Goal: Task Accomplishment & Management: Manage account settings

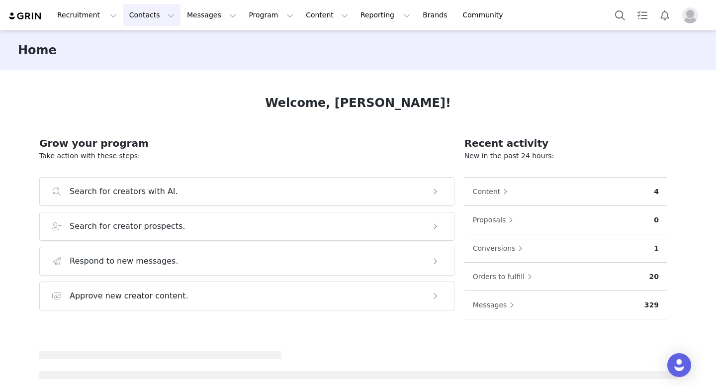
click at [137, 13] on button "Contacts Contacts" at bounding box center [151, 15] width 57 height 22
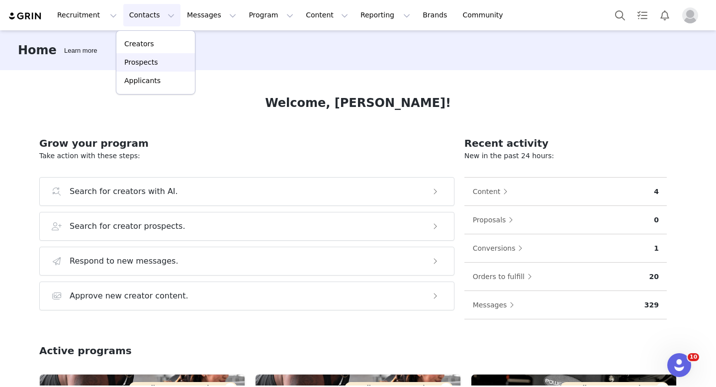
click at [154, 63] on p "Prospects" at bounding box center [140, 62] width 33 height 10
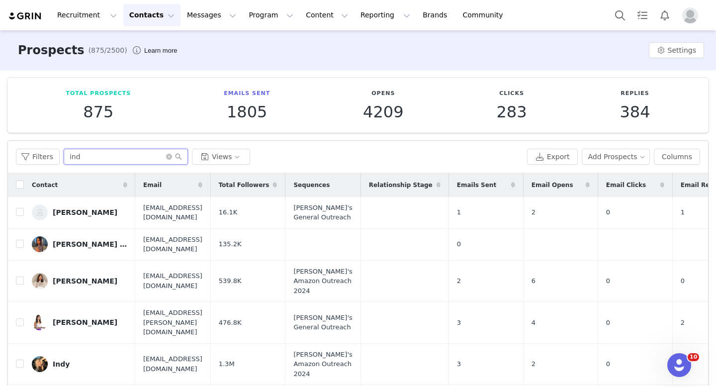
click at [98, 155] on input "ind" at bounding box center [126, 157] width 124 height 16
type input "i"
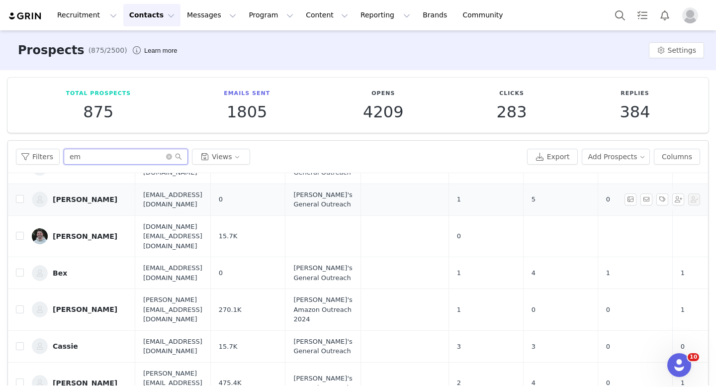
scroll to position [149, 0]
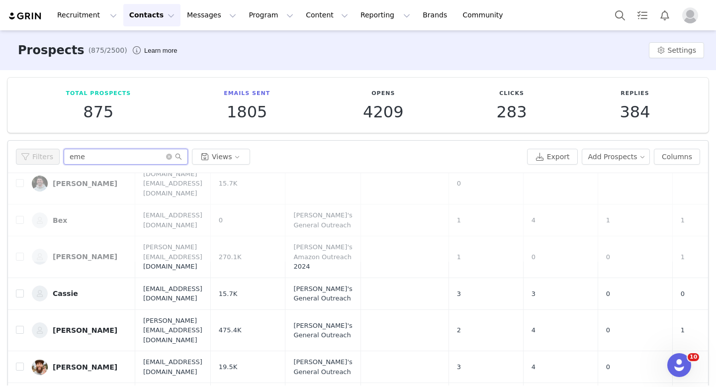
type input "emel"
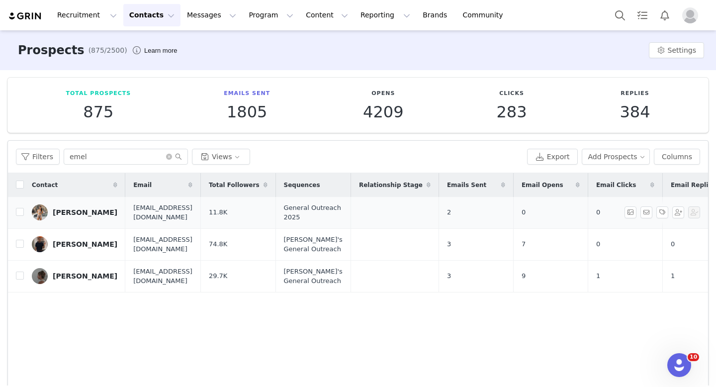
click at [72, 207] on link "Emely Castro" at bounding box center [74, 212] width 85 height 16
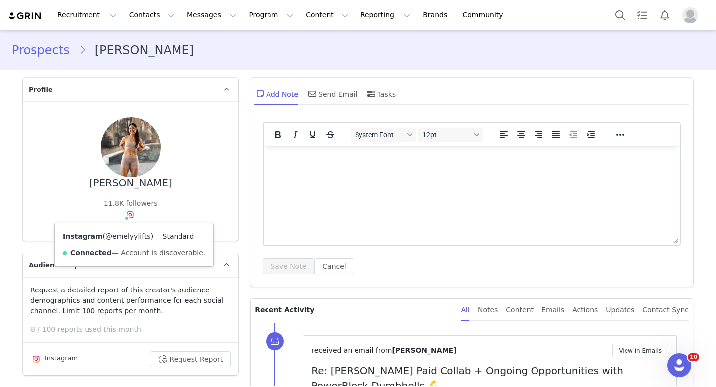
click at [119, 238] on link "@emelyylifts" at bounding box center [127, 236] width 45 height 8
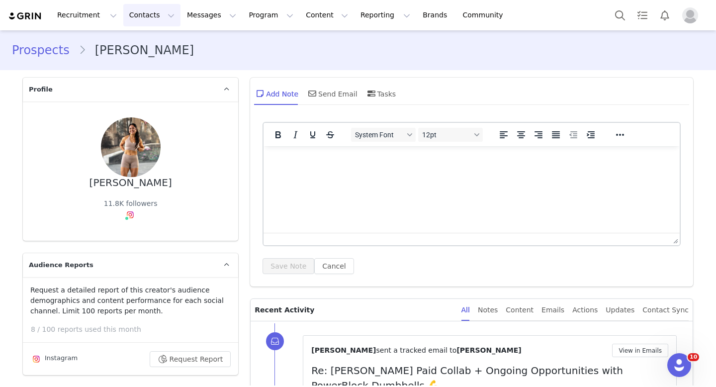
click at [142, 7] on button "Contacts Contacts" at bounding box center [151, 15] width 57 height 22
click at [691, 13] on img "Profile" at bounding box center [690, 15] width 16 height 16
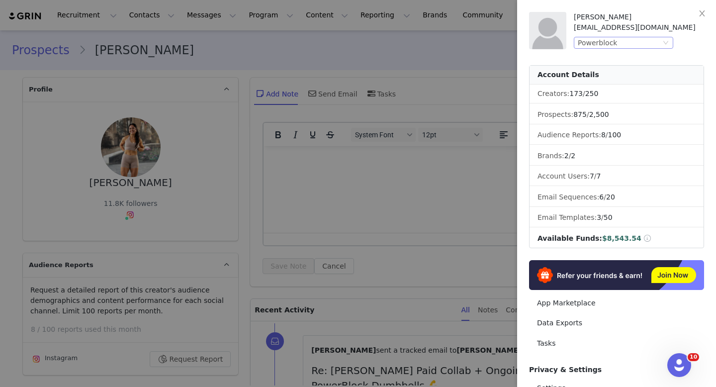
click at [659, 41] on div "Powerblock" at bounding box center [618, 42] width 83 height 11
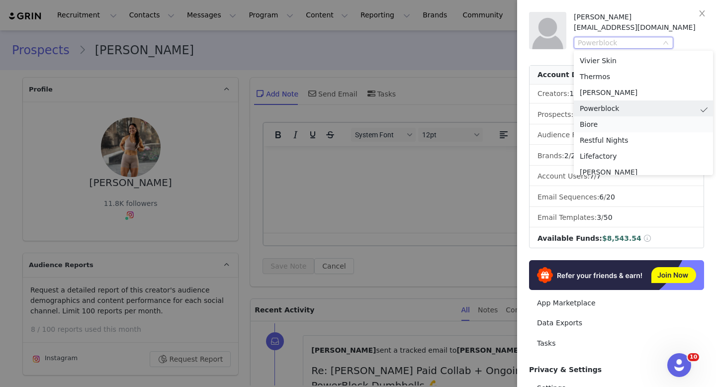
click at [608, 125] on li "Biore" at bounding box center [642, 124] width 139 height 16
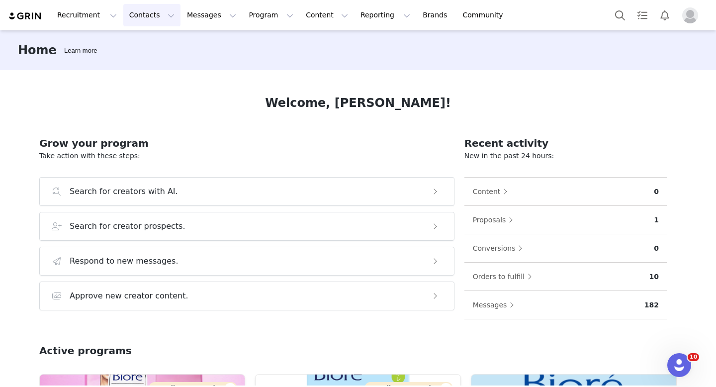
click at [136, 19] on button "Contacts Contacts" at bounding box center [151, 15] width 57 height 22
click at [135, 46] on p "Creators" at bounding box center [139, 44] width 30 height 10
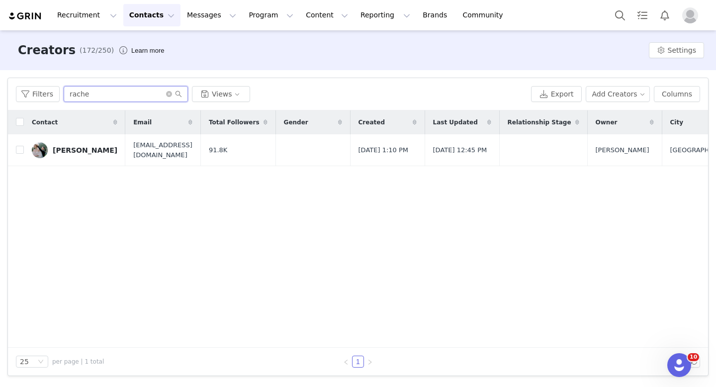
click at [114, 96] on input "rache" at bounding box center [126, 94] width 124 height 16
type input "r"
type input "des"
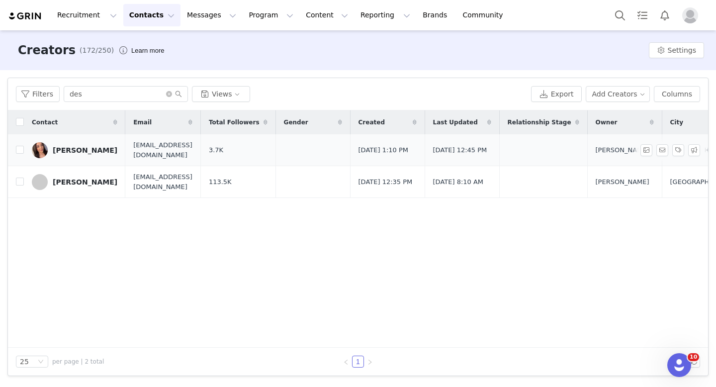
click at [49, 147] on link "Desiree" at bounding box center [74, 150] width 85 height 16
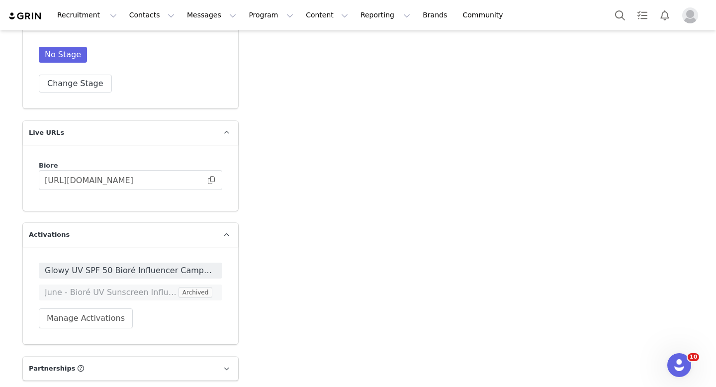
scroll to position [1794, 0]
click at [209, 179] on span at bounding box center [211, 179] width 10 height 0
click at [179, 263] on span "Glowy UV SPF 50 Bioré Influencer Campaign" at bounding box center [130, 269] width 171 height 12
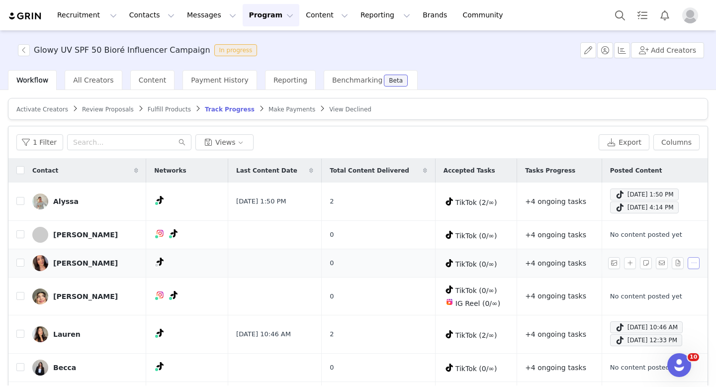
click at [692, 263] on button "button" at bounding box center [693, 263] width 12 height 12
click at [45, 107] on span "Activate Creators" at bounding box center [42, 109] width 52 height 7
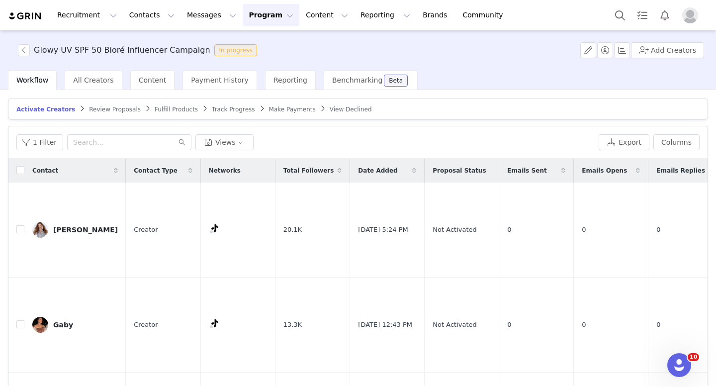
click at [152, 103] on article "Activate Creators Review Proposals Fulfill Products Track Progress Make Payment…" at bounding box center [358, 109] width 700 height 22
click at [155, 109] on span "Fulfill Products" at bounding box center [176, 109] width 43 height 7
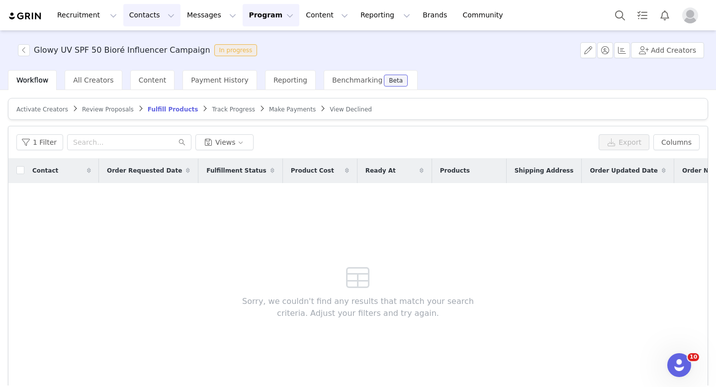
click at [123, 14] on button "Contacts Contacts" at bounding box center [151, 15] width 57 height 22
click at [147, 41] on p "Creators" at bounding box center [139, 44] width 30 height 10
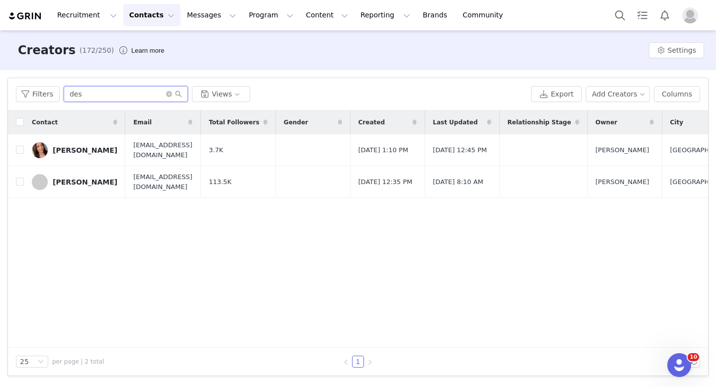
click at [114, 98] on input "des" at bounding box center [126, 94] width 124 height 16
type input "d"
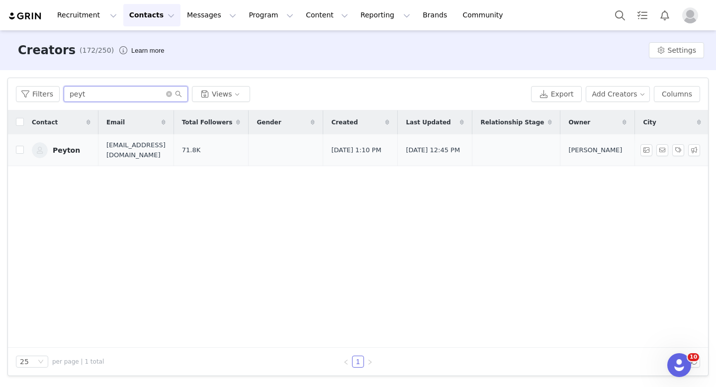
type input "peyt"
click at [57, 154] on link "Peyton" at bounding box center [61, 150] width 59 height 16
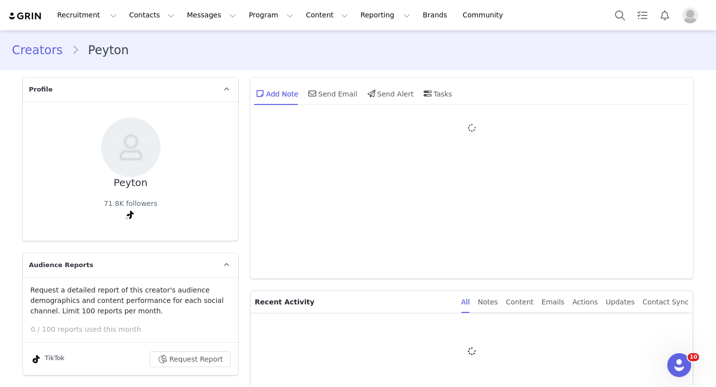
type input "+1 ([GEOGRAPHIC_DATA])"
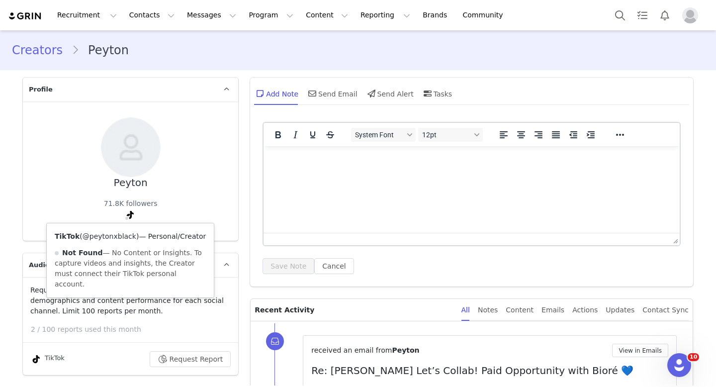
click at [116, 236] on link "@peytonxblack" at bounding box center [109, 236] width 54 height 8
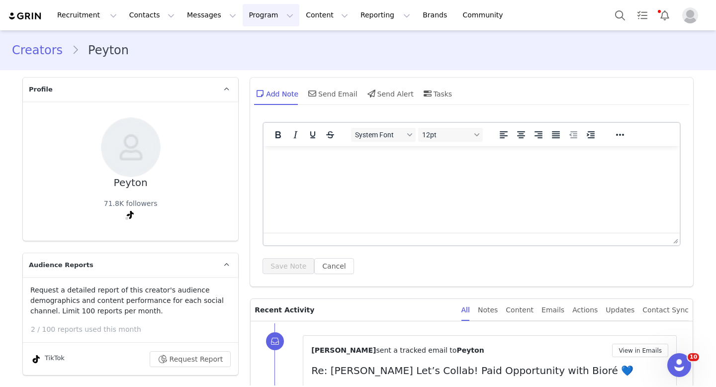
click at [253, 11] on button "Program Program" at bounding box center [271, 15] width 57 height 22
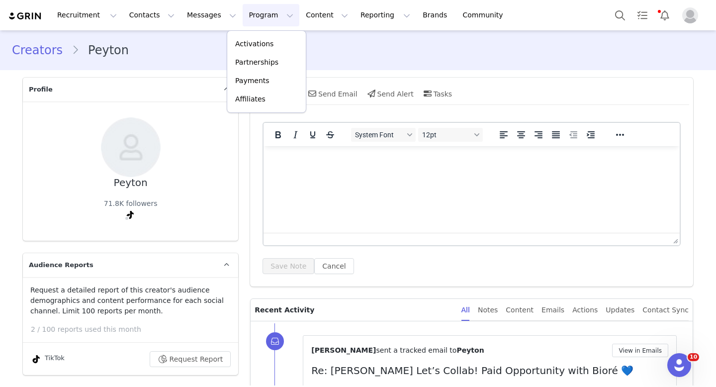
click at [252, 33] on div "Activations Partnerships Payments Affiliates" at bounding box center [267, 71] width 80 height 82
click at [250, 39] on p "Activations" at bounding box center [254, 44] width 38 height 10
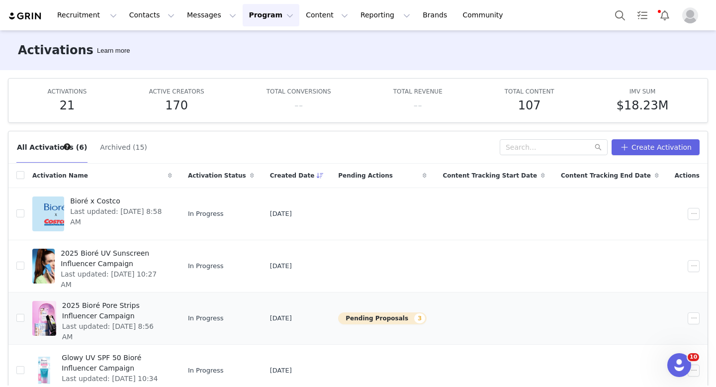
click at [100, 305] on span "2025 Bioré Pore Strips Influencer Campaign" at bounding box center [114, 310] width 104 height 21
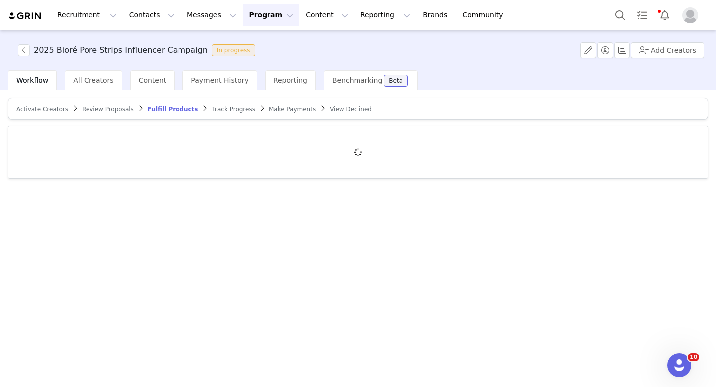
click at [101, 108] on span "Review Proposals" at bounding box center [108, 109] width 52 height 7
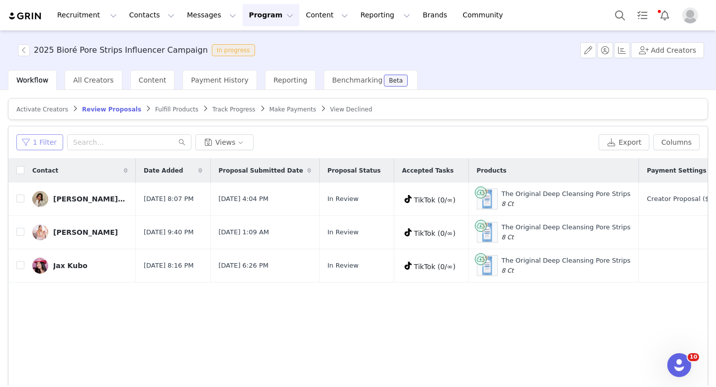
click at [38, 143] on button "1 Filter" at bounding box center [39, 142] width 47 height 16
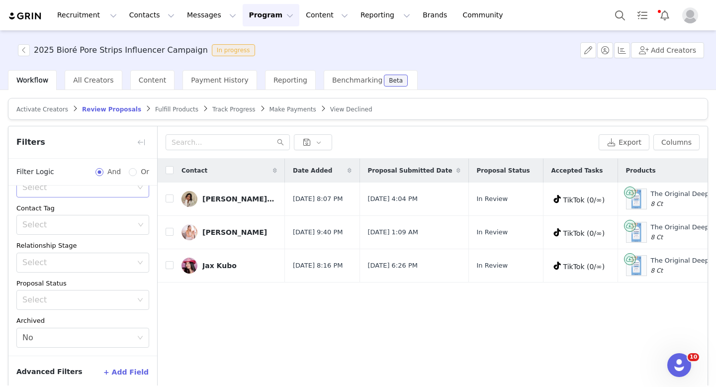
scroll to position [46, 0]
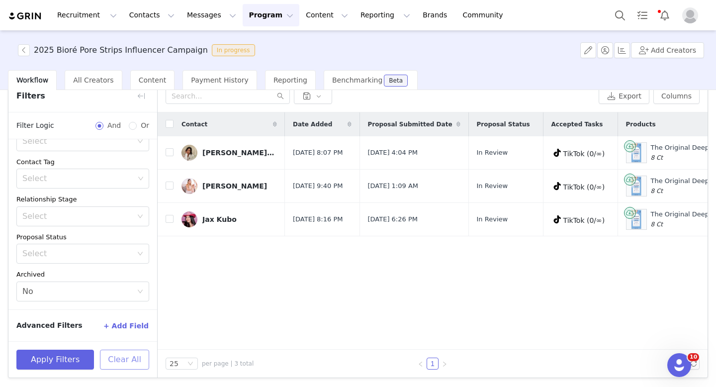
click at [113, 359] on button "Clear All" at bounding box center [124, 359] width 49 height 20
click at [141, 97] on button "button" at bounding box center [141, 96] width 16 height 16
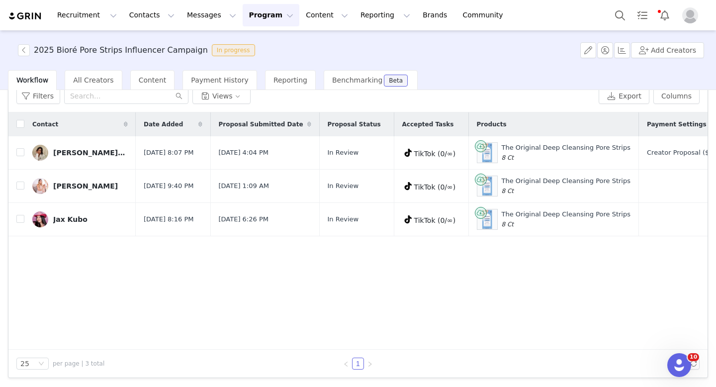
scroll to position [0, 0]
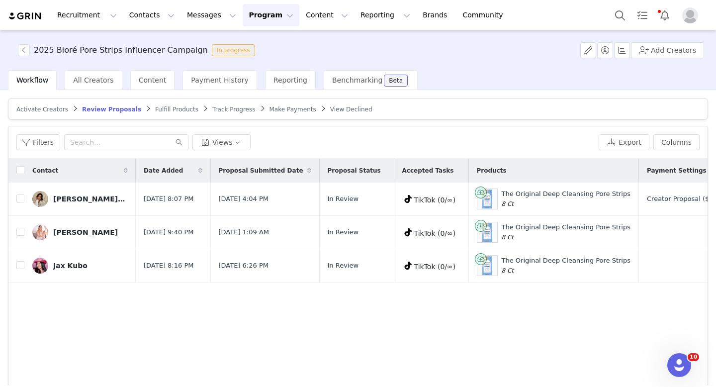
click at [155, 107] on span "Fulfill Products" at bounding box center [176, 109] width 43 height 7
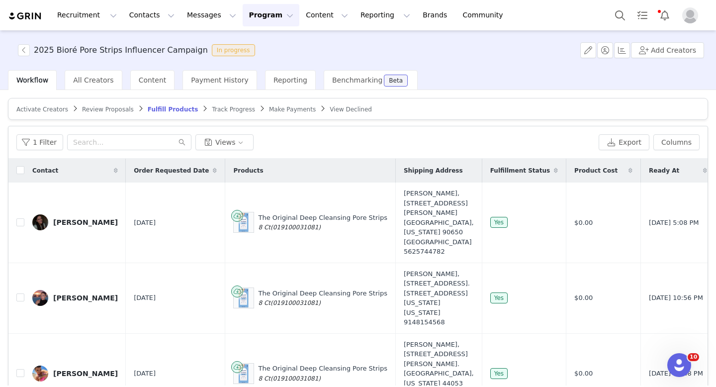
click at [93, 110] on span "Review Proposals" at bounding box center [108, 109] width 52 height 7
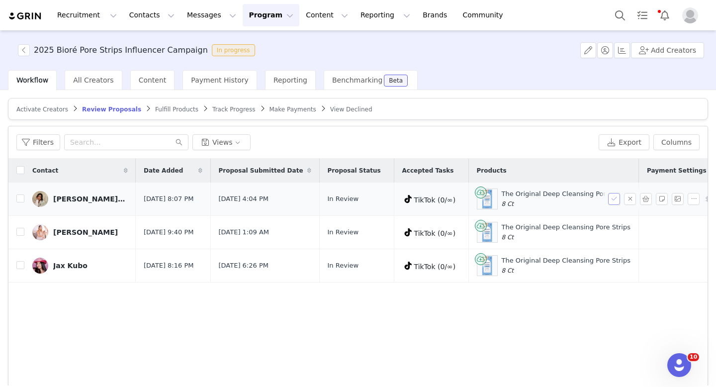
click at [617, 199] on button "button" at bounding box center [614, 199] width 12 height 12
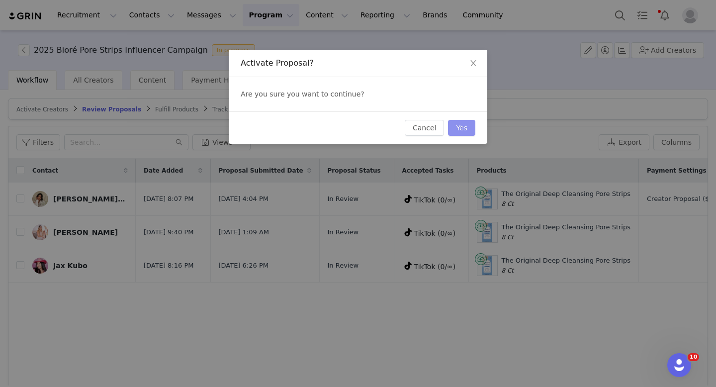
click at [456, 129] on button "Yes" at bounding box center [461, 128] width 27 height 16
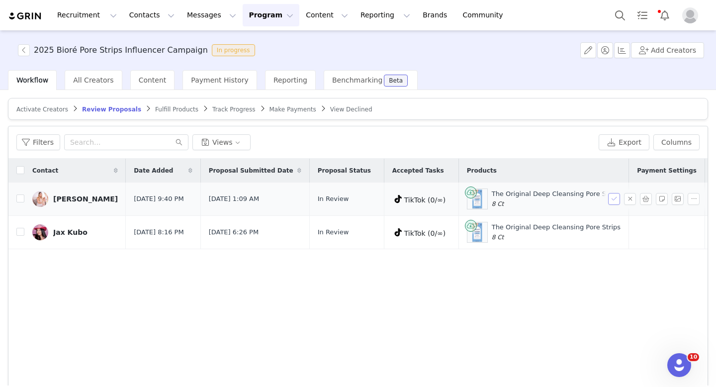
click at [613, 199] on button "button" at bounding box center [614, 199] width 12 height 12
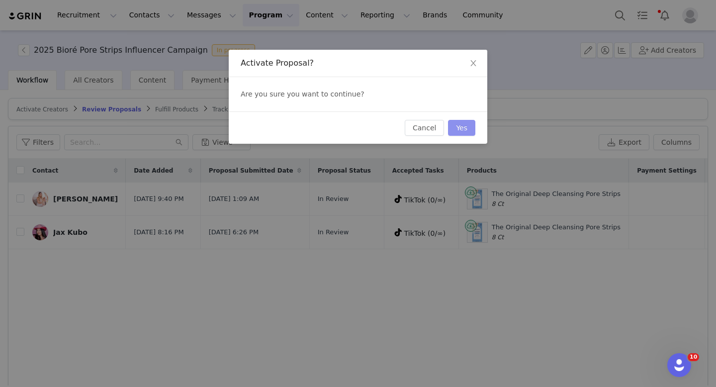
click at [460, 125] on button "Yes" at bounding box center [461, 128] width 27 height 16
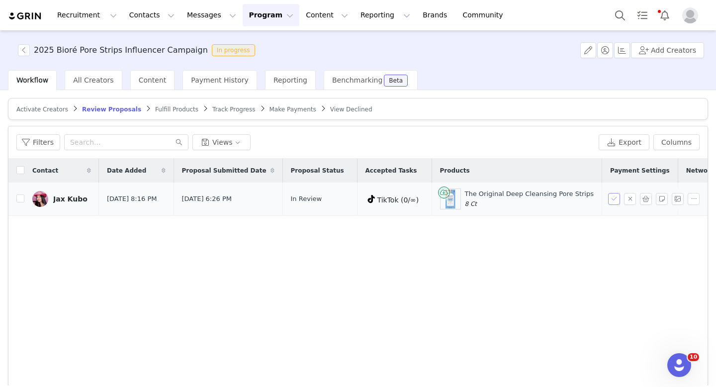
click at [612, 200] on button "button" at bounding box center [614, 199] width 12 height 12
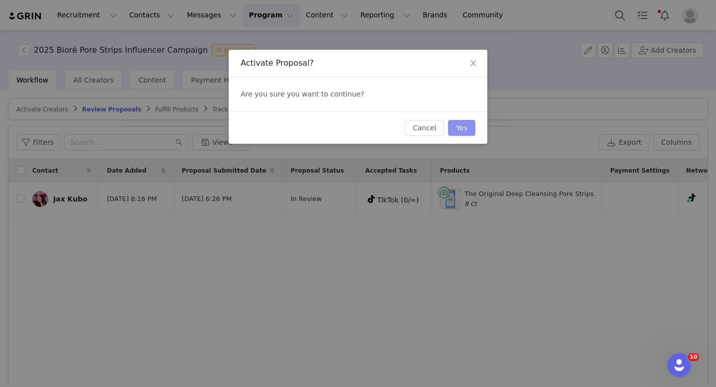
click at [459, 125] on button "Yes" at bounding box center [461, 128] width 27 height 16
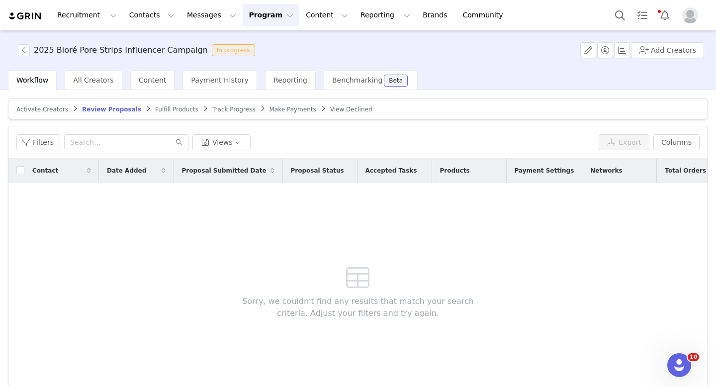
click at [170, 107] on span "Fulfill Products" at bounding box center [176, 109] width 43 height 7
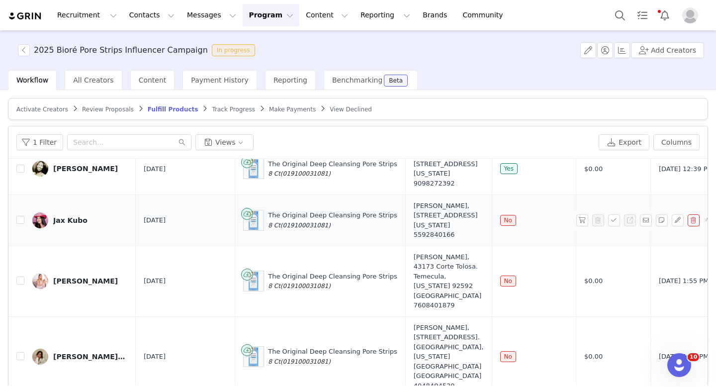
scroll to position [440, 0]
click at [581, 218] on button "button" at bounding box center [582, 220] width 12 height 12
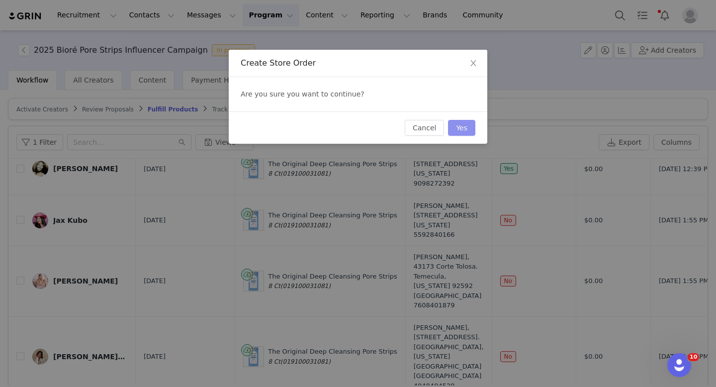
click at [457, 129] on button "Yes" at bounding box center [461, 128] width 27 height 16
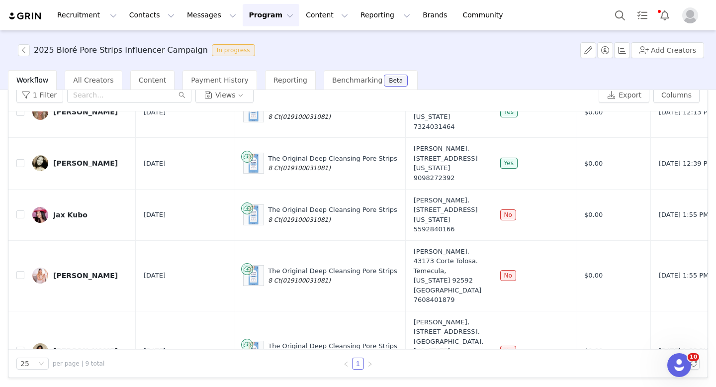
scroll to position [332, 0]
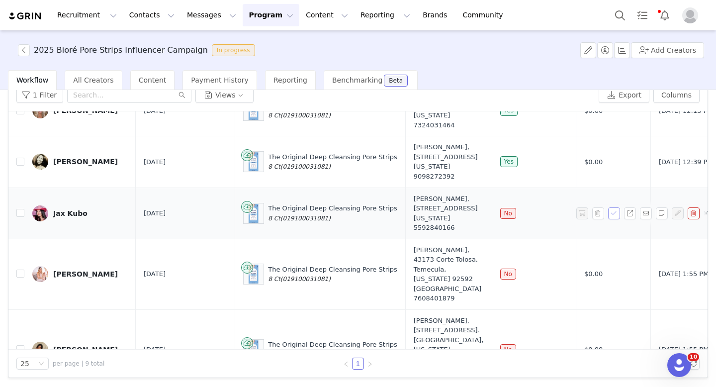
click at [611, 219] on button "button" at bounding box center [614, 213] width 12 height 12
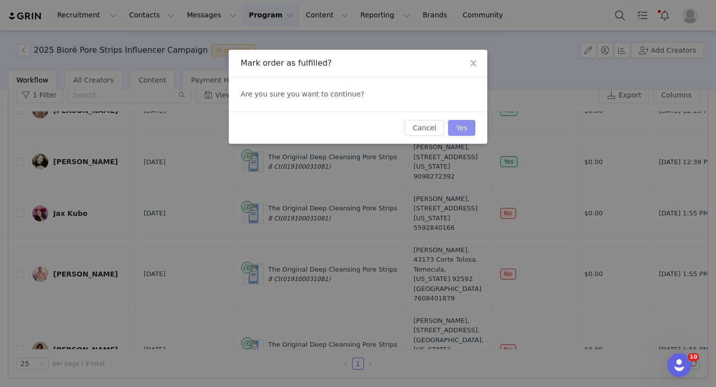
click at [452, 126] on button "Yes" at bounding box center [461, 128] width 27 height 16
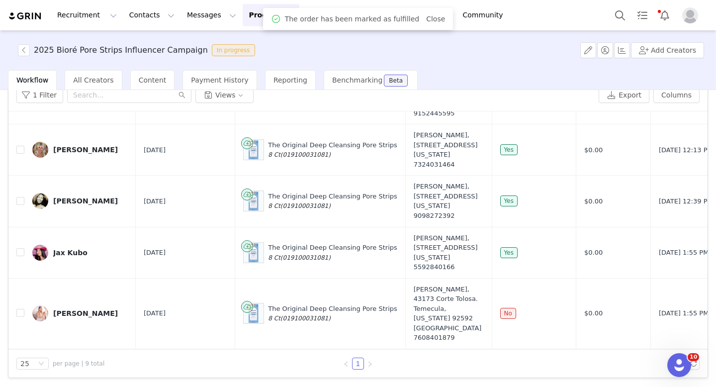
scroll to position [298, 0]
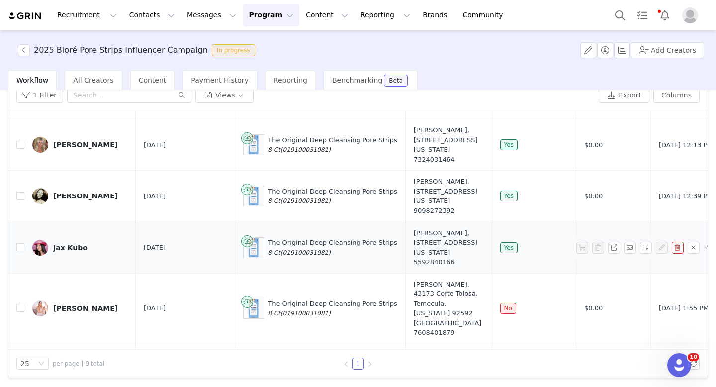
click at [40, 255] on img at bounding box center [40, 248] width 16 height 16
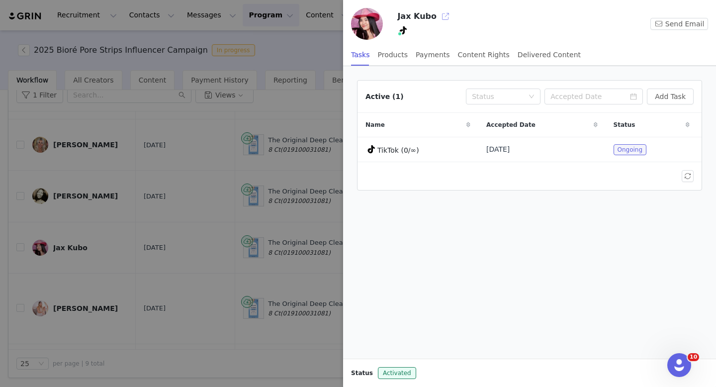
click at [440, 14] on button "button" at bounding box center [445, 16] width 16 height 16
click at [175, 205] on div at bounding box center [358, 193] width 716 height 387
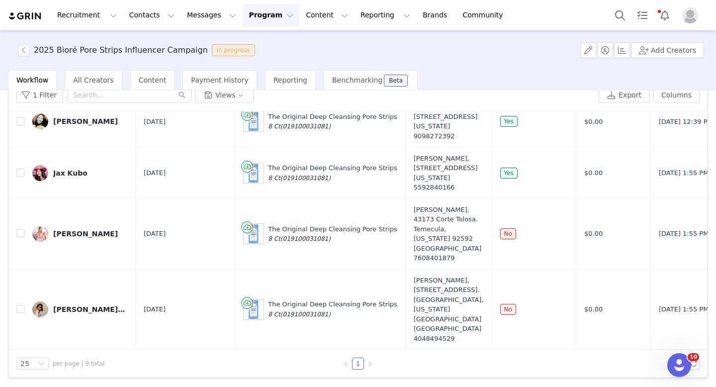
scroll to position [438, 0]
click at [581, 240] on button "button" at bounding box center [582, 234] width 12 height 12
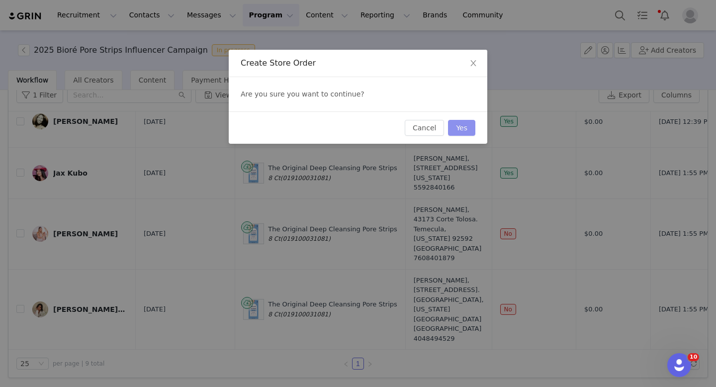
click at [464, 124] on button "Yes" at bounding box center [461, 128] width 27 height 16
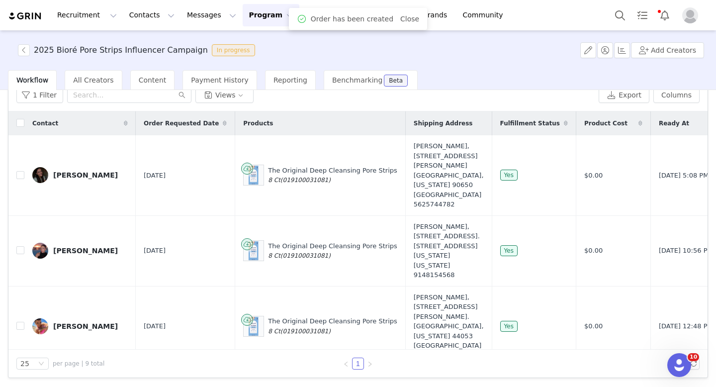
scroll to position [450, 0]
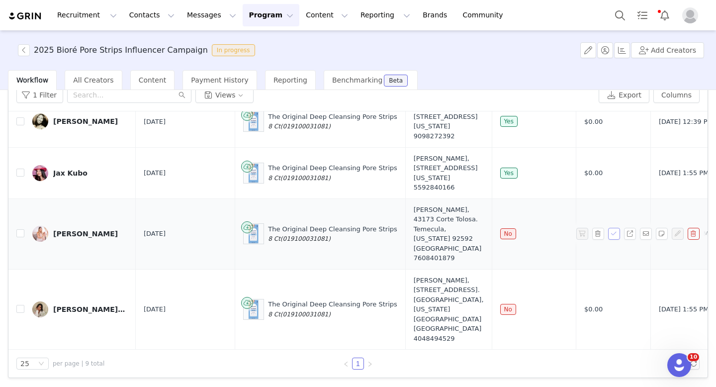
click at [615, 231] on button "button" at bounding box center [614, 234] width 12 height 12
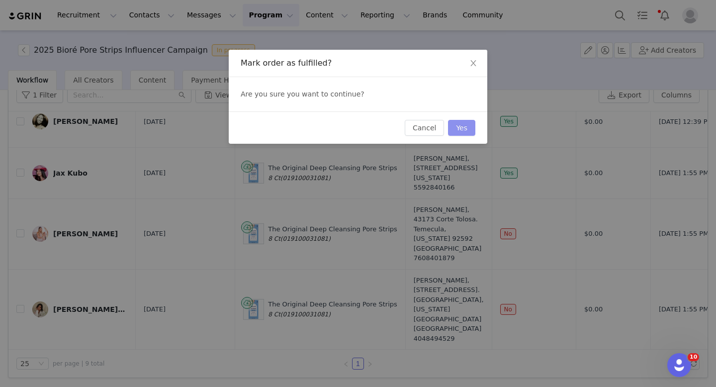
click at [464, 130] on button "Yes" at bounding box center [461, 128] width 27 height 16
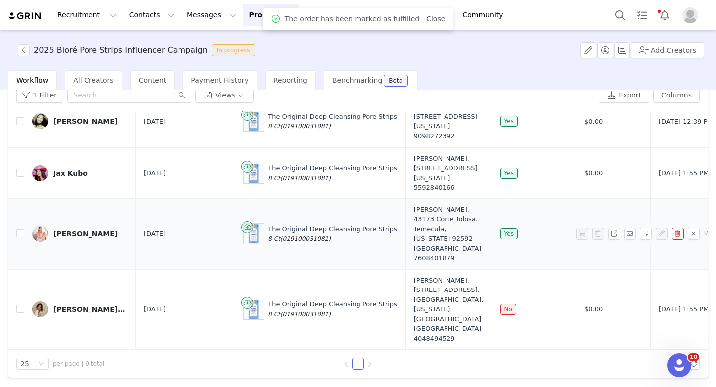
click at [42, 230] on img at bounding box center [40, 234] width 16 height 16
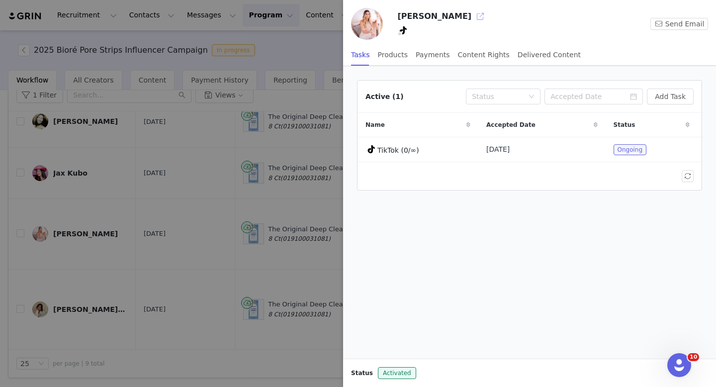
click at [472, 13] on button "button" at bounding box center [480, 16] width 16 height 16
click at [236, 197] on div at bounding box center [358, 193] width 716 height 387
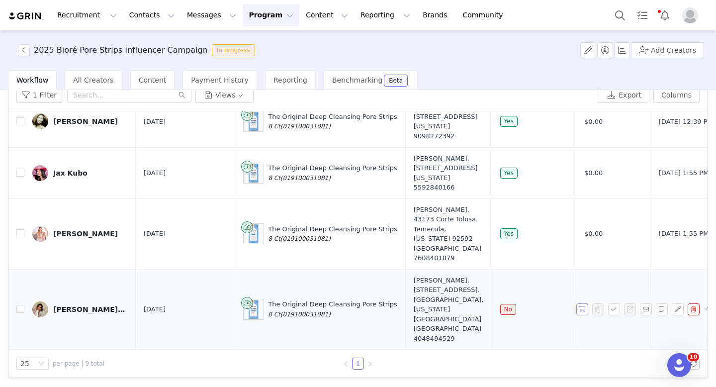
click at [583, 310] on button "button" at bounding box center [582, 309] width 12 height 12
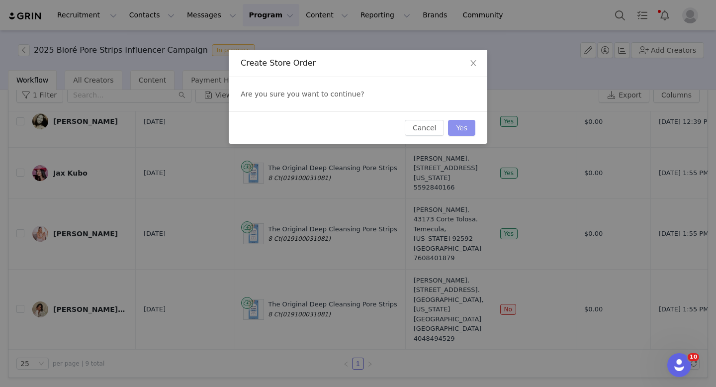
click at [472, 128] on button "Yes" at bounding box center [461, 128] width 27 height 16
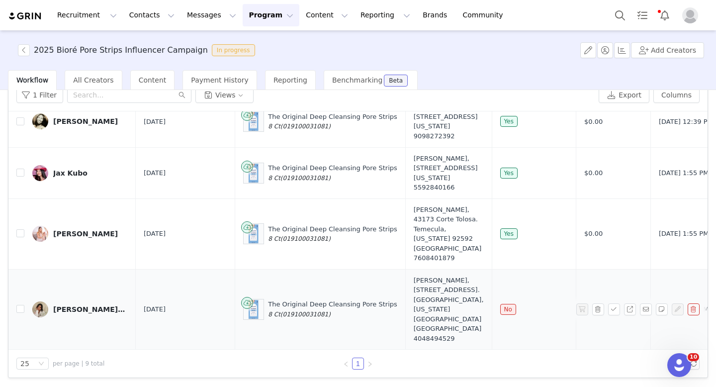
click at [605, 312] on span at bounding box center [600, 309] width 16 height 12
click at [616, 310] on button "button" at bounding box center [614, 309] width 12 height 12
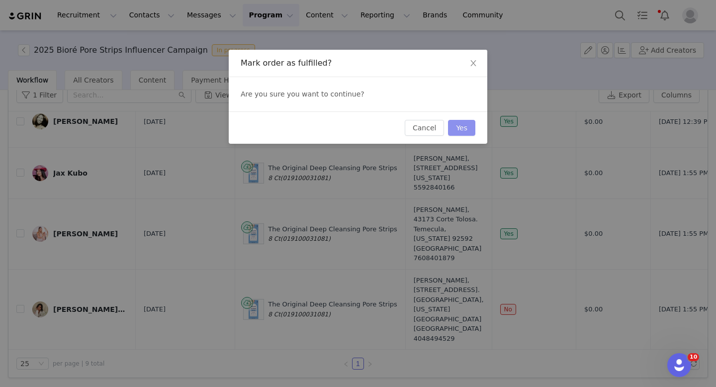
click at [458, 129] on button "Yes" at bounding box center [461, 128] width 27 height 16
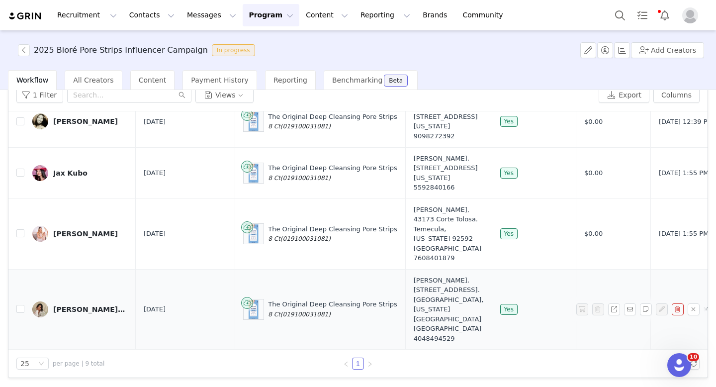
click at [40, 308] on img at bounding box center [40, 309] width 16 height 16
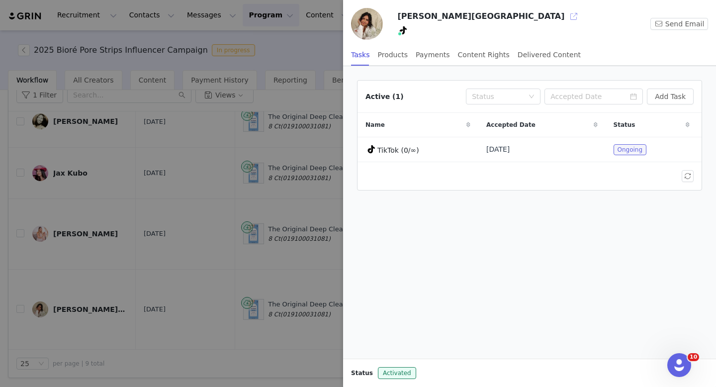
click at [566, 15] on button "button" at bounding box center [574, 16] width 16 height 16
click at [170, 84] on div at bounding box center [358, 193] width 716 height 387
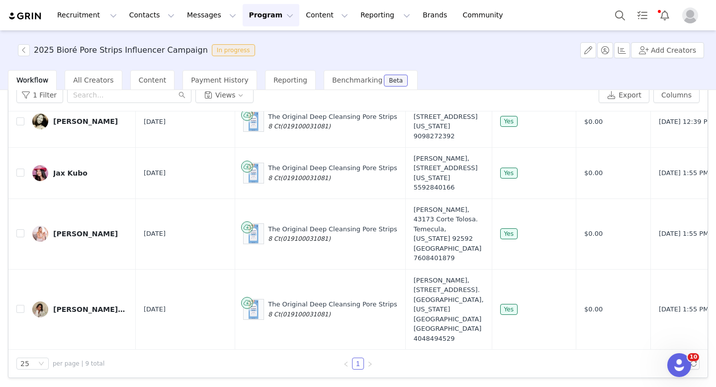
click at [245, 22] on button "Program Program" at bounding box center [271, 15] width 57 height 22
click at [248, 46] on p "Activations" at bounding box center [254, 44] width 38 height 10
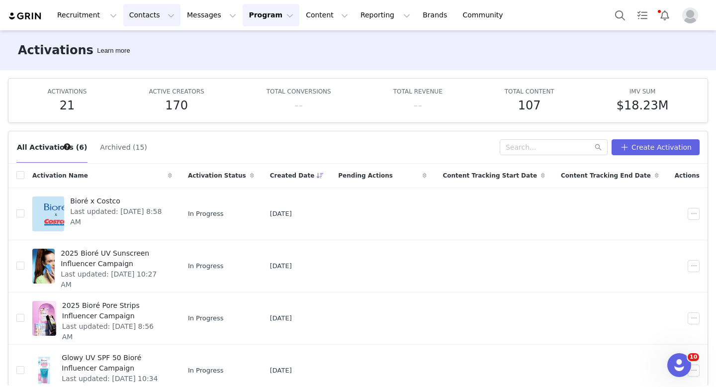
click at [138, 11] on button "Contacts Contacts" at bounding box center [151, 15] width 57 height 22
click at [137, 49] on p "Creators" at bounding box center [139, 44] width 30 height 10
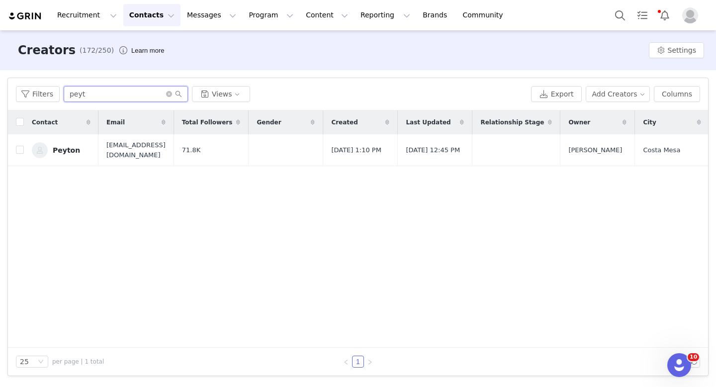
click at [126, 95] on input "peyt" at bounding box center [126, 94] width 124 height 16
type input "p"
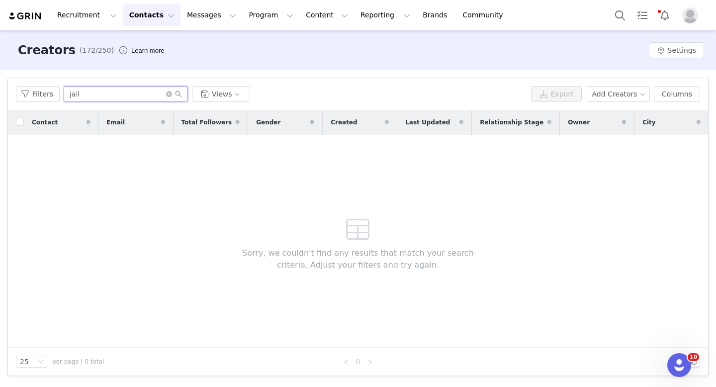
type input "jail"
click at [152, 13] on button "Contacts Contacts" at bounding box center [151, 15] width 57 height 22
click at [147, 58] on p "Prospects" at bounding box center [140, 62] width 33 height 10
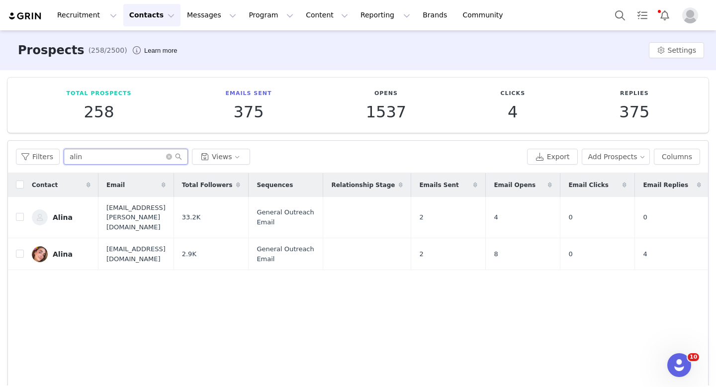
click at [109, 155] on input "alin" at bounding box center [126, 157] width 124 height 16
type input "a"
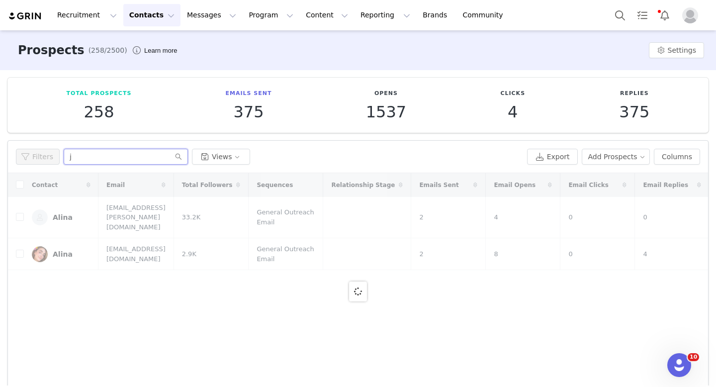
type input "ja"
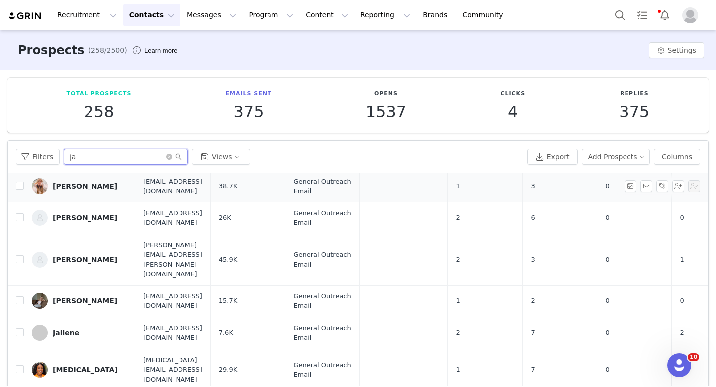
scroll to position [97, 0]
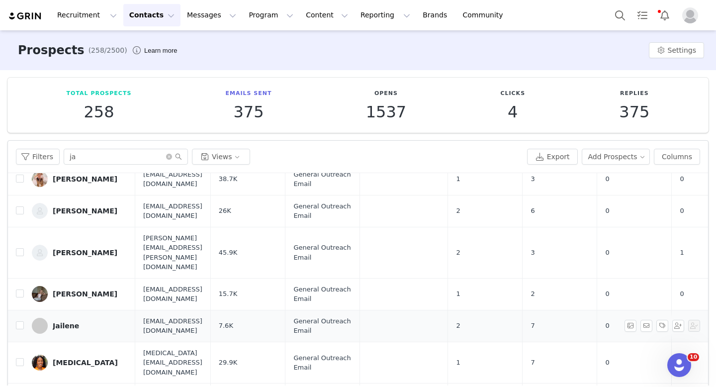
click at [71, 322] on div "Jailene" at bounding box center [66, 326] width 26 height 8
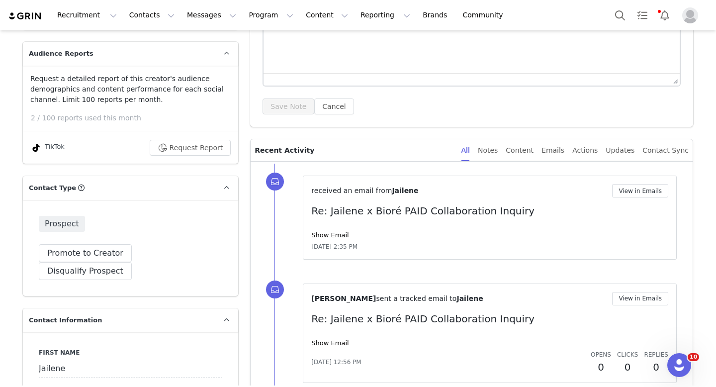
scroll to position [161, 0]
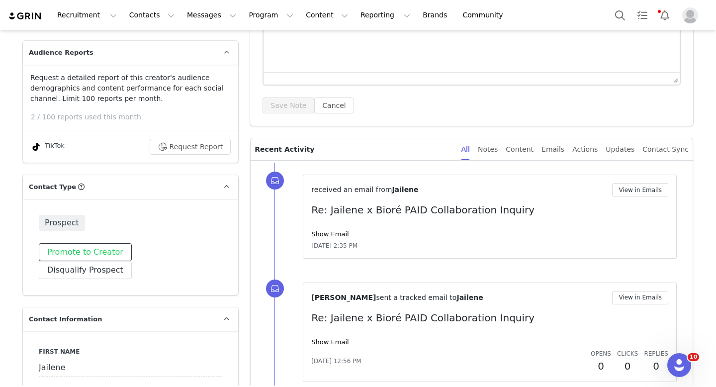
click at [88, 251] on button "Promote to Creator" at bounding box center [85, 252] width 93 height 18
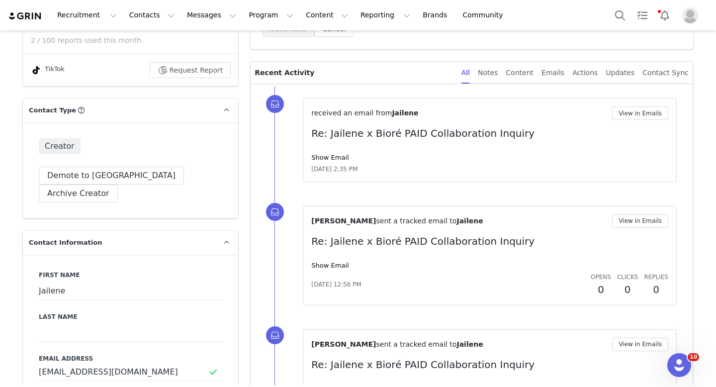
scroll to position [243, 0]
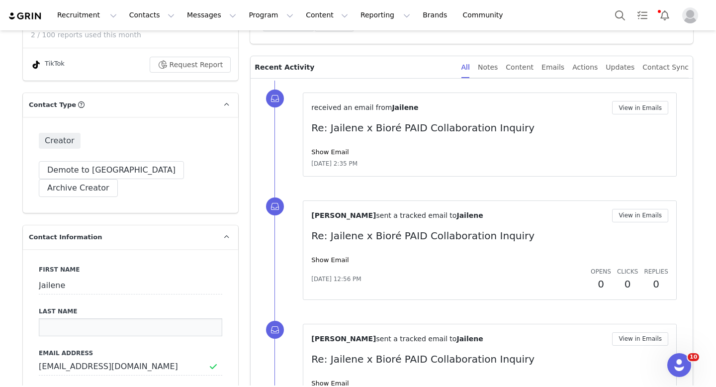
click at [75, 318] on input at bounding box center [130, 327] width 183 height 18
paste input "Streeter"
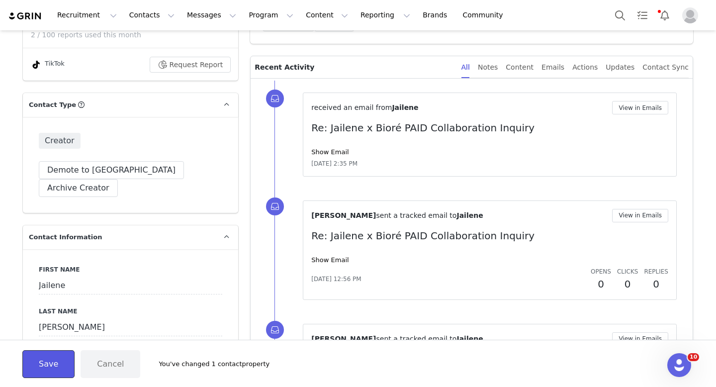
click at [52, 370] on button "Save" at bounding box center [48, 364] width 52 height 28
type input "Streeter"
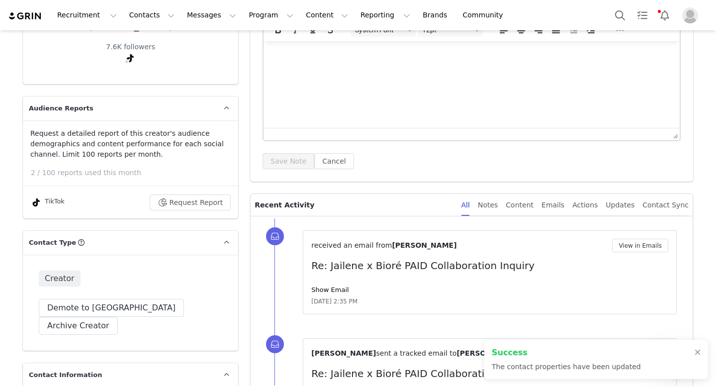
scroll to position [0, 0]
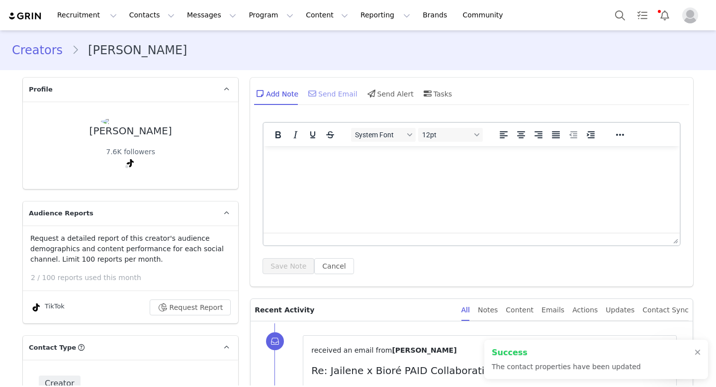
click at [329, 93] on div "Send Email" at bounding box center [331, 93] width 51 height 24
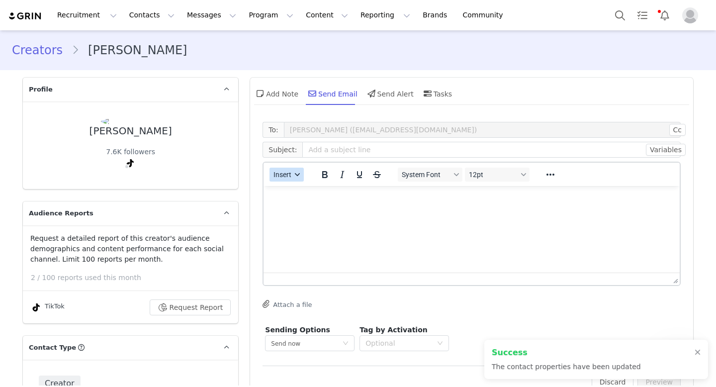
click at [289, 178] on button "Insert" at bounding box center [286, 174] width 34 height 14
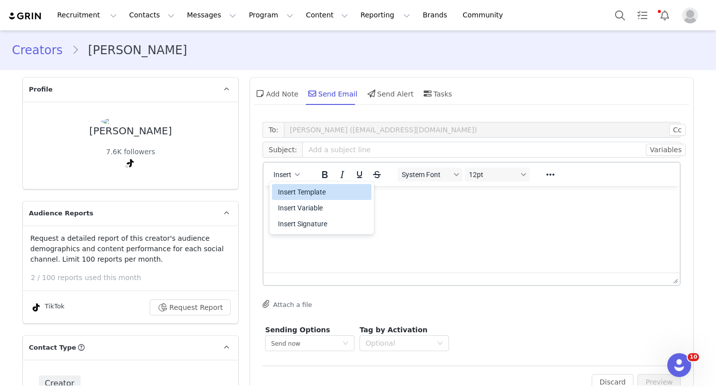
click at [305, 191] on div "Insert Template" at bounding box center [322, 192] width 89 height 12
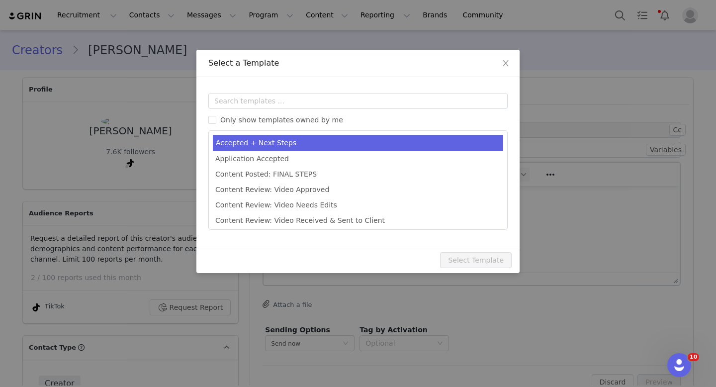
click at [341, 139] on li "Accepted + Next Steps" at bounding box center [358, 143] width 290 height 16
type input "[first_name] Let’s Collab! Paid Opportunity with Bioré 💙"
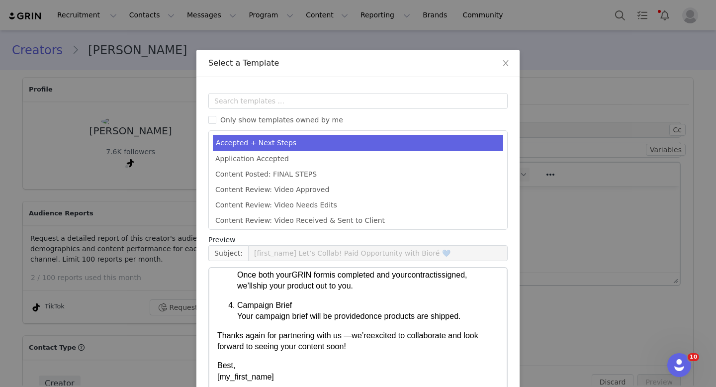
scroll to position [55, 0]
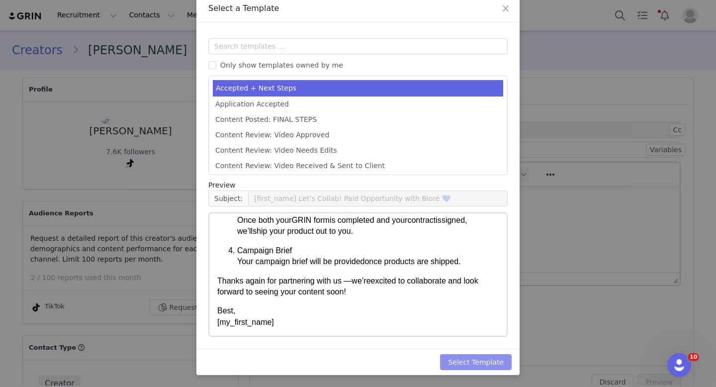
click at [476, 361] on button "Select Template" at bounding box center [476, 362] width 72 height 16
type input "[first_name] Let’s Collab! Paid Opportunity with Bioré 💙"
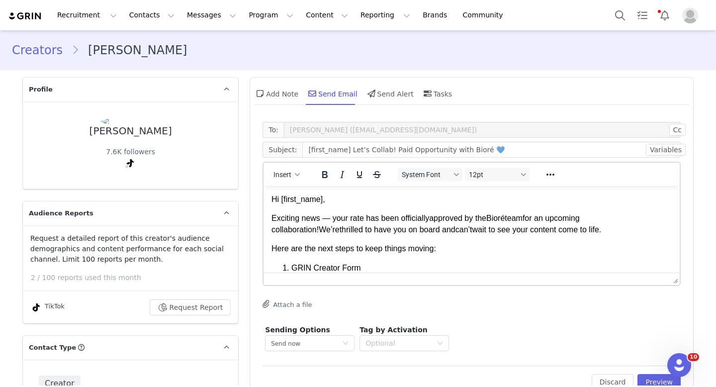
scroll to position [0, 0]
click at [349, 244] on span "Here are the next steps to keep things moving:" at bounding box center [353, 248] width 164 height 8
click at [421, 218] on span "Exciting news — your rate has been officially" at bounding box center [350, 218] width 158 height 8
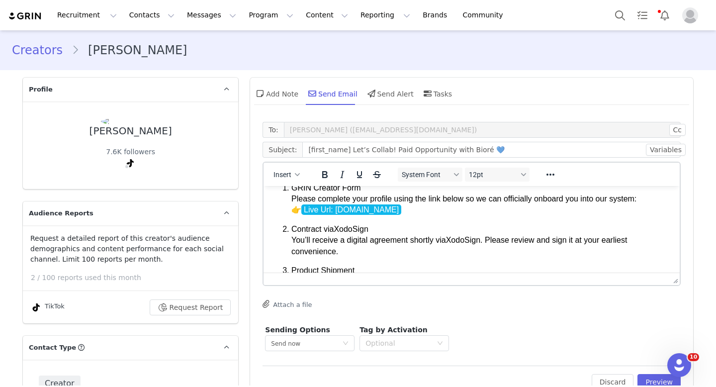
scroll to position [193, 0]
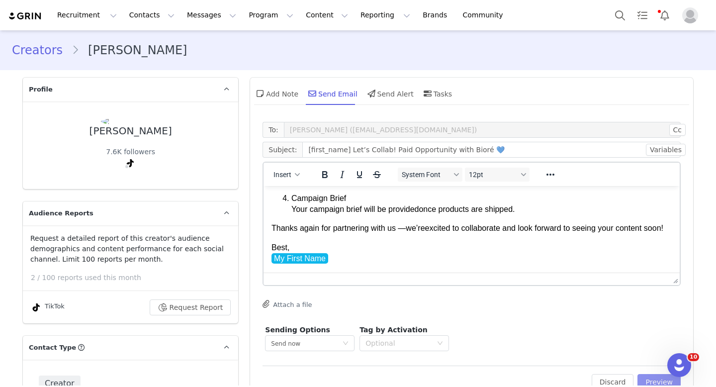
click at [647, 375] on button "Preview" at bounding box center [658, 382] width 43 height 16
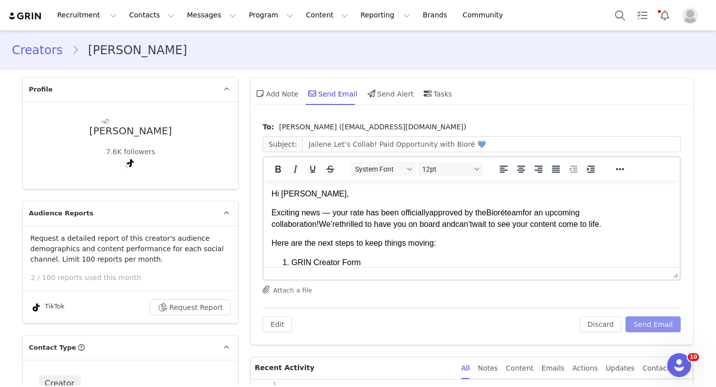
scroll to position [0, 0]
click at [411, 242] on span "Here are the next steps to keep things moving:" at bounding box center [353, 243] width 164 height 8
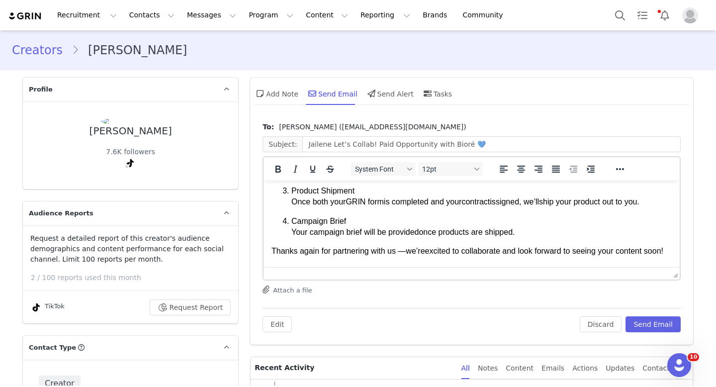
scroll to position [193, 0]
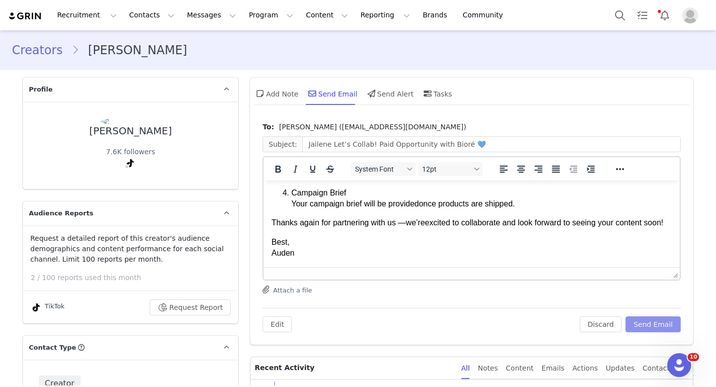
click at [649, 320] on button "Send Email" at bounding box center [652, 324] width 55 height 16
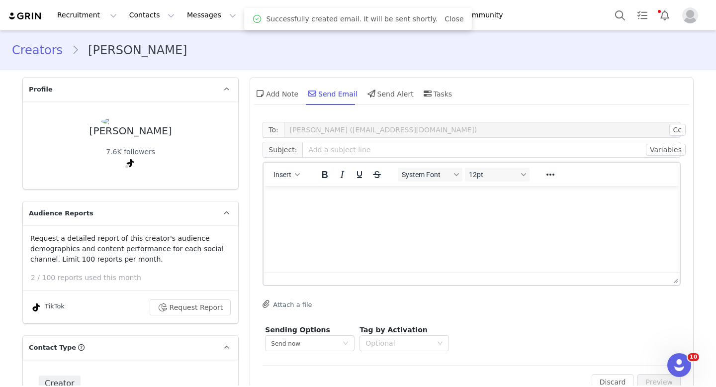
scroll to position [0, 0]
click at [125, 20] on button "Contacts Contacts" at bounding box center [151, 15] width 57 height 22
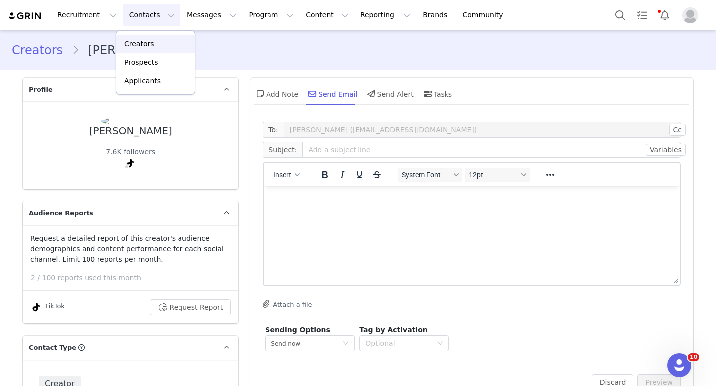
click at [142, 44] on p "Creators" at bounding box center [139, 44] width 30 height 10
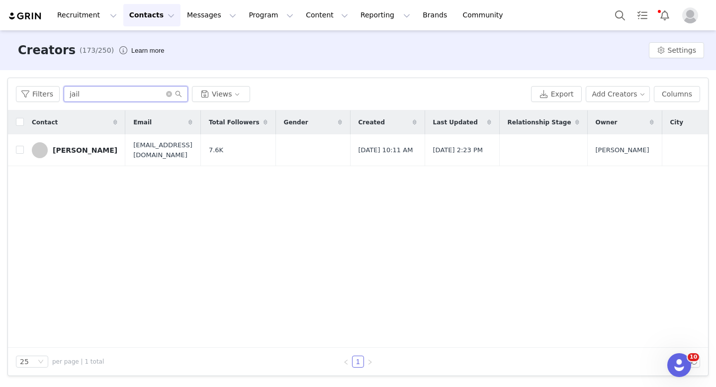
click at [139, 93] on input "jail" at bounding box center [126, 94] width 124 height 16
type input "j"
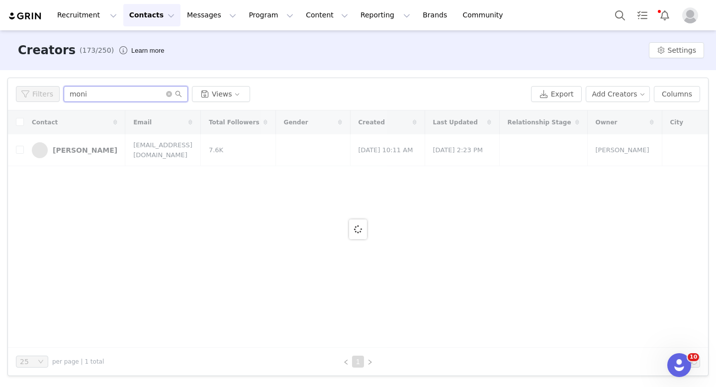
type input "monic"
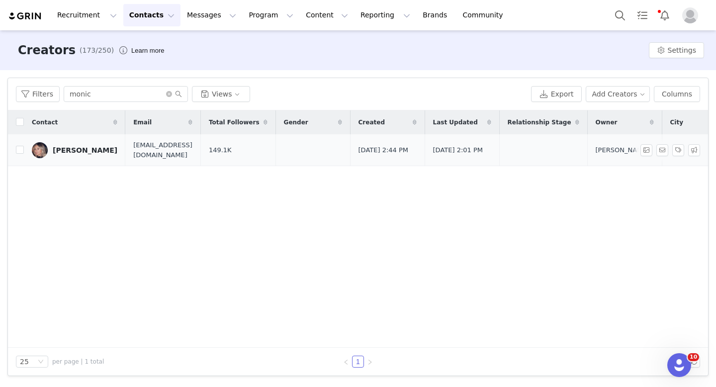
click at [80, 152] on div "Monica Paulino" at bounding box center [85, 150] width 65 height 8
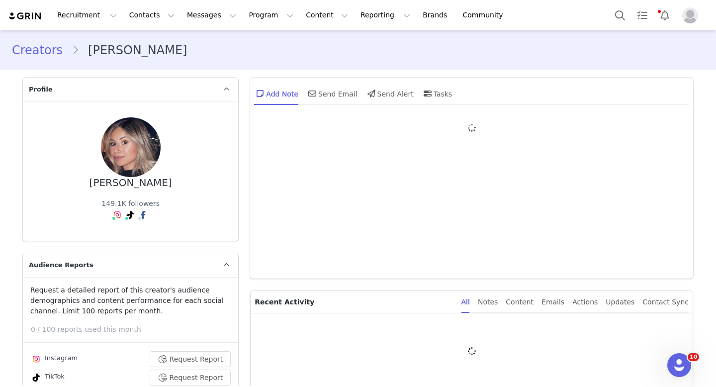
type input "+1 ([GEOGRAPHIC_DATA])"
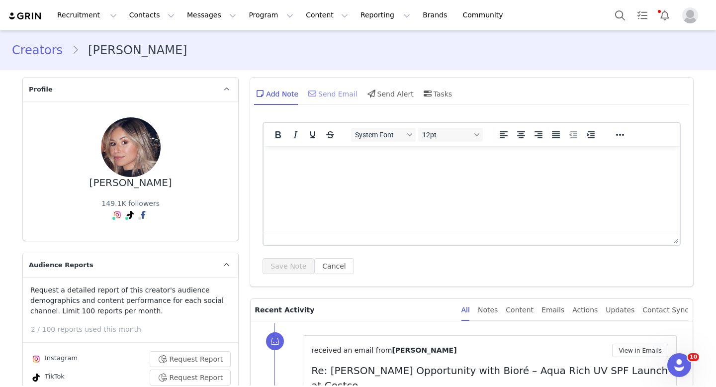
click at [332, 93] on div "Send Email" at bounding box center [331, 93] width 51 height 24
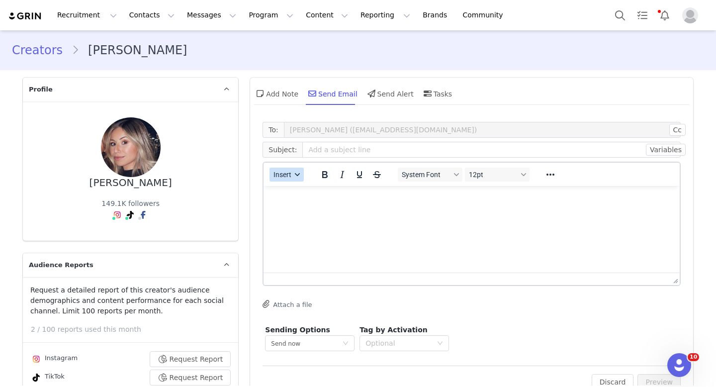
click at [294, 172] on div "button" at bounding box center [298, 174] width 8 height 5
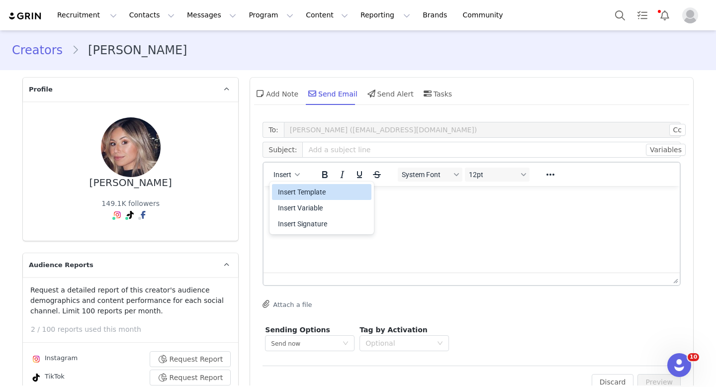
click at [295, 186] on div "Insert Template" at bounding box center [322, 192] width 89 height 12
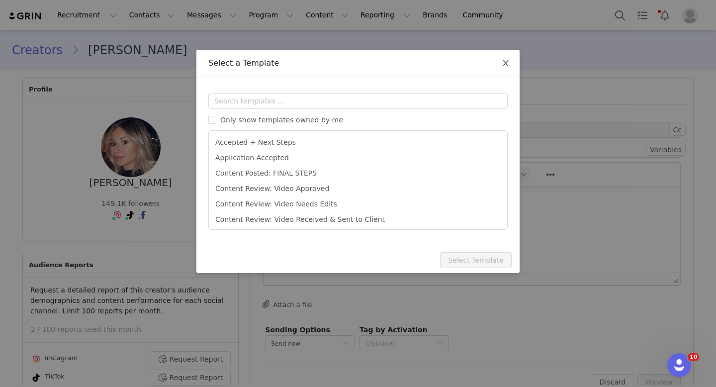
click at [505, 66] on icon "icon: close" at bounding box center [505, 63] width 8 height 8
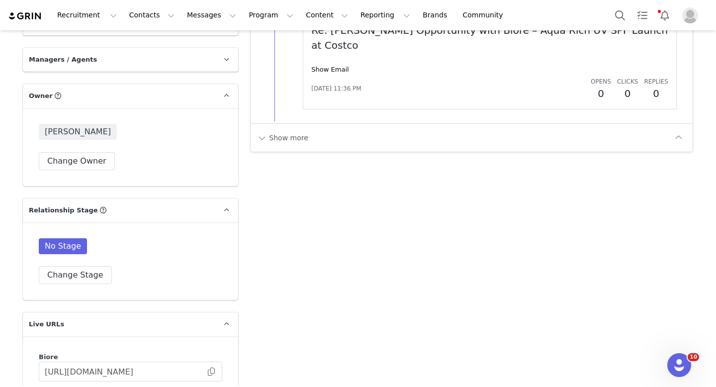
scroll to position [1810, 0]
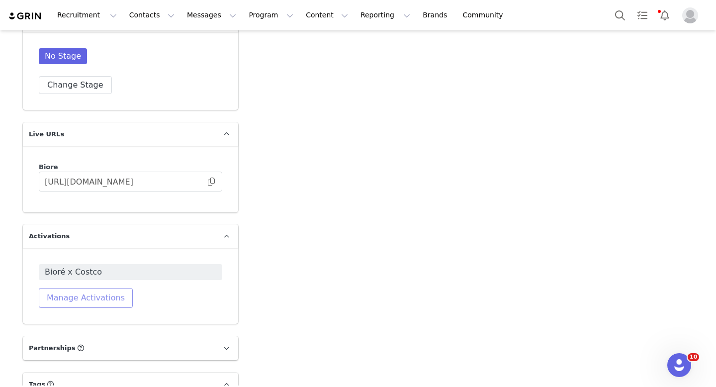
click at [103, 288] on button "Manage Activations" at bounding box center [86, 298] width 94 height 20
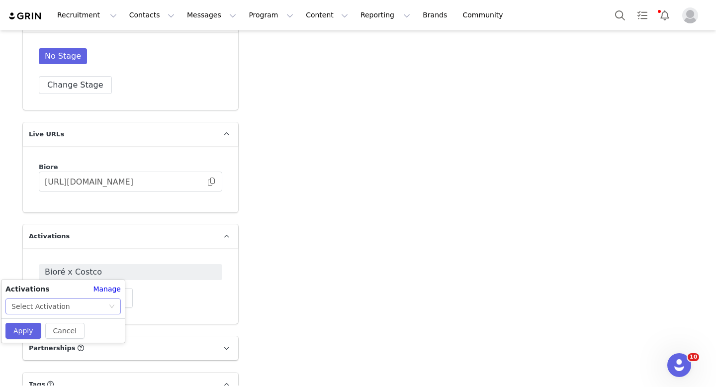
click at [109, 305] on icon "icon: down" at bounding box center [112, 306] width 6 height 6
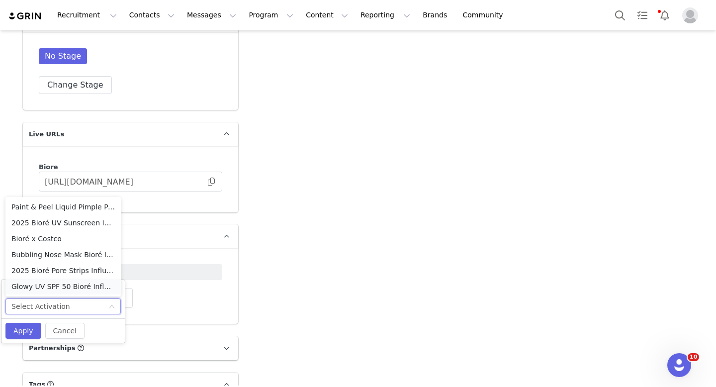
click at [69, 283] on li "Glowy UV SPF 50 Bioré Influencer Campaign" at bounding box center [62, 286] width 115 height 16
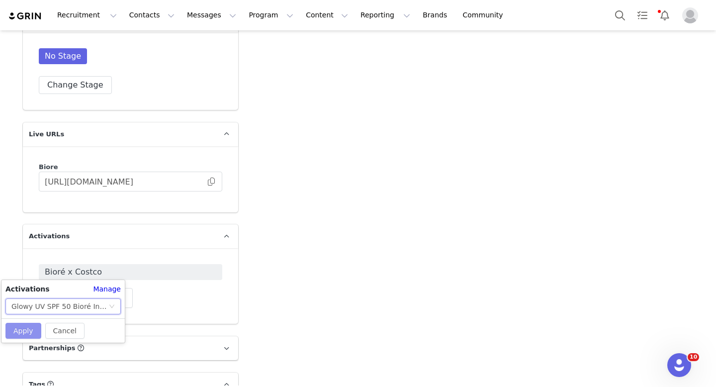
click at [18, 326] on button "Apply" at bounding box center [23, 331] width 36 height 16
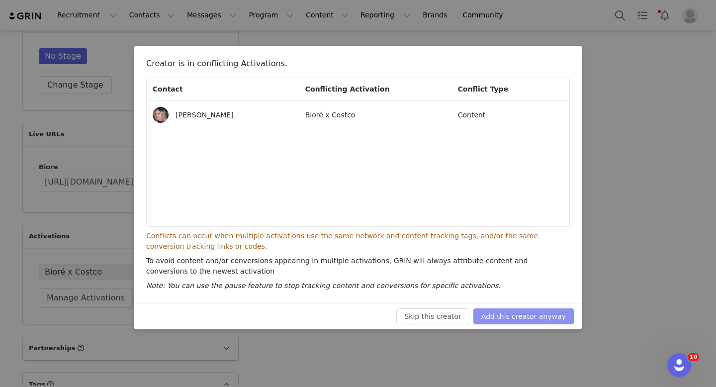
click at [534, 319] on button "Add this creator anyway" at bounding box center [523, 316] width 100 height 16
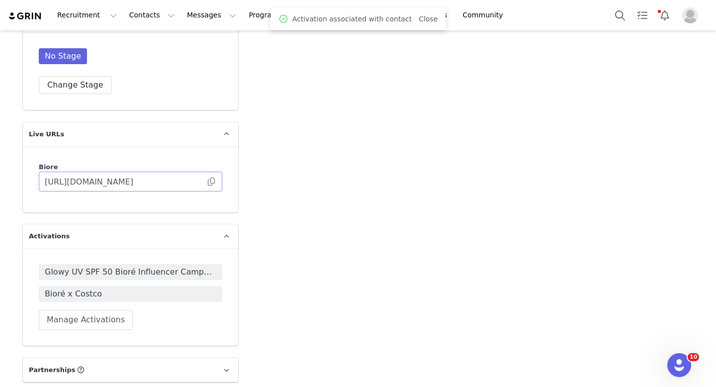
click at [213, 181] on span at bounding box center [211, 181] width 10 height 0
click at [245, 23] on button "Program Program" at bounding box center [271, 15] width 57 height 22
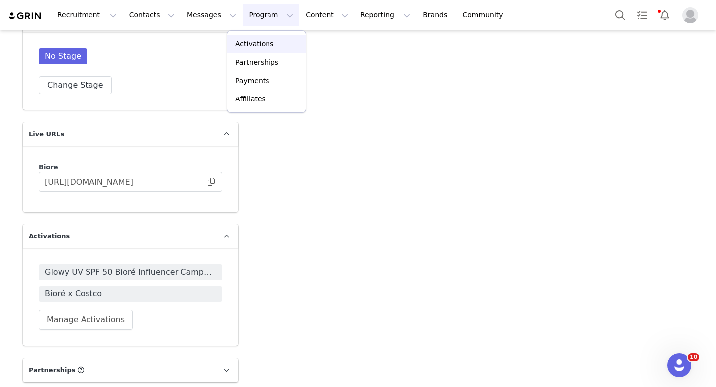
click at [245, 52] on link "Activations" at bounding box center [266, 44] width 79 height 18
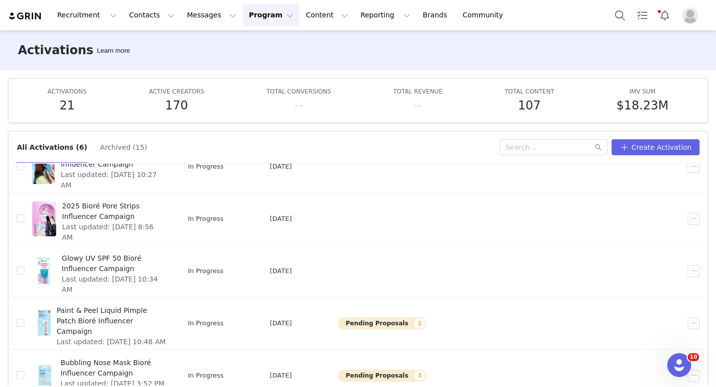
scroll to position [52, 0]
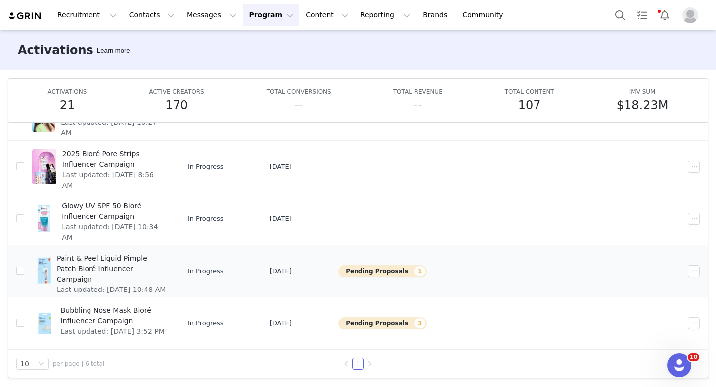
click at [101, 267] on span "Paint & Peel Liquid Pimple Patch Bioré Influencer Campaign" at bounding box center [111, 268] width 109 height 31
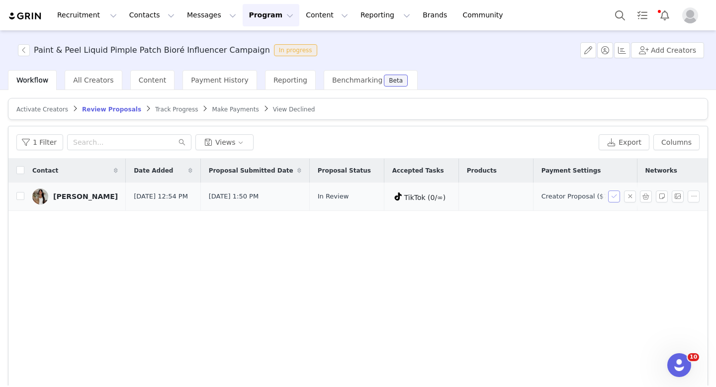
click at [610, 199] on button "button" at bounding box center [614, 196] width 12 height 12
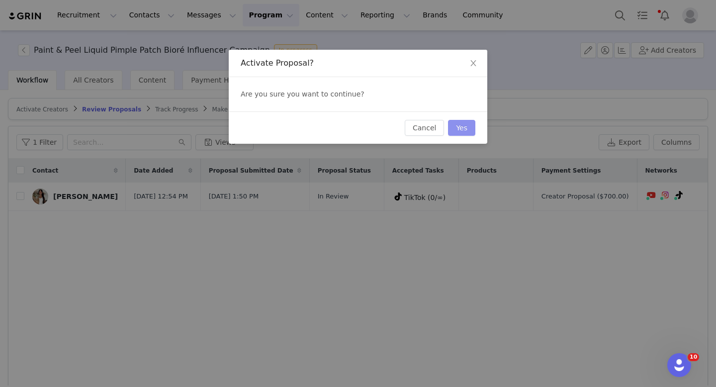
click at [463, 133] on button "Yes" at bounding box center [461, 128] width 27 height 16
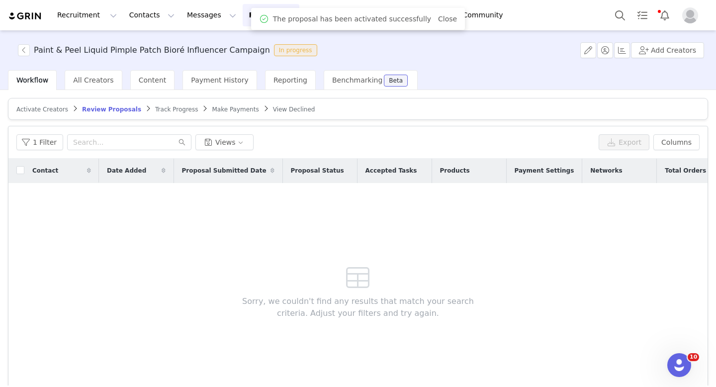
click at [161, 106] on span "Track Progress" at bounding box center [176, 109] width 43 height 7
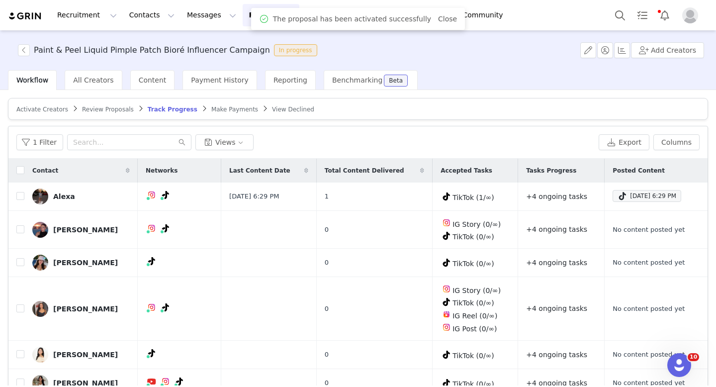
click at [102, 111] on span "Review Proposals" at bounding box center [108, 109] width 52 height 7
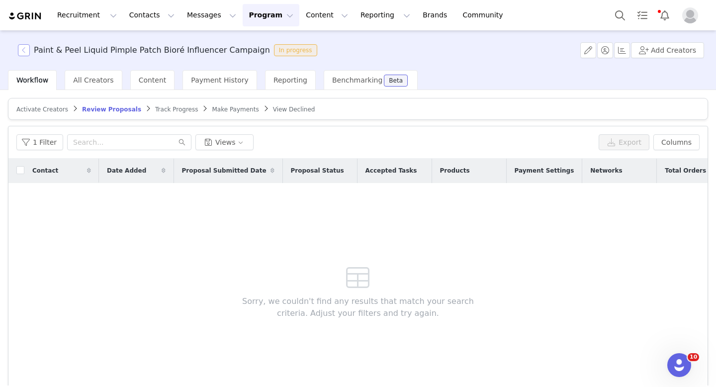
click at [21, 48] on button "button" at bounding box center [24, 50] width 12 height 12
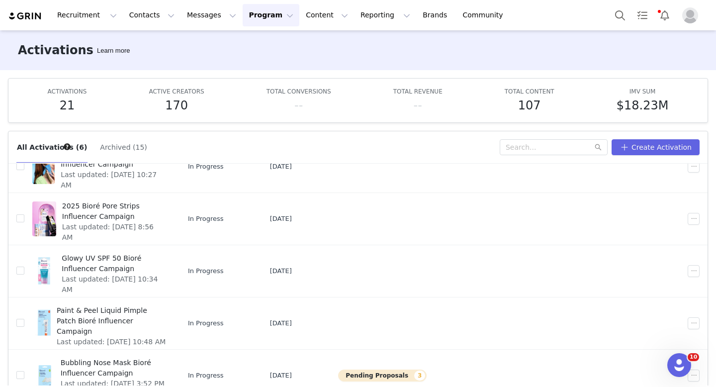
scroll to position [52, 0]
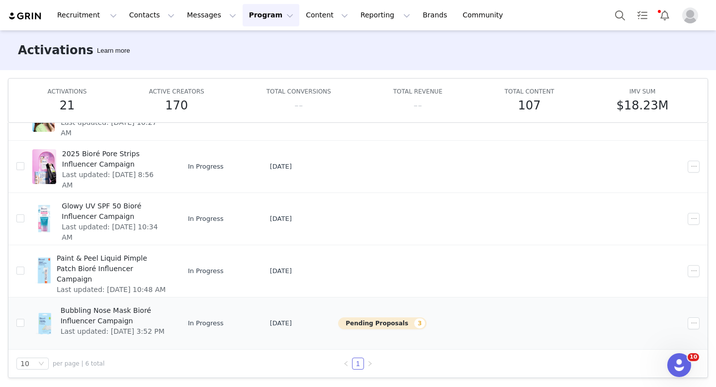
click at [109, 320] on span "Bubbling Nose Mask Bioré Influencer Campaign" at bounding box center [113, 315] width 105 height 21
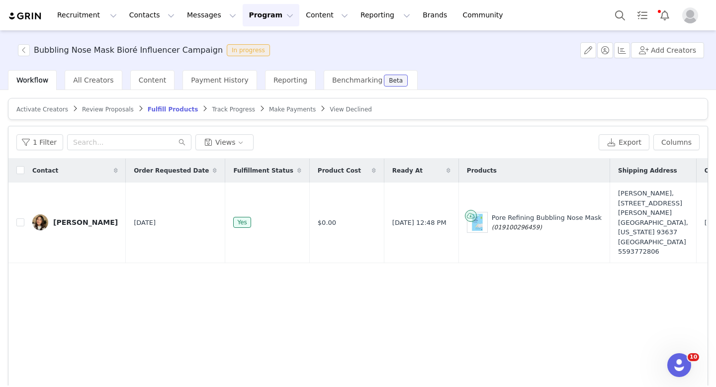
click at [91, 112] on span "Review Proposals" at bounding box center [108, 109] width 52 height 7
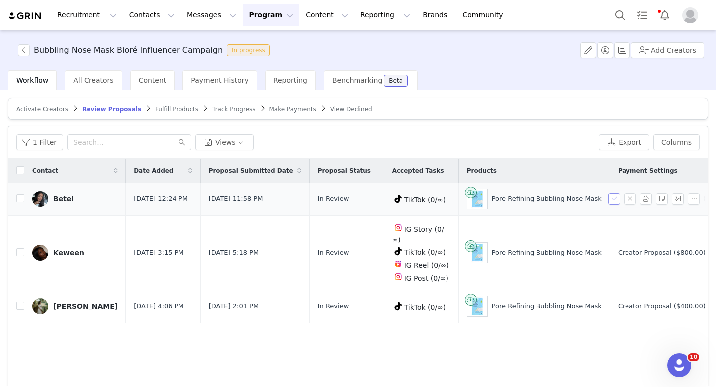
click at [613, 198] on button "button" at bounding box center [614, 199] width 12 height 12
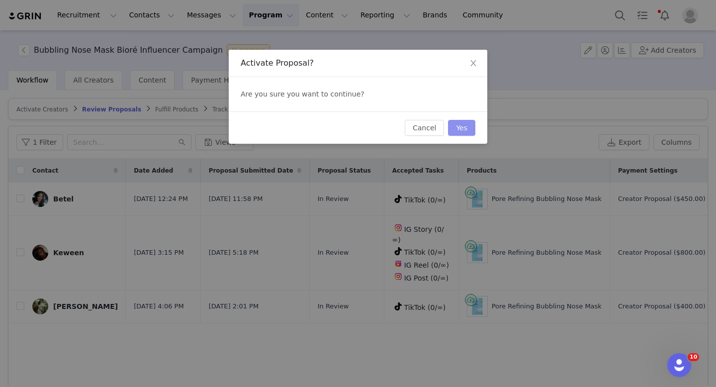
click at [463, 129] on button "Yes" at bounding box center [461, 128] width 27 height 16
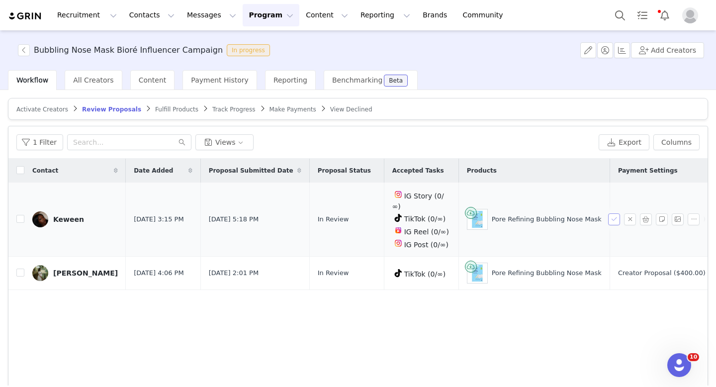
click at [610, 213] on button "button" at bounding box center [614, 219] width 12 height 12
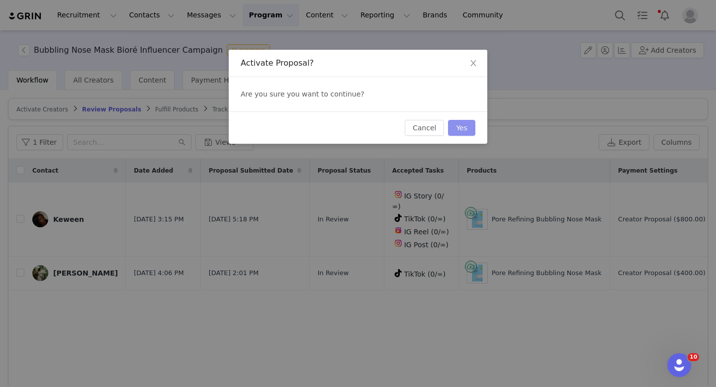
click at [460, 125] on button "Yes" at bounding box center [461, 128] width 27 height 16
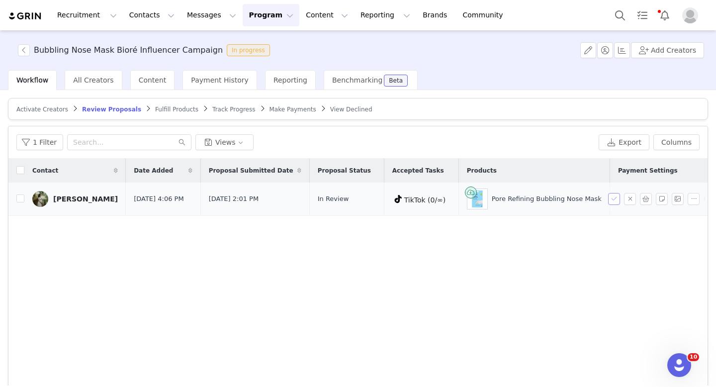
click at [613, 199] on button "button" at bounding box center [614, 199] width 12 height 12
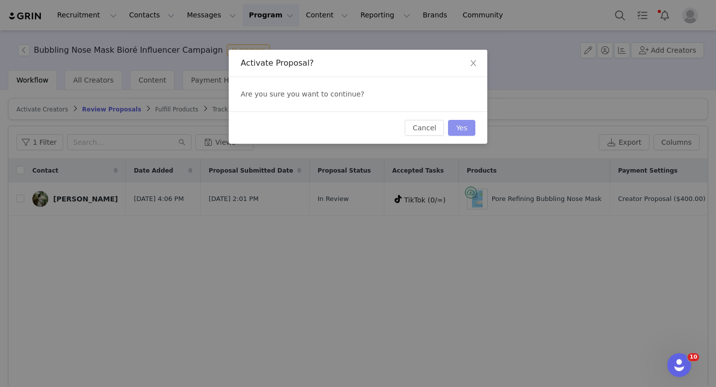
click at [461, 130] on button "Yes" at bounding box center [461, 128] width 27 height 16
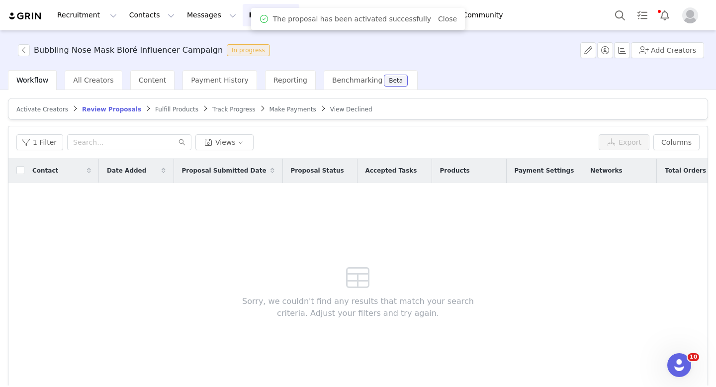
click at [165, 104] on article "Activate Creators Review Proposals Fulfill Products Track Progress Make Payment…" at bounding box center [358, 109] width 700 height 22
click at [156, 114] on article "Activate Creators Review Proposals Fulfill Products Track Progress Make Payment…" at bounding box center [358, 109] width 700 height 22
click at [161, 111] on span "Fulfill Products" at bounding box center [176, 109] width 43 height 7
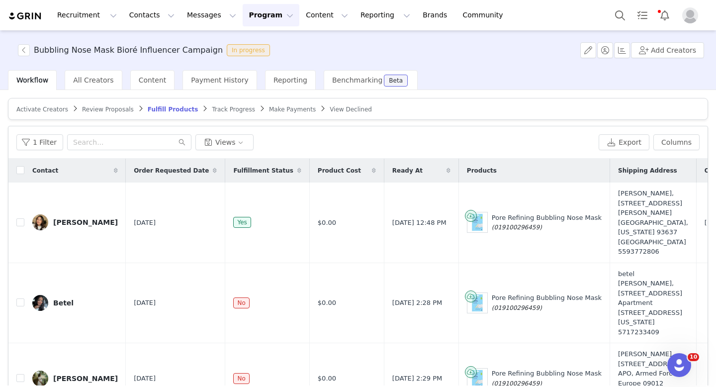
scroll to position [78, 0]
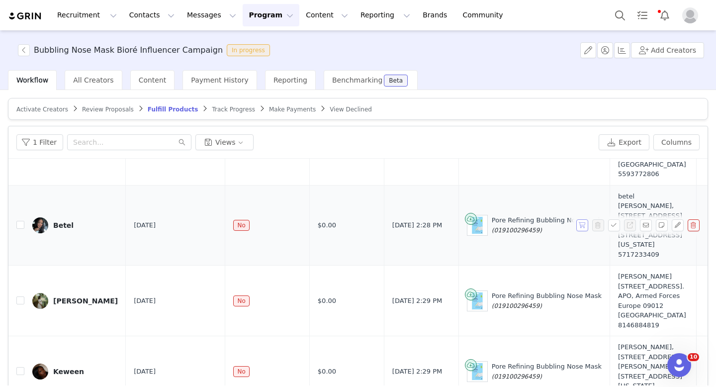
click at [582, 219] on button "button" at bounding box center [582, 225] width 12 height 12
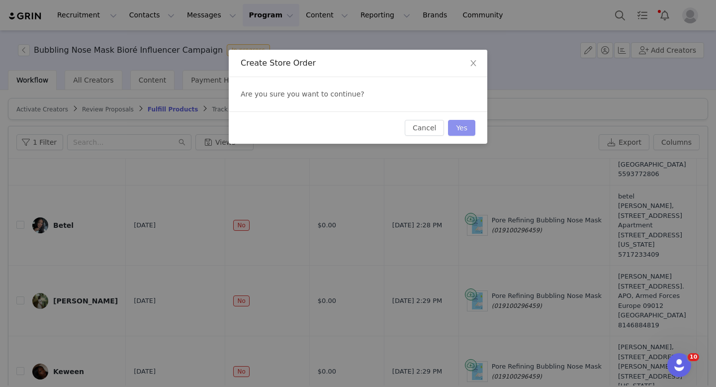
click at [462, 123] on button "Yes" at bounding box center [461, 128] width 27 height 16
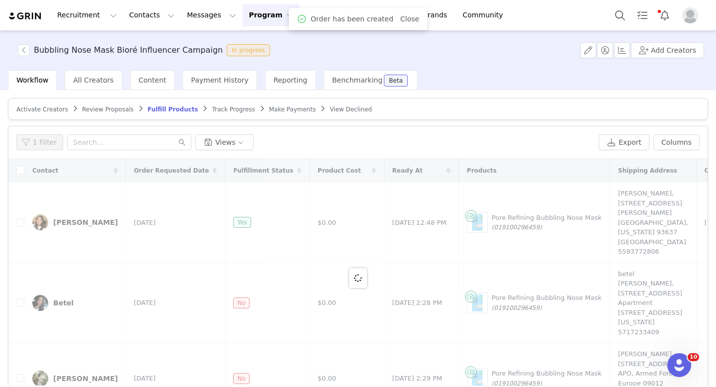
scroll to position [18, 0]
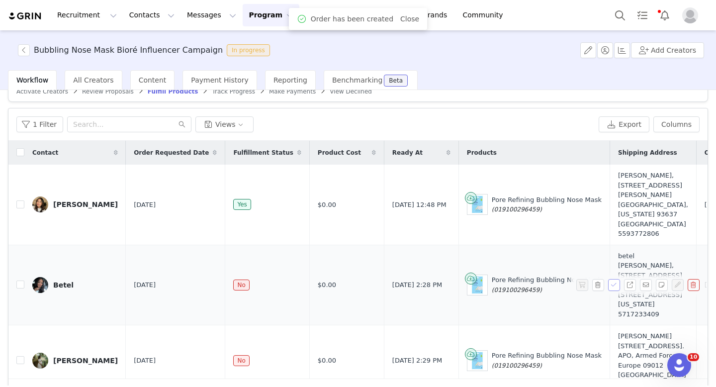
click at [615, 279] on button "button" at bounding box center [614, 285] width 12 height 12
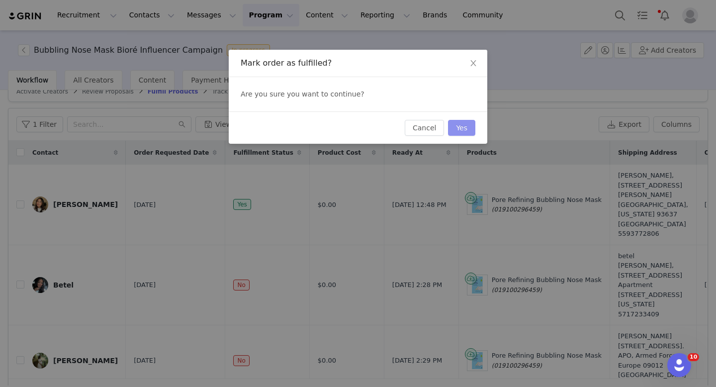
click at [468, 133] on button "Yes" at bounding box center [461, 128] width 27 height 16
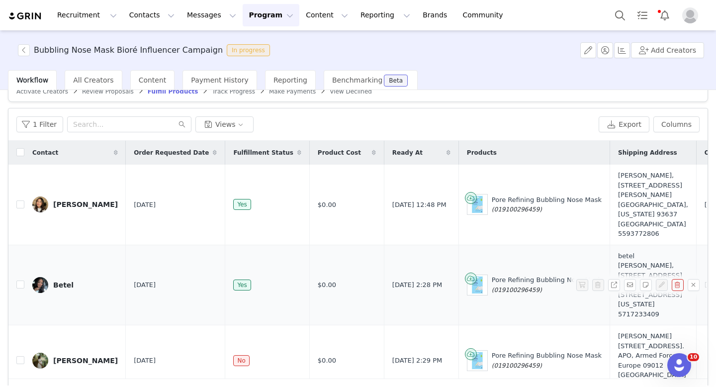
click at [42, 277] on img at bounding box center [40, 285] width 16 height 16
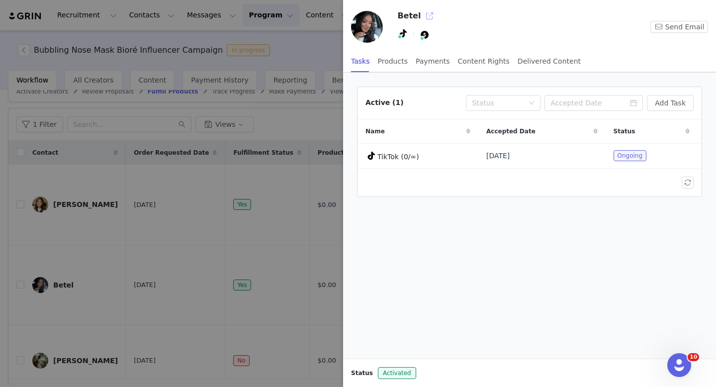
click at [428, 14] on button "button" at bounding box center [429, 16] width 16 height 16
click at [191, 302] on div at bounding box center [358, 193] width 716 height 387
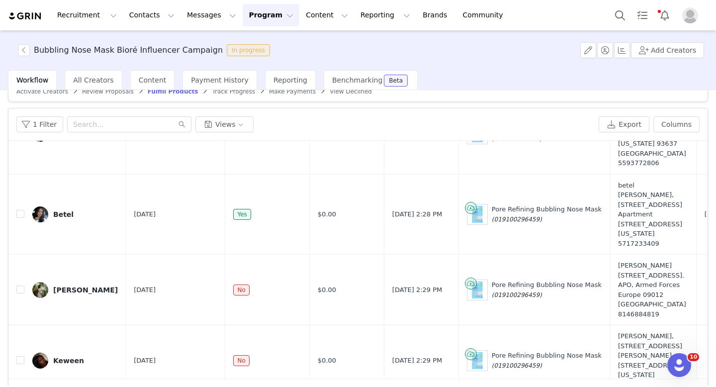
scroll to position [77, 0]
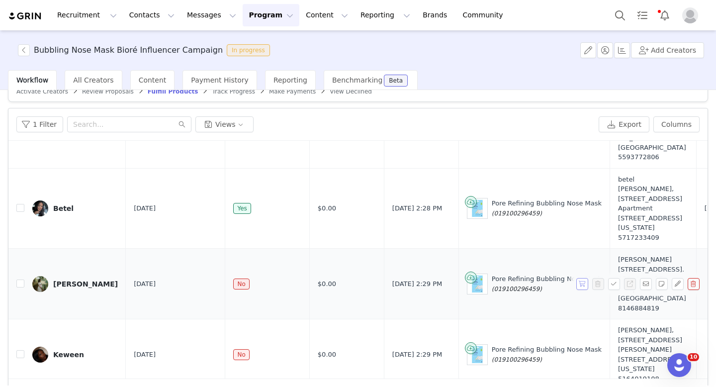
click at [583, 278] on button "button" at bounding box center [582, 284] width 12 height 12
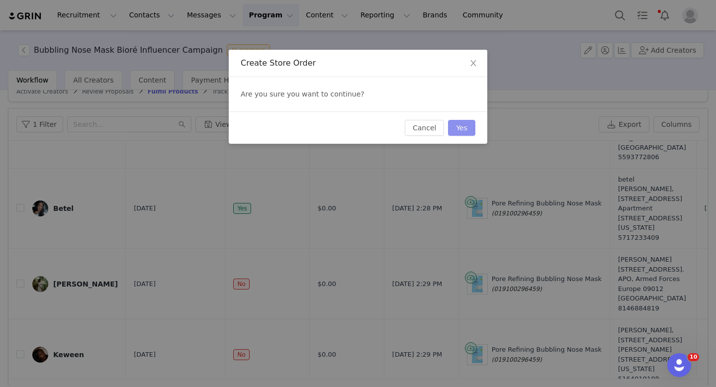
click at [463, 127] on button "Yes" at bounding box center [461, 128] width 27 height 16
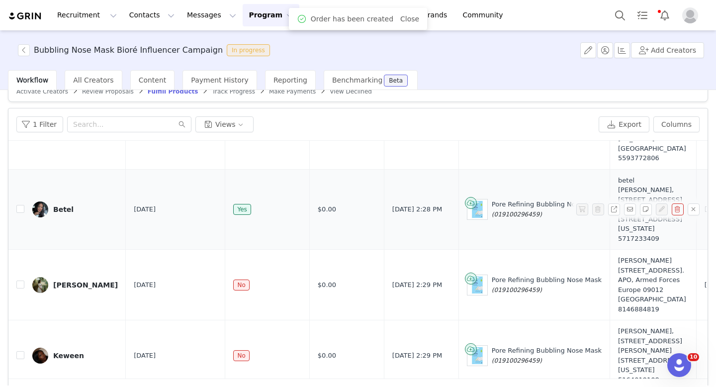
scroll to position [78, 0]
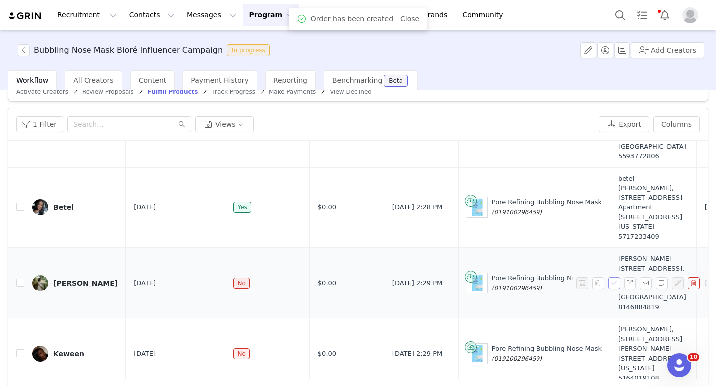
click at [612, 277] on button "button" at bounding box center [614, 283] width 12 height 12
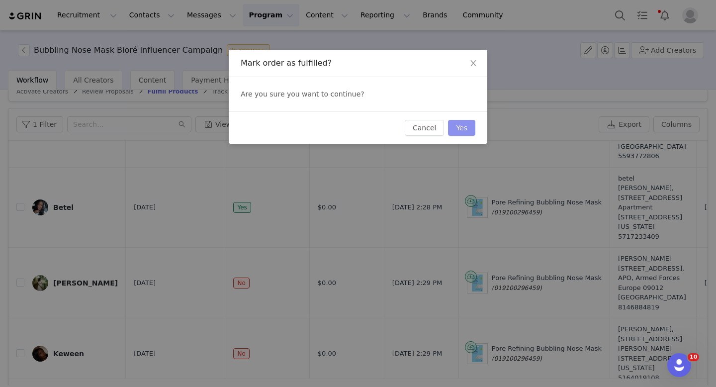
click at [464, 128] on button "Yes" at bounding box center [461, 128] width 27 height 16
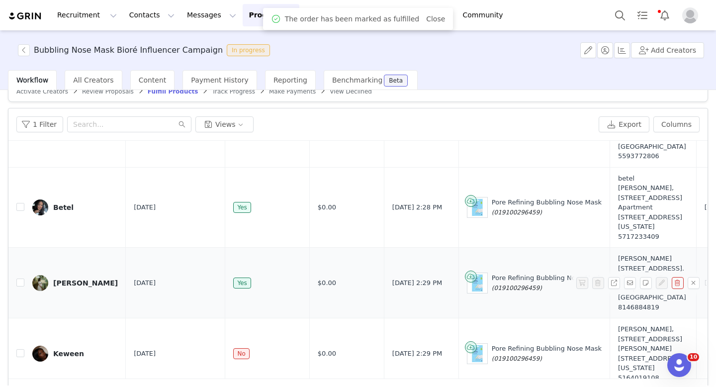
click at [39, 275] on img at bounding box center [40, 283] width 16 height 16
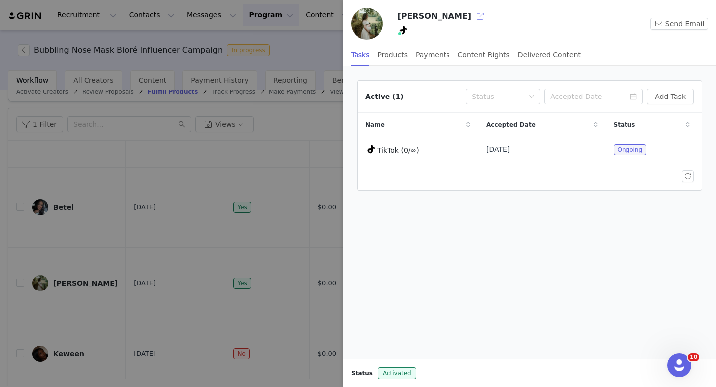
click at [472, 12] on button "button" at bounding box center [480, 16] width 16 height 16
click at [185, 253] on div at bounding box center [358, 193] width 716 height 387
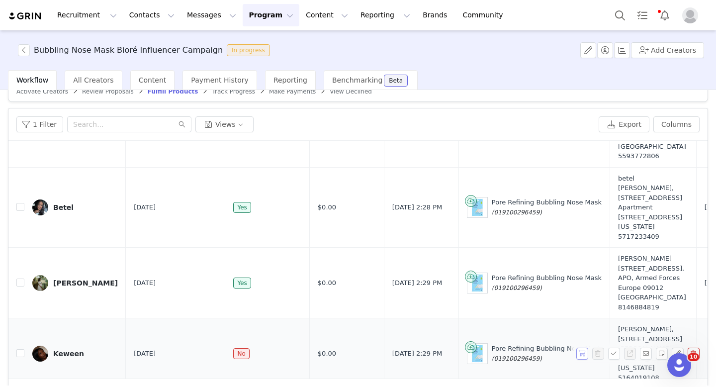
click at [585, 347] on button "button" at bounding box center [582, 353] width 12 height 12
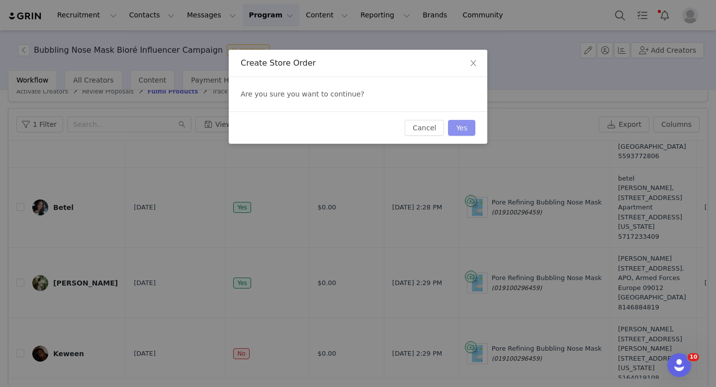
click at [466, 134] on button "Yes" at bounding box center [461, 128] width 27 height 16
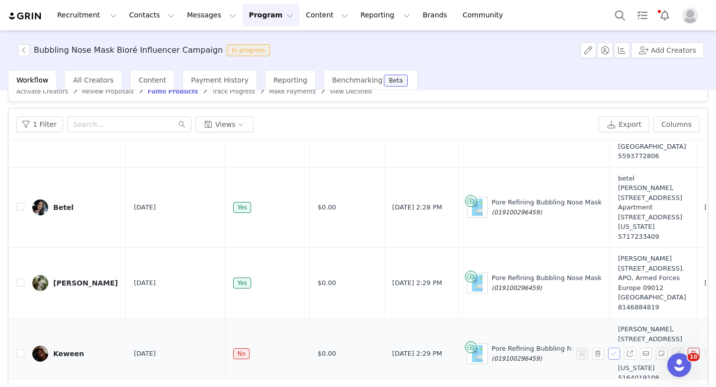
click at [614, 347] on button "button" at bounding box center [614, 353] width 12 height 12
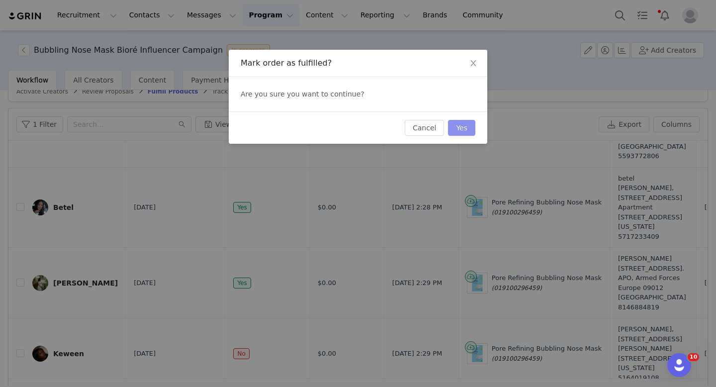
click at [465, 128] on button "Yes" at bounding box center [461, 128] width 27 height 16
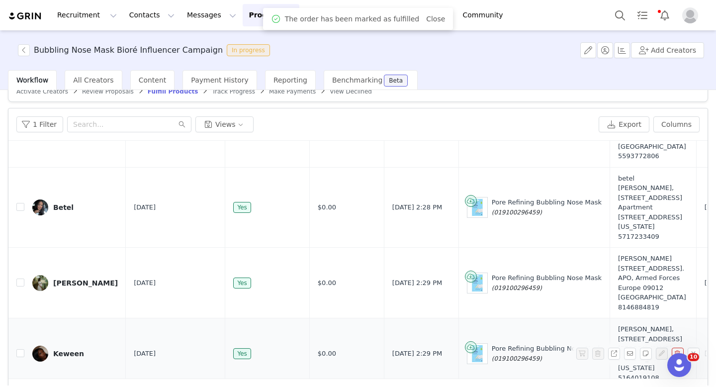
click at [43, 345] on img at bounding box center [40, 353] width 16 height 16
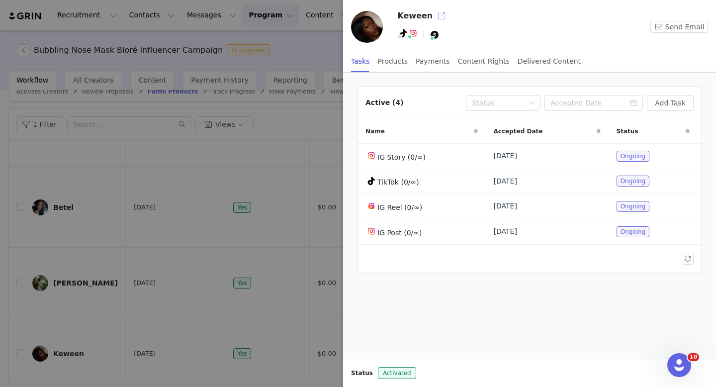
click at [433, 16] on button "button" at bounding box center [441, 16] width 16 height 16
click at [251, 180] on div at bounding box center [358, 193] width 716 height 387
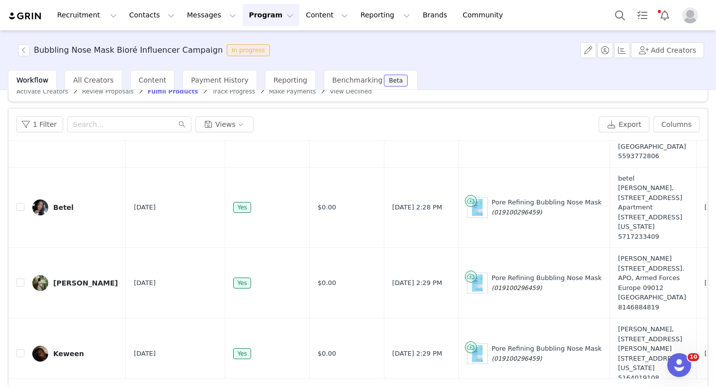
click at [243, 23] on button "Program Program" at bounding box center [271, 15] width 57 height 22
click at [254, 16] on button "Program Program" at bounding box center [271, 15] width 57 height 22
click at [260, 13] on button "Program Program" at bounding box center [271, 15] width 57 height 22
click at [251, 36] on link "Activations" at bounding box center [266, 44] width 79 height 18
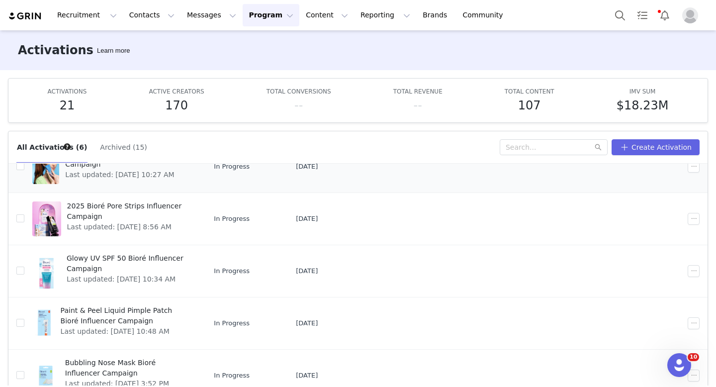
scroll to position [52, 0]
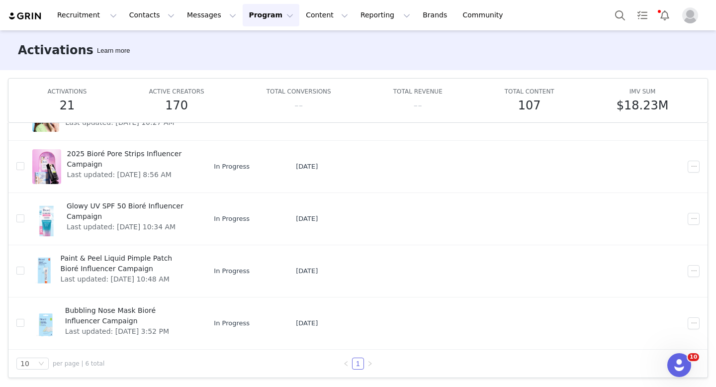
click at [695, 16] on img "Profile" at bounding box center [690, 15] width 16 height 16
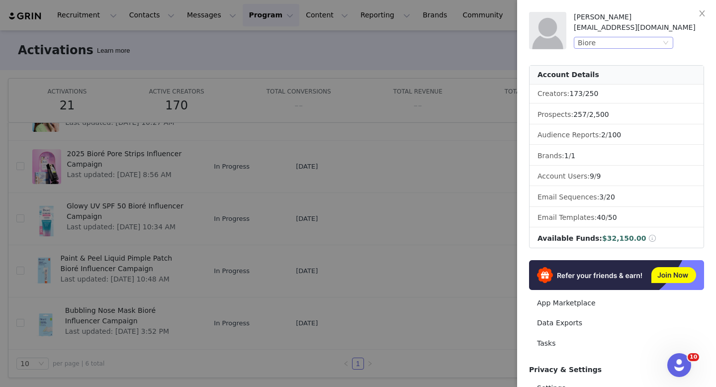
click at [649, 46] on div "Biore" at bounding box center [618, 42] width 83 height 11
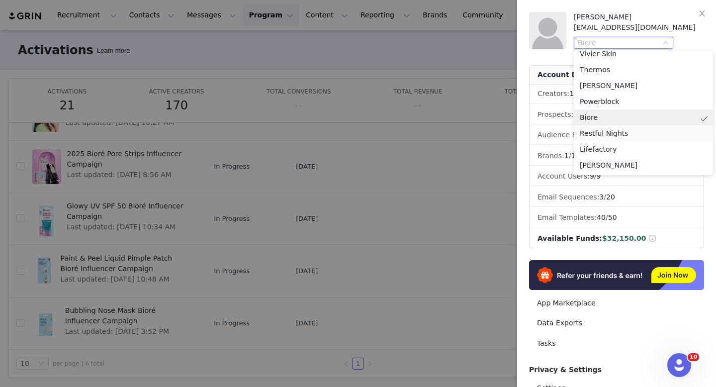
scroll to position [0, 0]
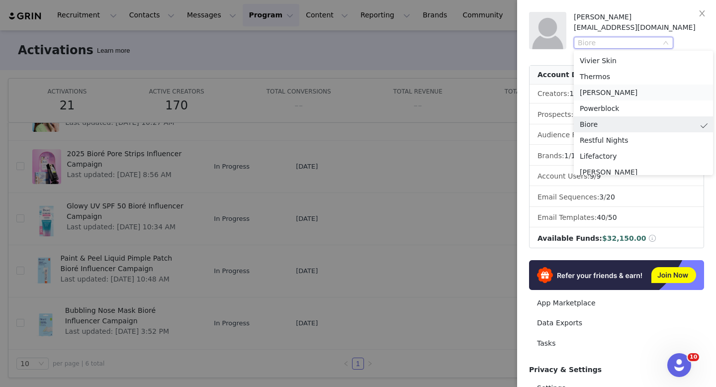
click at [606, 94] on li "John Frieda" at bounding box center [642, 92] width 139 height 16
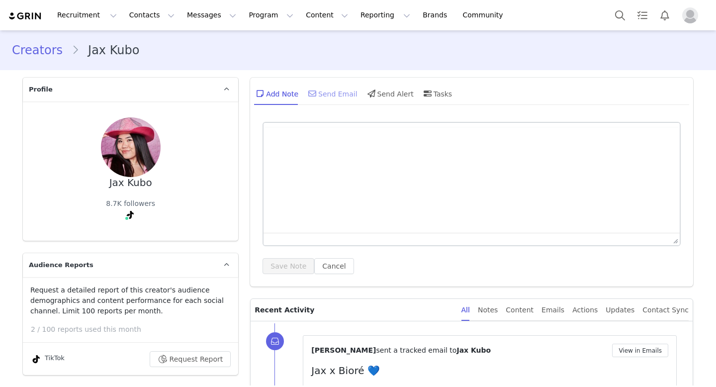
click at [321, 90] on div "Send Email" at bounding box center [331, 93] width 51 height 24
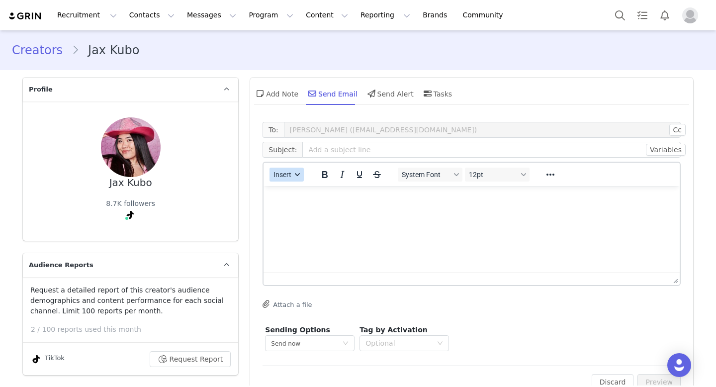
click at [285, 177] on span "Insert" at bounding box center [283, 174] width 18 height 8
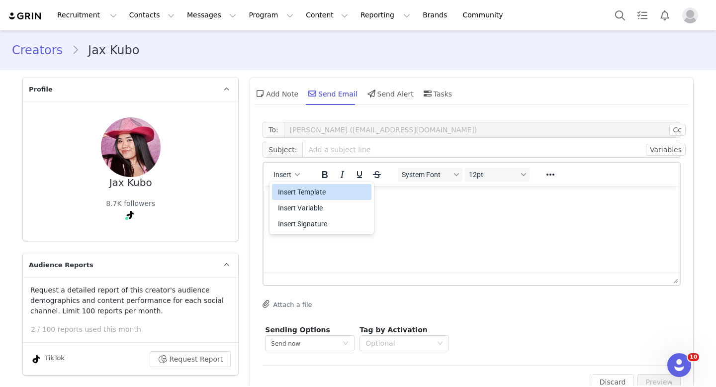
click at [289, 195] on div "Insert Template" at bounding box center [322, 192] width 89 height 12
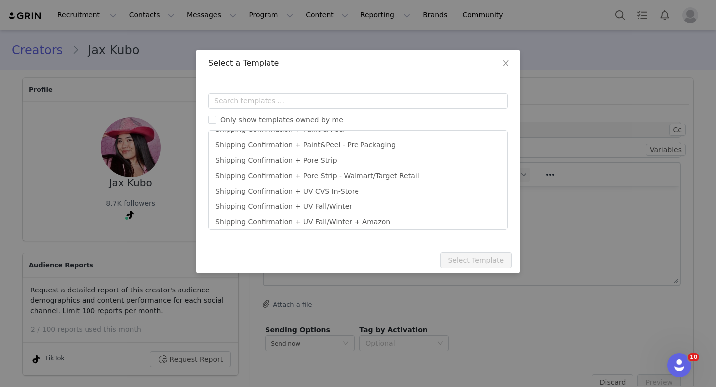
scroll to position [459, 0]
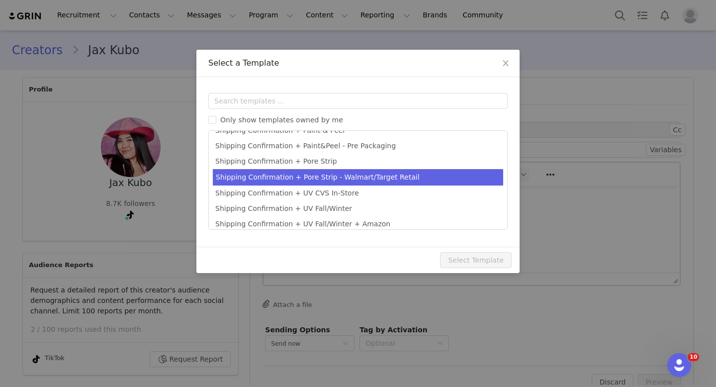
click at [266, 175] on li "Shipping Confirmation + Pore Strip - Walmart/Target Retail" at bounding box center [358, 177] width 290 height 16
type input "[first_name] Let’s Collab! Paid Opportunity with Bioré 💙"
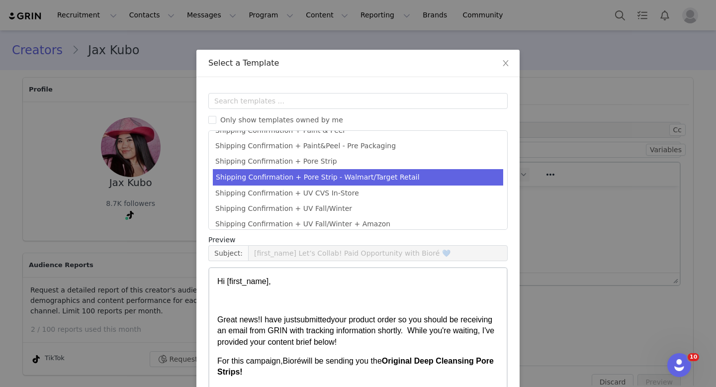
scroll to position [55, 0]
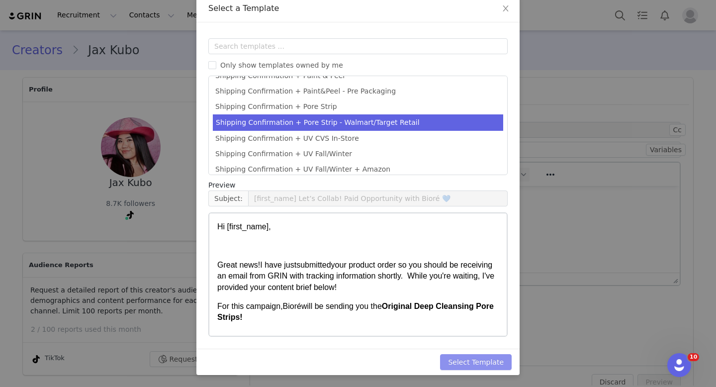
click at [475, 366] on button "Select Template" at bounding box center [476, 362] width 72 height 16
type input "[first_name] Let’s Collab! Paid Opportunity with Bioré 💙"
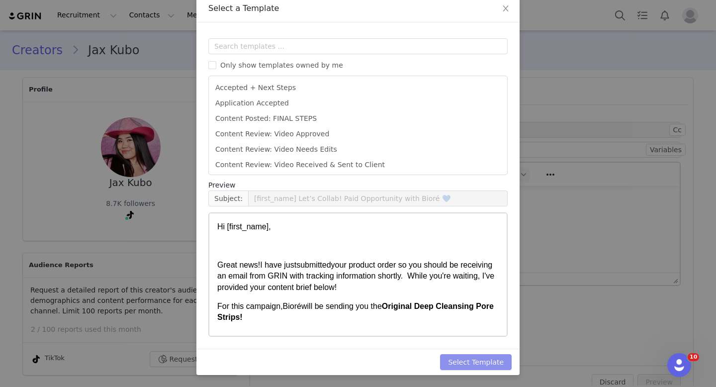
scroll to position [0, 0]
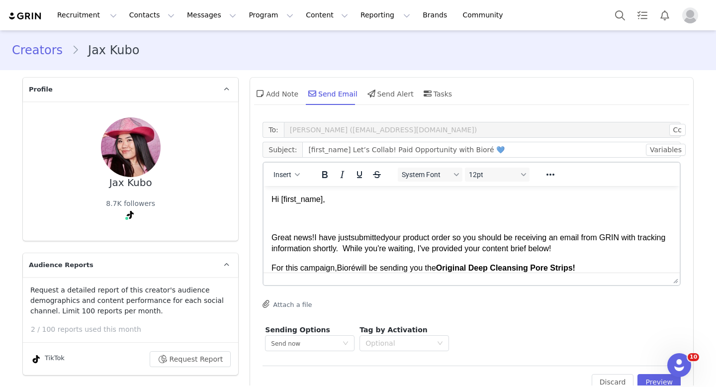
click at [325, 202] on span "Hi [first_name]," at bounding box center [298, 199] width 54 height 8
click at [336, 201] on p "Hi First Name ," at bounding box center [471, 199] width 400 height 11
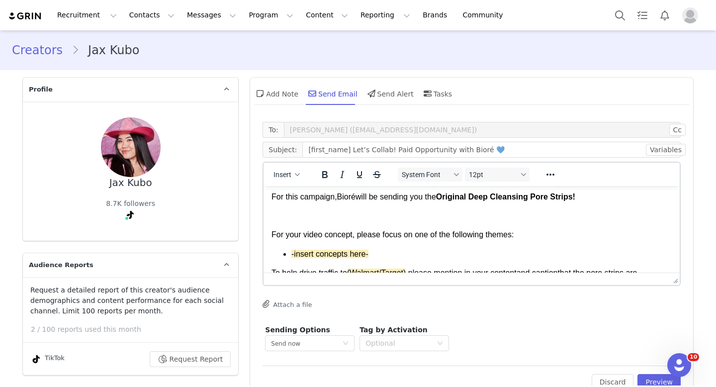
scroll to position [72, 0]
click at [382, 251] on p "-insert concepts here-" at bounding box center [481, 253] width 380 height 11
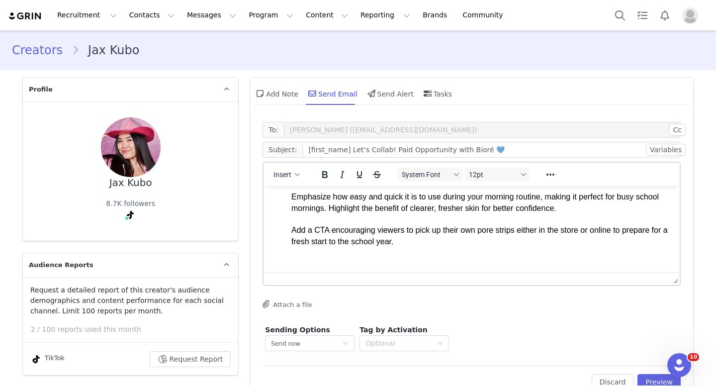
scroll to position [219, 0]
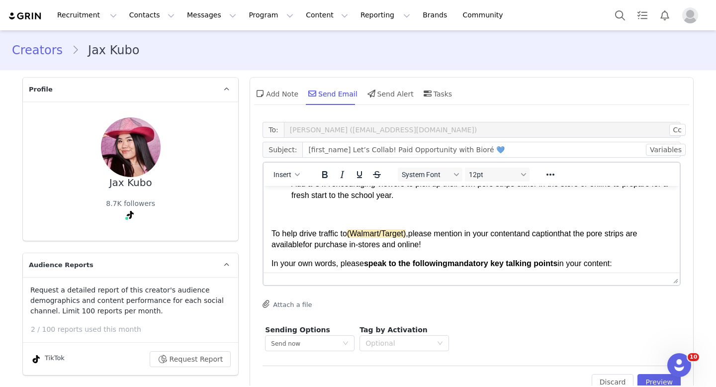
click at [406, 235] on span "(Walmart/Target)" at bounding box center [376, 233] width 59 height 8
click at [357, 234] on span "(Walmart" at bounding box center [363, 233] width 32 height 8
click at [473, 227] on div "For this campaign, Bioré will be sending you the Original Deep Cleansing Pore S…" at bounding box center [471, 195] width 400 height 302
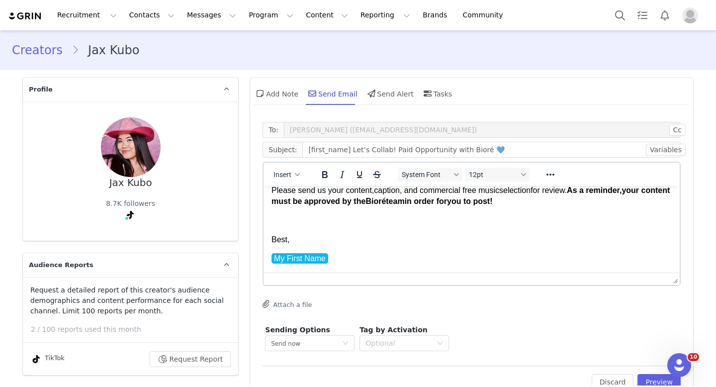
scroll to position [973, 0]
click at [447, 203] on span "in order for" at bounding box center [425, 202] width 42 height 8
click at [651, 381] on button "Preview" at bounding box center [658, 382] width 43 height 16
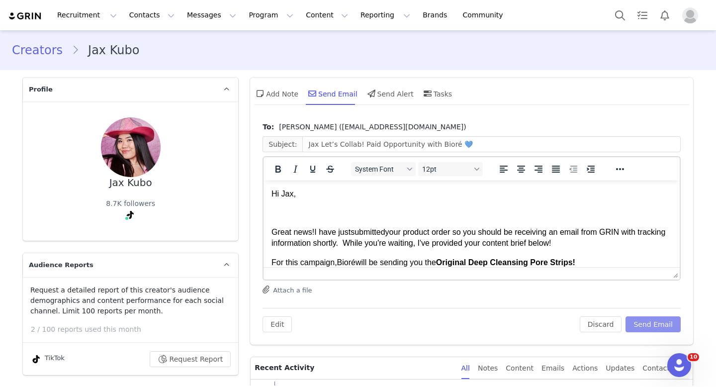
scroll to position [0, 0]
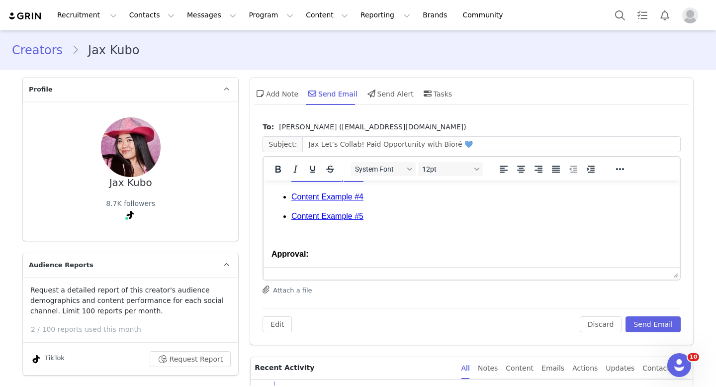
click at [412, 199] on p "Content Example #4" at bounding box center [481, 196] width 380 height 11
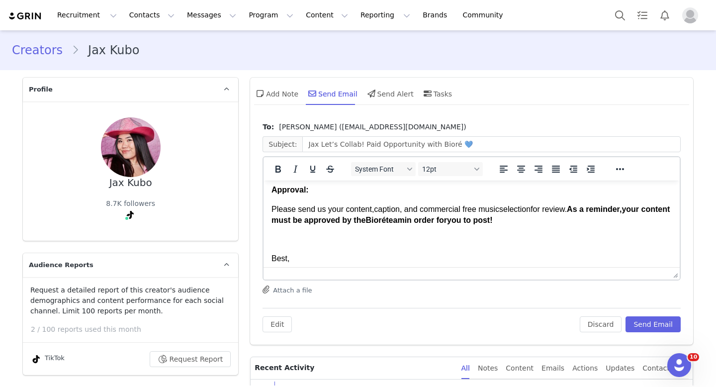
scroll to position [974, 0]
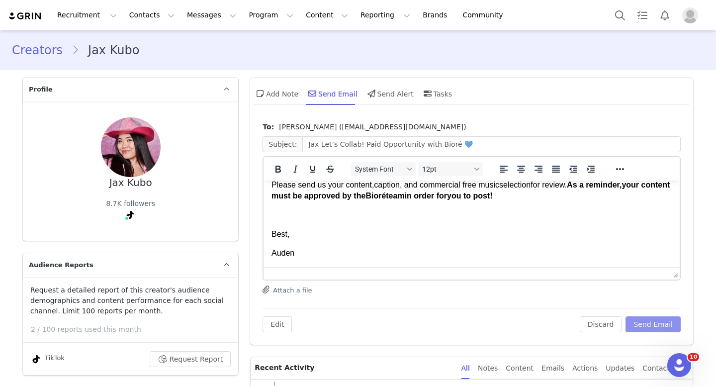
click at [646, 320] on button "Send Email" at bounding box center [652, 324] width 55 height 16
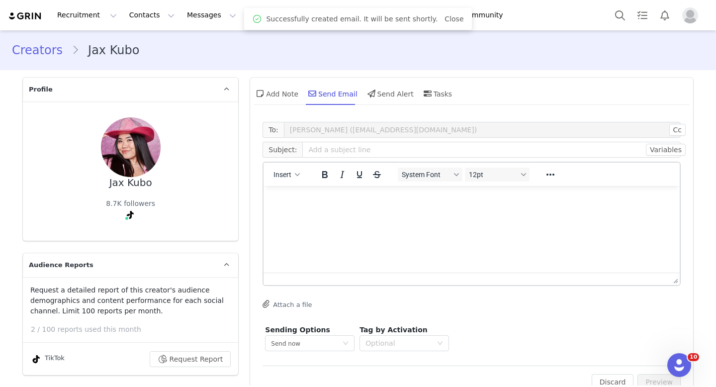
scroll to position [0, 0]
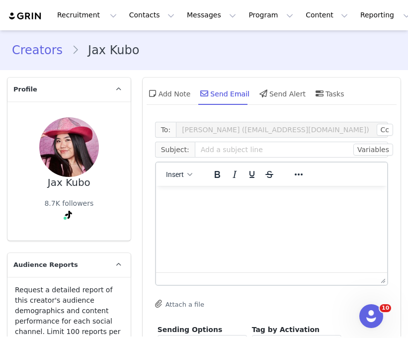
click at [284, 49] on div "Creators Jax Kubo" at bounding box center [204, 50] width 384 height 18
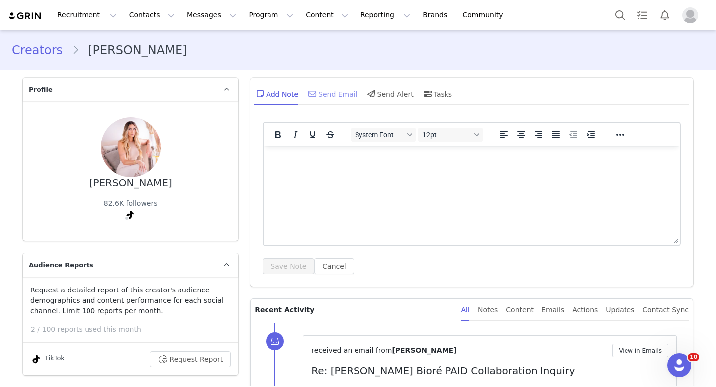
click at [321, 88] on div "Send Email" at bounding box center [331, 93] width 51 height 24
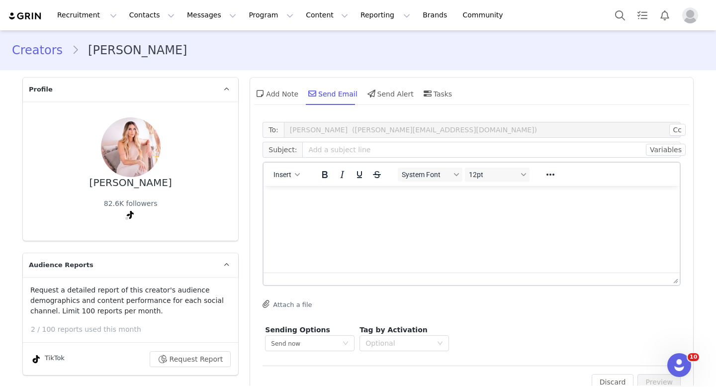
click at [287, 182] on div "Insert" at bounding box center [286, 173] width 47 height 19
click at [297, 179] on button "Insert" at bounding box center [286, 174] width 34 height 14
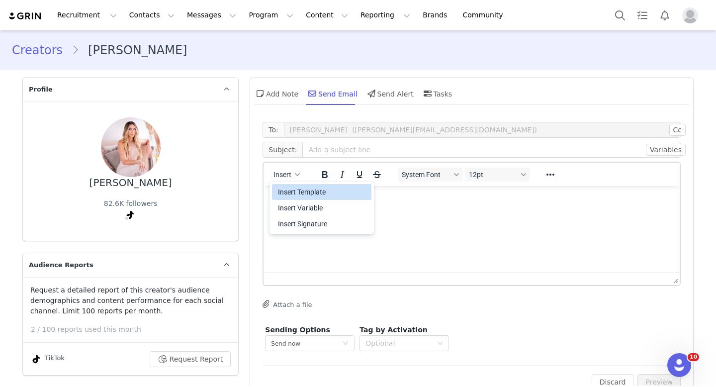
click at [298, 189] on div "Insert Template" at bounding box center [322, 192] width 89 height 12
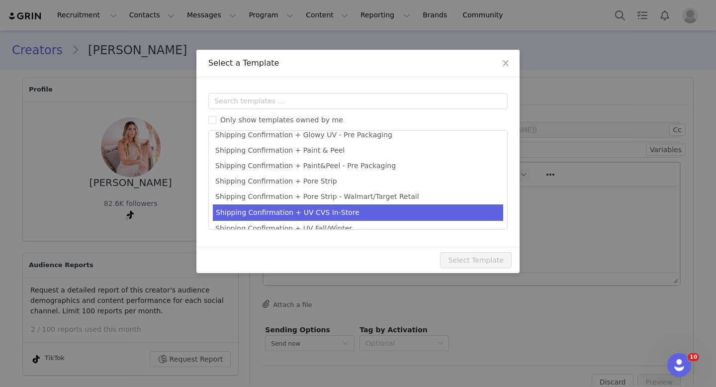
scroll to position [437, 0]
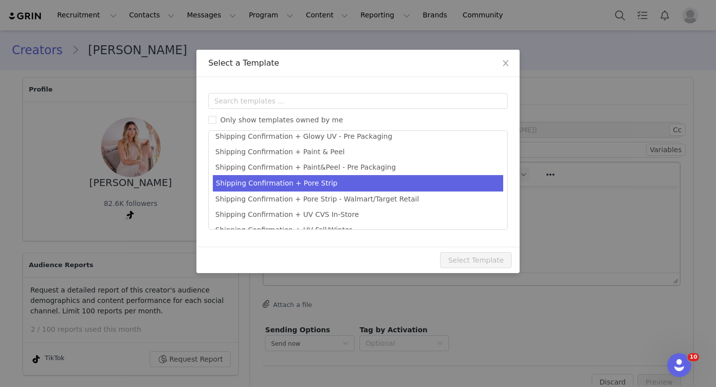
click at [347, 189] on li "Shipping Confirmation + Pore Strip" at bounding box center [358, 183] width 290 height 16
type input "[first_name] Let’s Collab! Paid Opportunity with Bioré 💙"
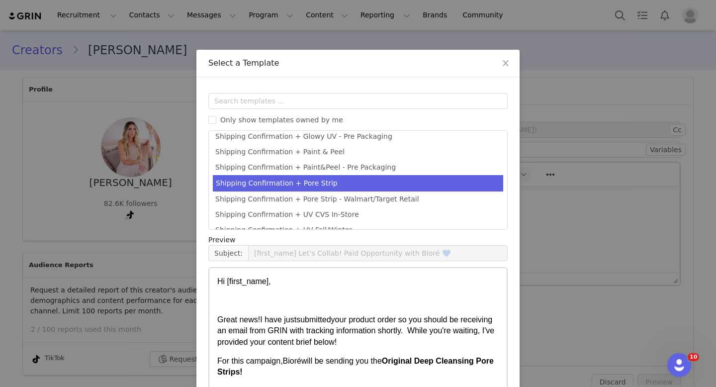
scroll to position [55, 0]
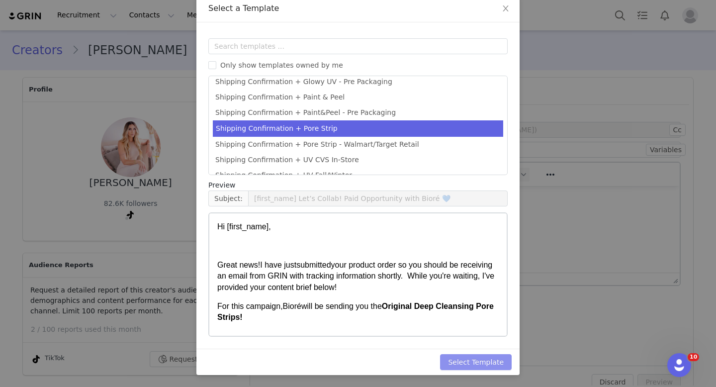
click at [467, 367] on button "Select Template" at bounding box center [476, 362] width 72 height 16
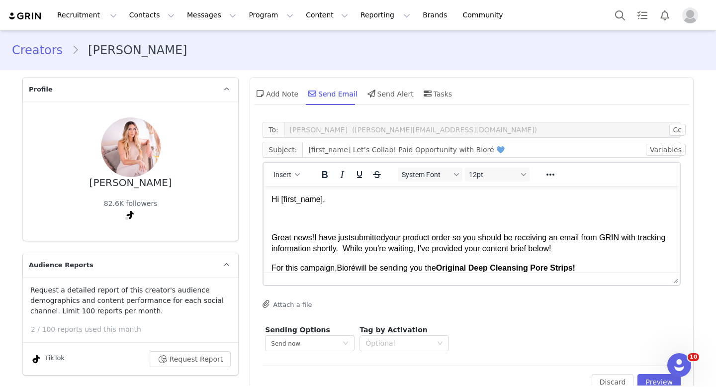
click at [325, 198] on span "Hi [first_name]," at bounding box center [298, 199] width 54 height 8
click at [322, 199] on span "First Name" at bounding box center [301, 199] width 44 height 10
click at [352, 217] on p "Rich Text Area. Press ALT-0 for help." at bounding box center [471, 218] width 400 height 11
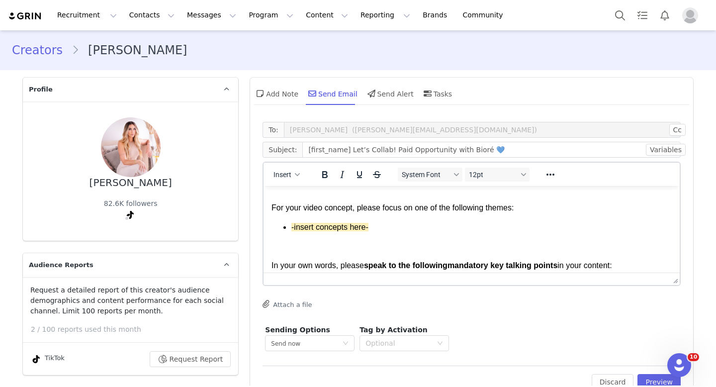
scroll to position [100, 0]
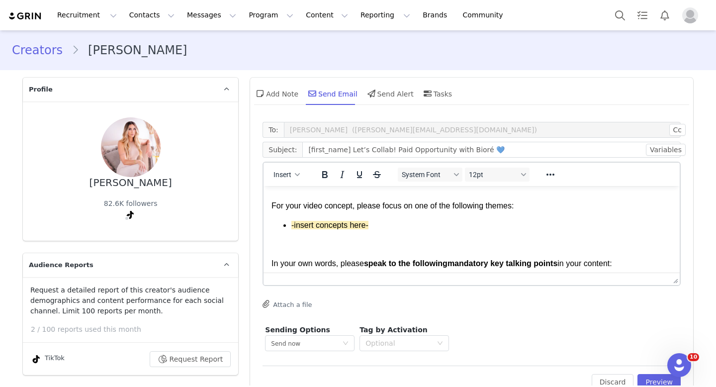
click at [378, 225] on p "-insert concepts here-" at bounding box center [481, 225] width 380 height 11
drag, startPoint x: 345, startPoint y: 147, endPoint x: 302, endPoint y: 150, distance: 43.4
click at [302, 150] on input "[first_name] Let’s Collab! Paid Opportunity with Bioré 💙" at bounding box center [491, 150] width 378 height 16
type input "Brittany Let’s Collab! Paid Opportunity with Bioré 💙"
click at [381, 223] on p "-insert concepts here-" at bounding box center [481, 225] width 380 height 11
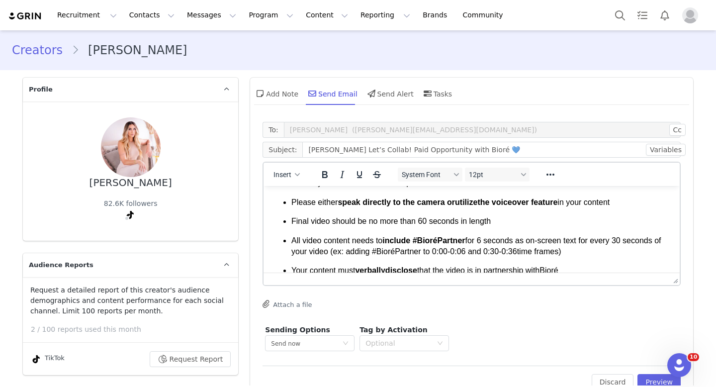
scroll to position [952, 0]
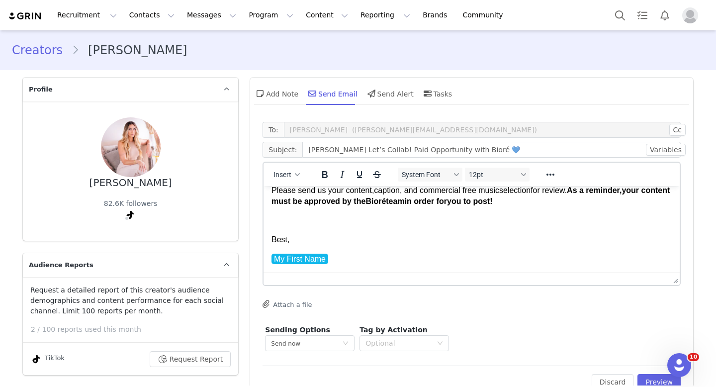
click at [346, 220] on p "Rich Text Area. Press ALT-0 for help." at bounding box center [471, 220] width 400 height 11
click at [385, 201] on span "your content must be approved by the" at bounding box center [470, 195] width 398 height 19
click at [647, 377] on button "Preview" at bounding box center [658, 382] width 43 height 16
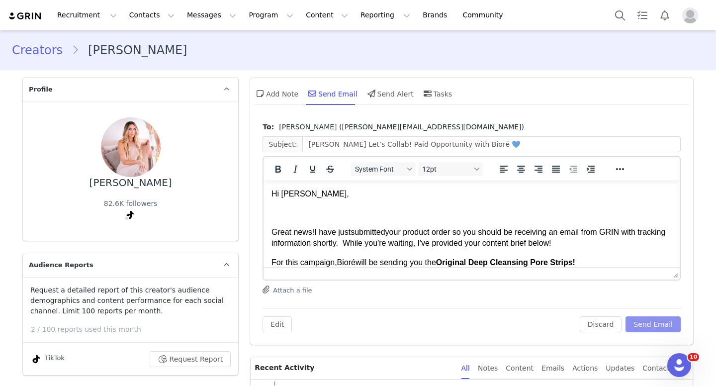
scroll to position [0, 0]
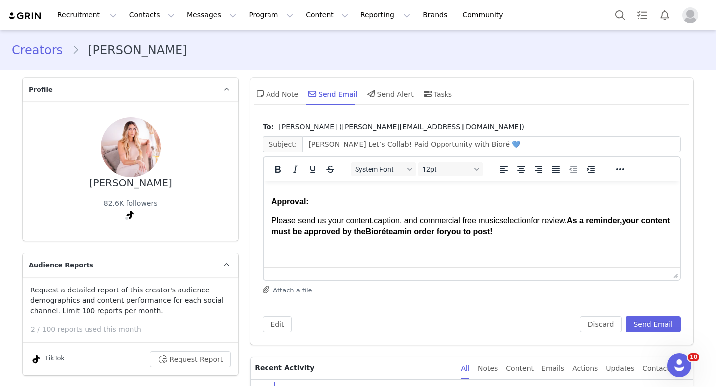
scroll to position [952, 0]
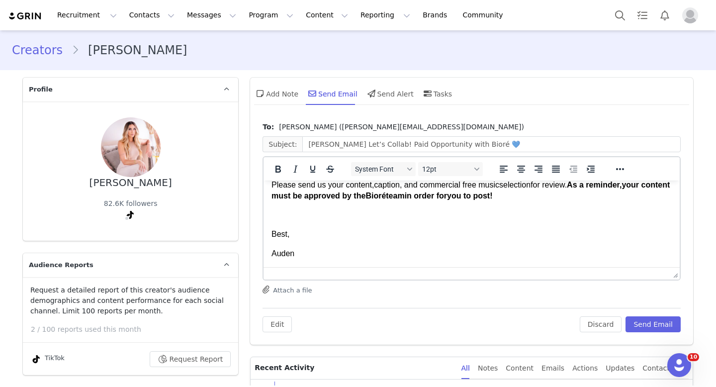
click at [382, 195] on span "your content must be approved by the" at bounding box center [470, 189] width 398 height 19
click at [659, 331] on div "To: Brittany (brittany@rootedreflectionsstudio.com) Subject: Brittany Let’s Col…" at bounding box center [471, 231] width 443 height 228
click at [649, 324] on button "Send Email" at bounding box center [652, 324] width 55 height 16
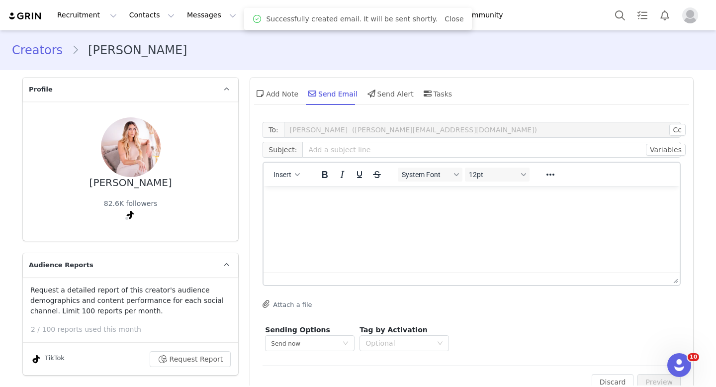
scroll to position [0, 0]
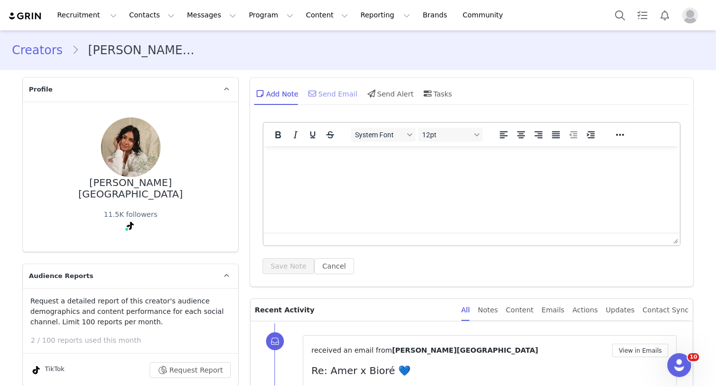
click at [319, 85] on div "Send Email" at bounding box center [331, 93] width 51 height 24
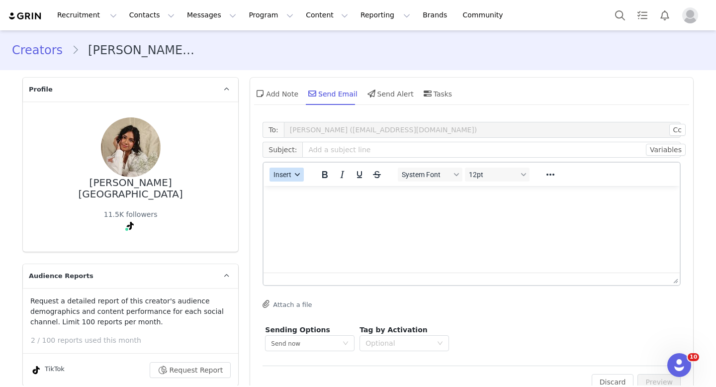
click at [293, 173] on button "Insert" at bounding box center [286, 174] width 34 height 14
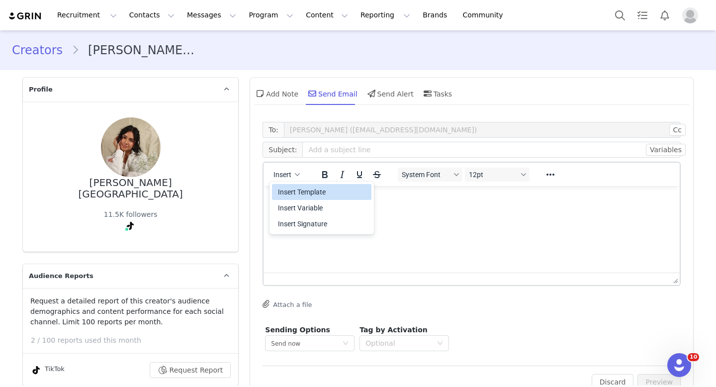
click at [299, 196] on div "Insert Template" at bounding box center [322, 192] width 89 height 12
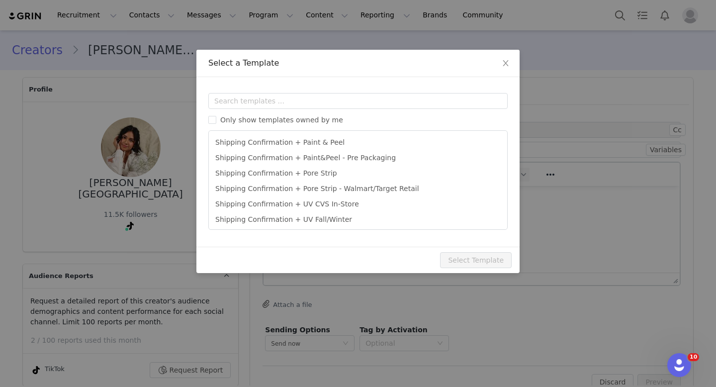
scroll to position [424, 0]
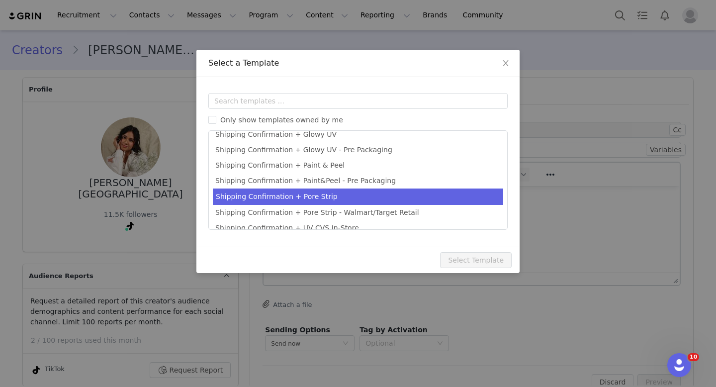
click at [299, 196] on li "Shipping Confirmation + Pore Strip" at bounding box center [358, 196] width 290 height 16
type input "[first_name] Let’s Collab! Paid Opportunity with Bioré 💙"
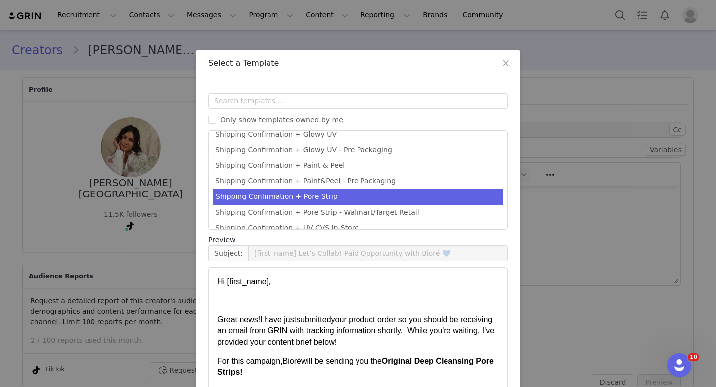
scroll to position [55, 0]
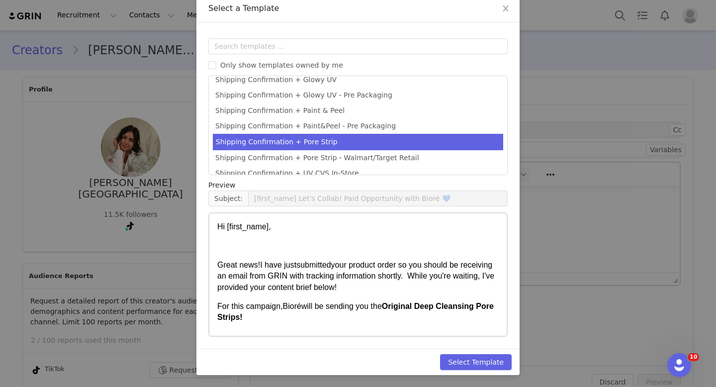
click at [484, 352] on div "Select Template" at bounding box center [357, 361] width 323 height 26
click at [481, 359] on button "Select Template" at bounding box center [476, 362] width 72 height 16
type input "[first_name] Let’s Collab! Paid Opportunity with Bioré 💙"
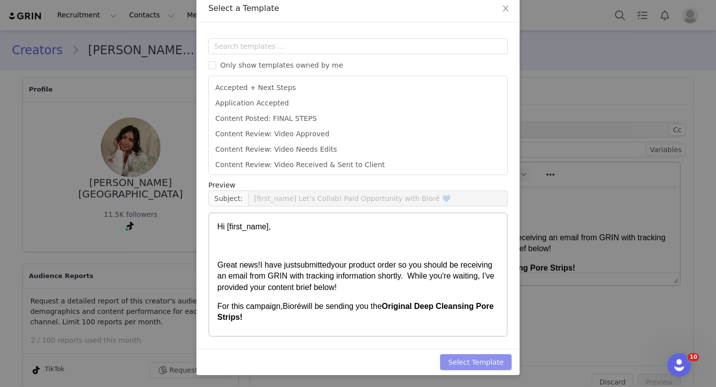
scroll to position [0, 0]
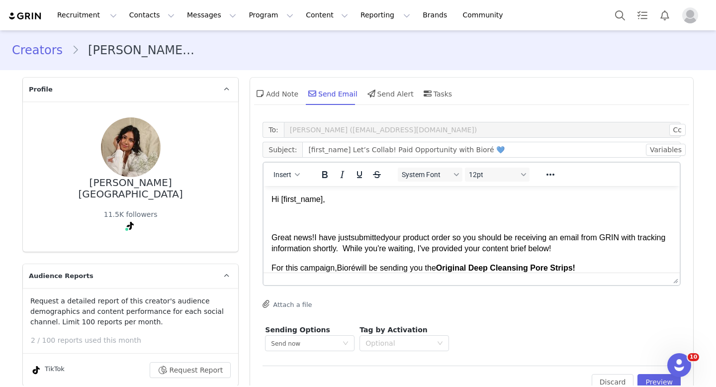
click at [466, 220] on p "Rich Text Area. Press ALT-0 for help." at bounding box center [471, 218] width 400 height 11
click at [360, 251] on span "your product order so you should be receiving an email from GRIN with tracking …" at bounding box center [468, 242] width 394 height 19
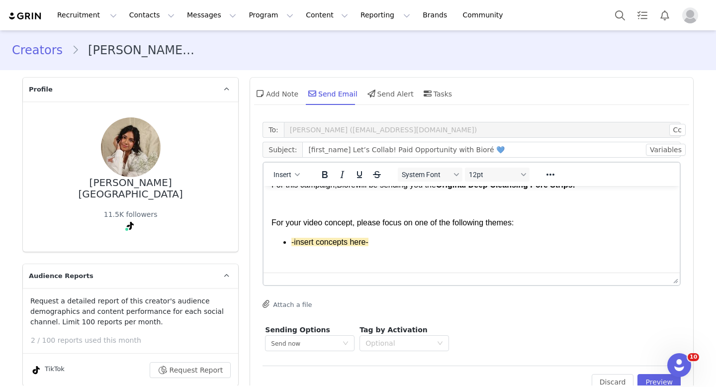
scroll to position [89, 0]
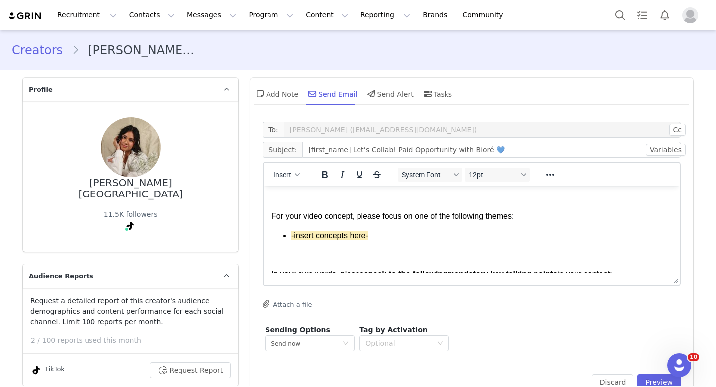
click at [387, 234] on p "-insert concepts here-" at bounding box center [481, 235] width 380 height 11
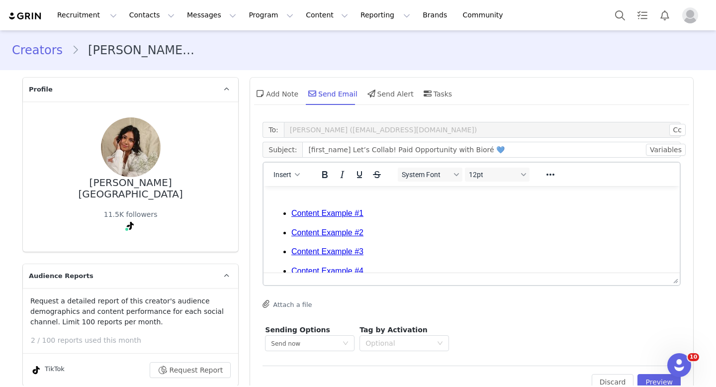
scroll to position [798, 0]
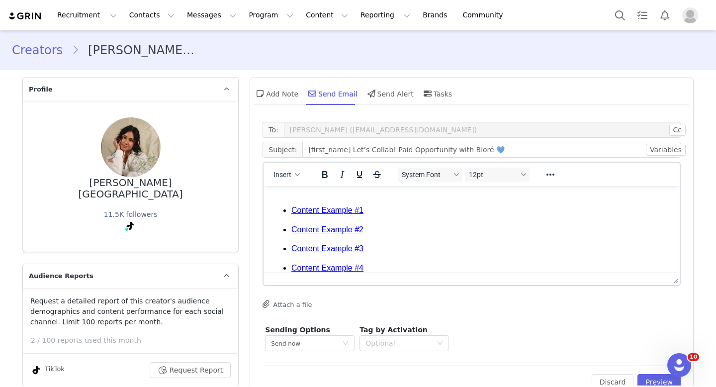
click at [476, 208] on p "Content Example #1" at bounding box center [481, 210] width 380 height 11
click at [649, 378] on button "Preview" at bounding box center [658, 382] width 43 height 16
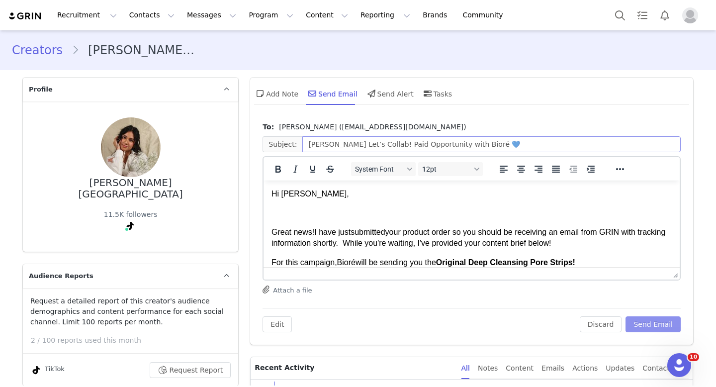
scroll to position [0, 0]
click at [340, 240] on span "Rich Text Area. Press ALT-0 for help." at bounding box center [339, 243] width 2 height 8
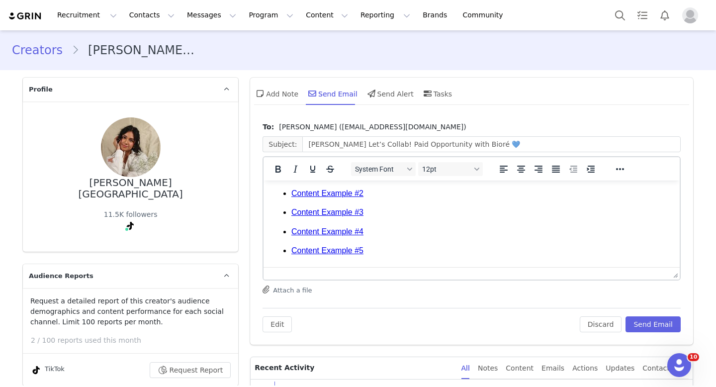
scroll to position [952, 0]
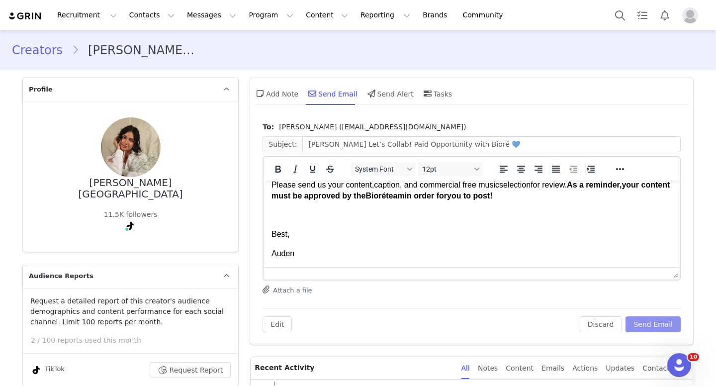
click at [658, 330] on button "Send Email" at bounding box center [652, 324] width 55 height 16
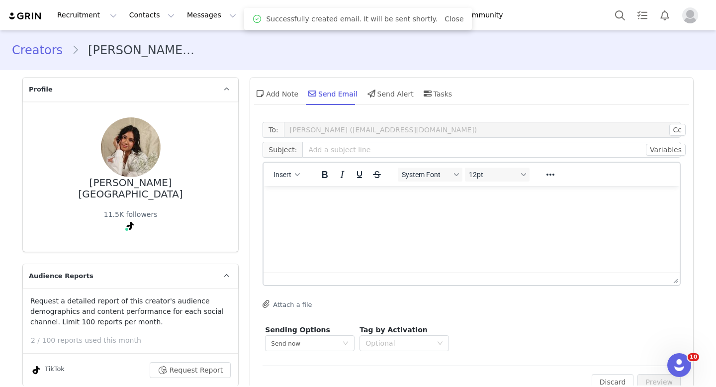
scroll to position [0, 0]
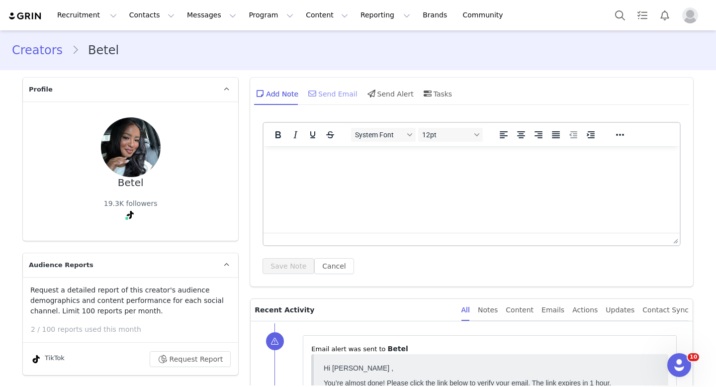
click at [334, 93] on div "Send Email" at bounding box center [331, 93] width 51 height 24
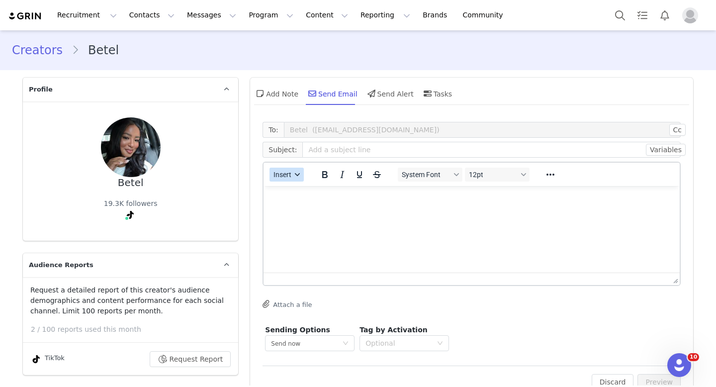
click at [291, 175] on span "Insert" at bounding box center [283, 174] width 18 height 8
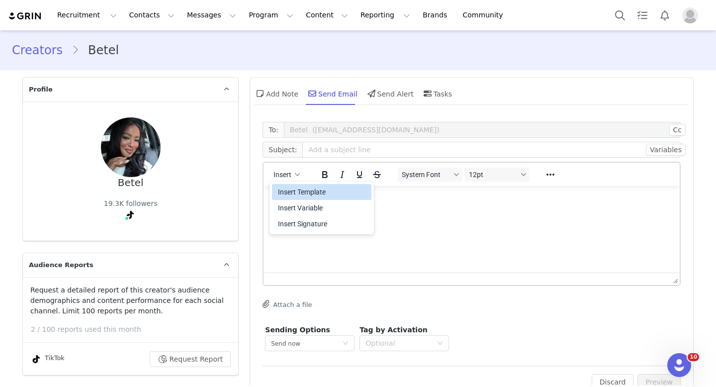
click at [298, 195] on div "Insert Template" at bounding box center [322, 192] width 89 height 12
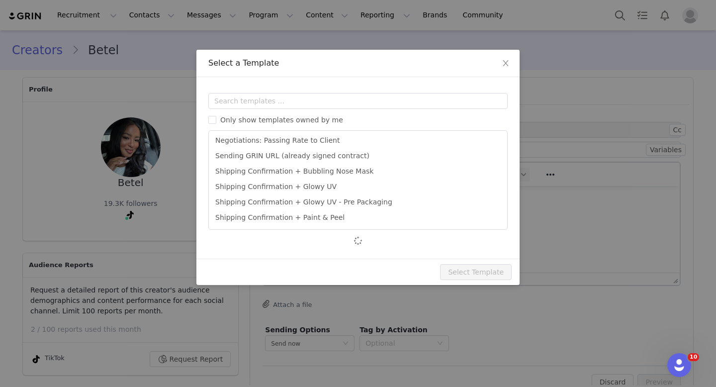
scroll to position [373, 0]
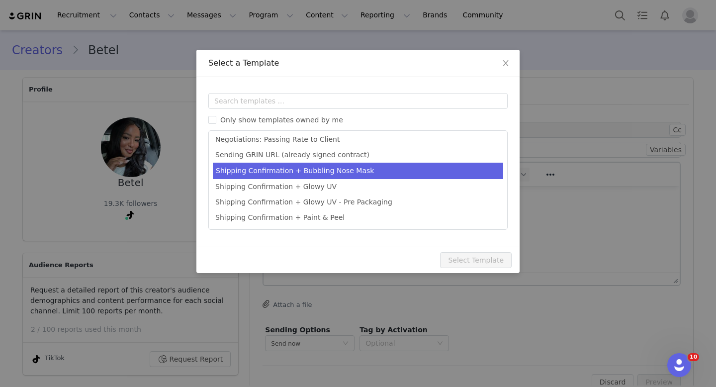
click at [303, 170] on li "Shipping Confirmation + Bubbling Nose Mask" at bounding box center [358, 170] width 290 height 16
type input "[first_name] Let’s Collab! Paid Opportunity with Bioré 💙"
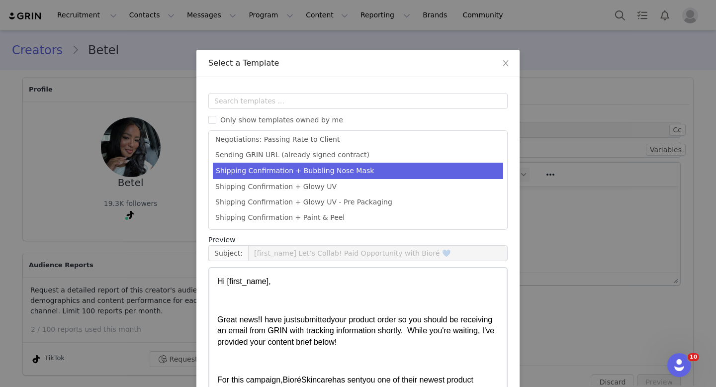
click at [511, 334] on div "Templates Only show templates owned by me Accepted + Next Steps Application Acc…" at bounding box center [357, 240] width 323 height 326
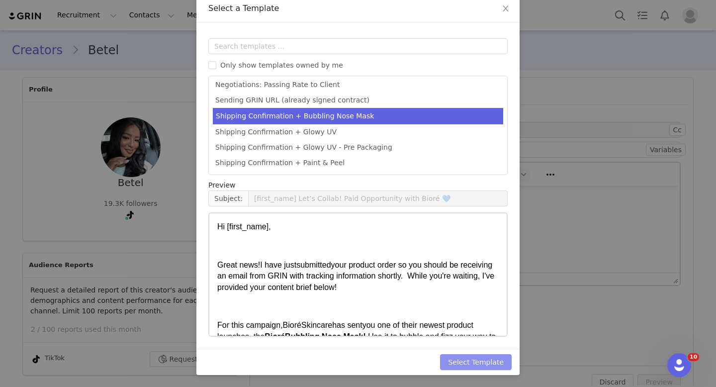
click at [477, 361] on button "Select Template" at bounding box center [476, 362] width 72 height 16
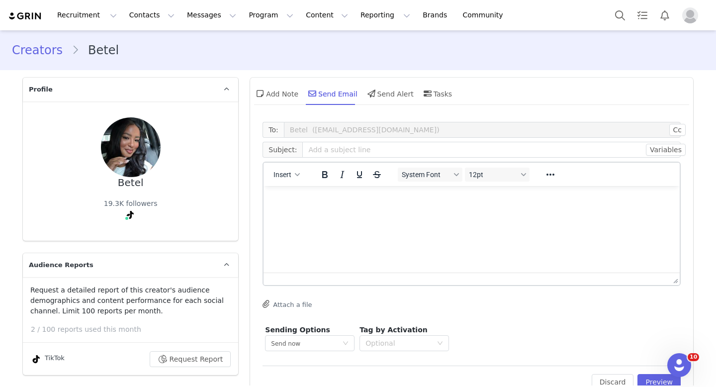
type input "[first_name] Let’s Collab! Paid Opportunity with Bioré 💙"
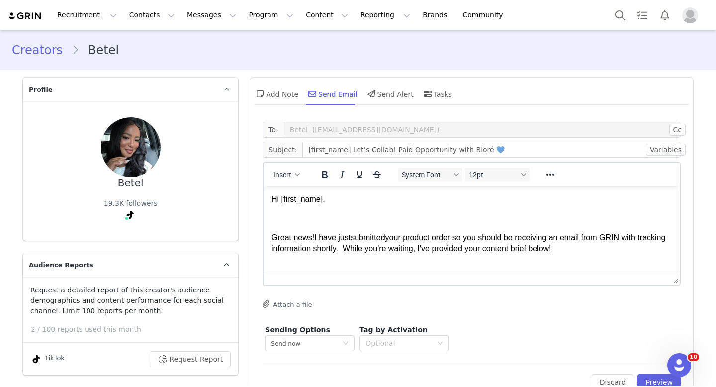
scroll to position [0, 0]
click at [439, 236] on span "your product order so you should be receiving an email from GRIN with tracking …" at bounding box center [468, 242] width 394 height 19
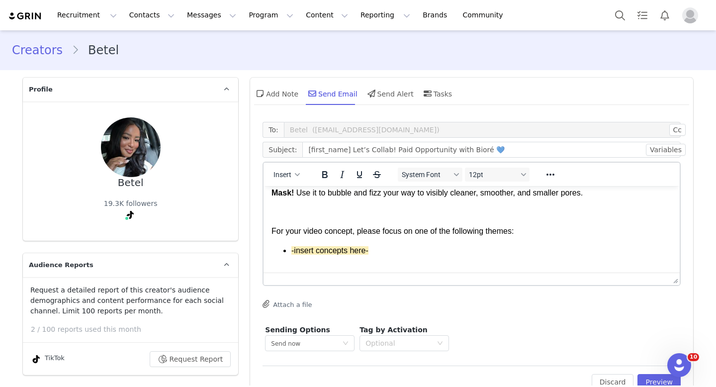
scroll to position [106, 0]
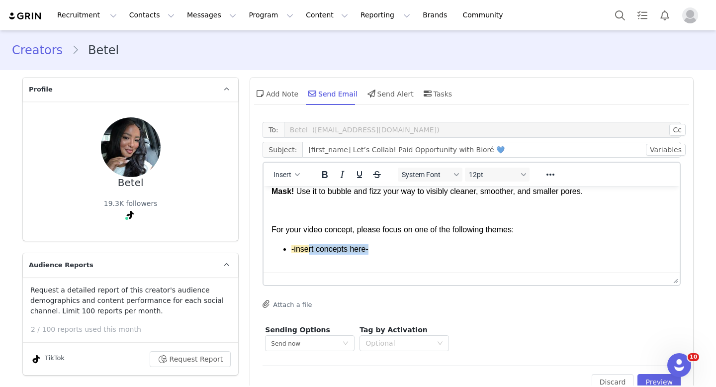
drag, startPoint x: 381, startPoint y: 253, endPoint x: 307, endPoint y: 248, distance: 74.7
click at [307, 248] on p "-insert concepts here-" at bounding box center [481, 248] width 380 height 11
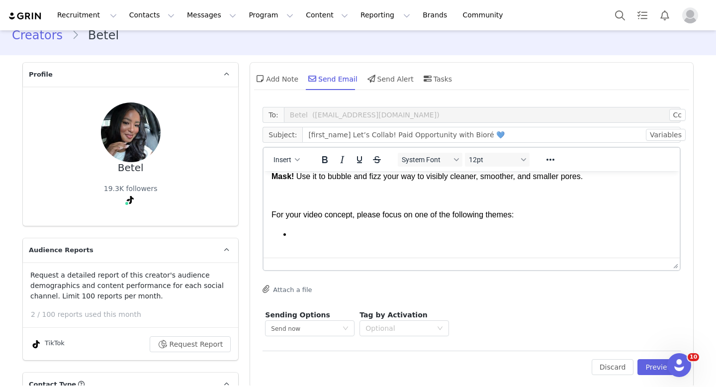
scroll to position [21, 0]
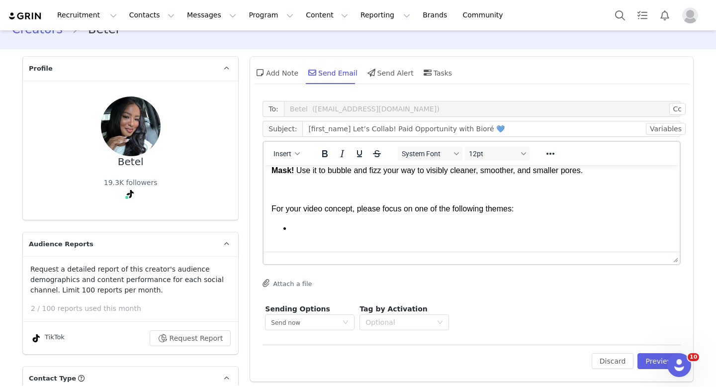
click at [296, 230] on p "﻿" at bounding box center [481, 228] width 380 height 11
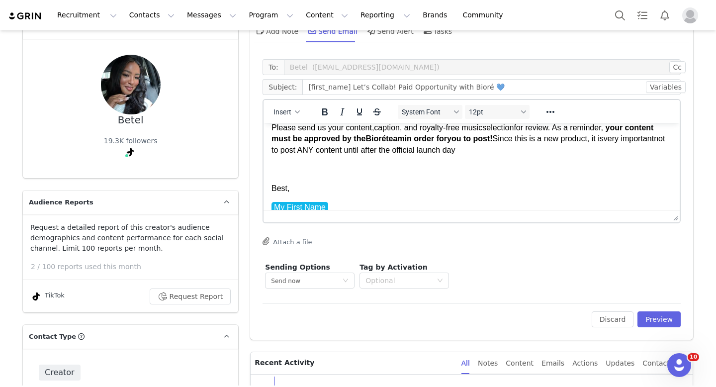
scroll to position [68, 0]
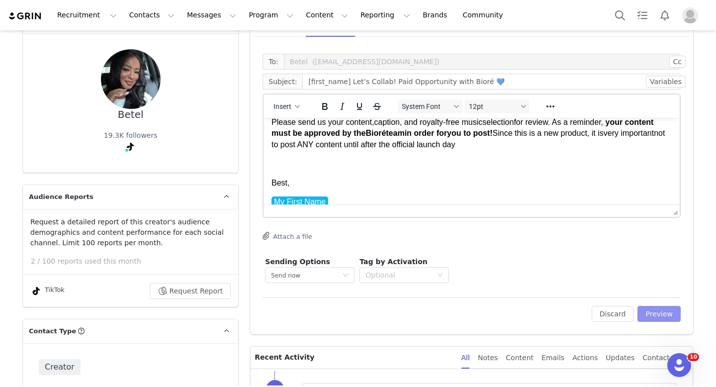
click at [654, 311] on button "Preview" at bounding box center [658, 314] width 43 height 16
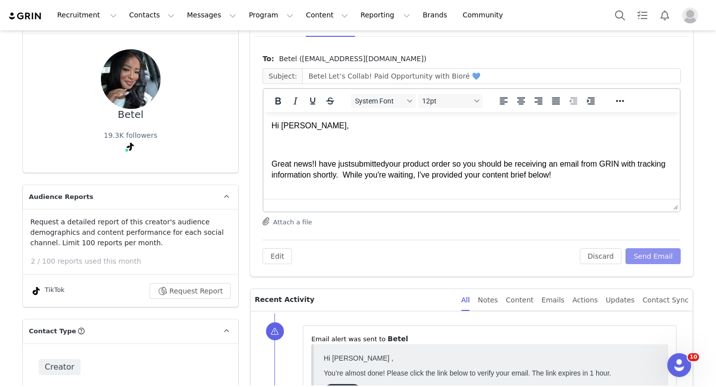
scroll to position [0, 0]
click at [350, 166] on span "I have just" at bounding box center [332, 164] width 36 height 8
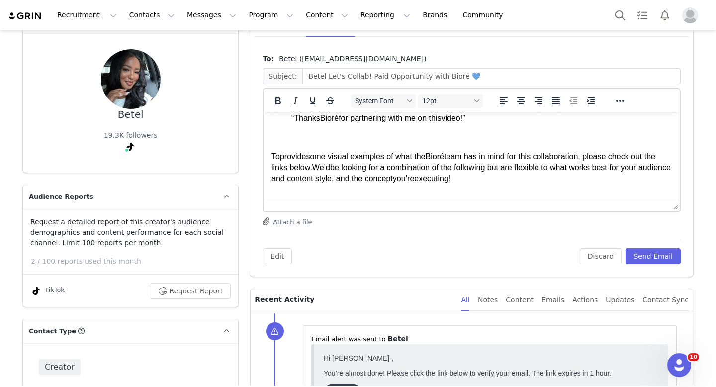
scroll to position [904, 0]
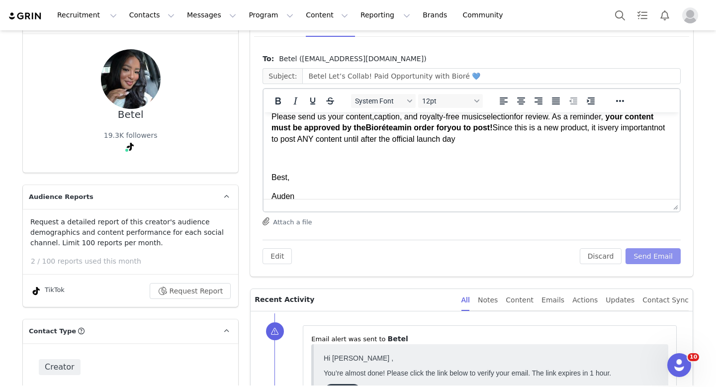
click at [651, 252] on button "Send Email" at bounding box center [652, 256] width 55 height 16
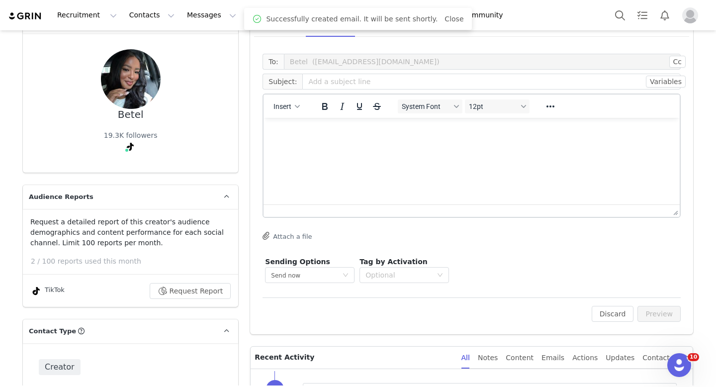
scroll to position [0, 0]
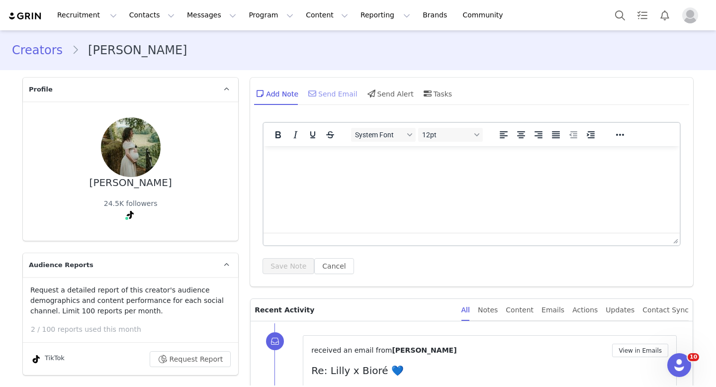
click at [315, 90] on icon at bounding box center [312, 93] width 8 height 8
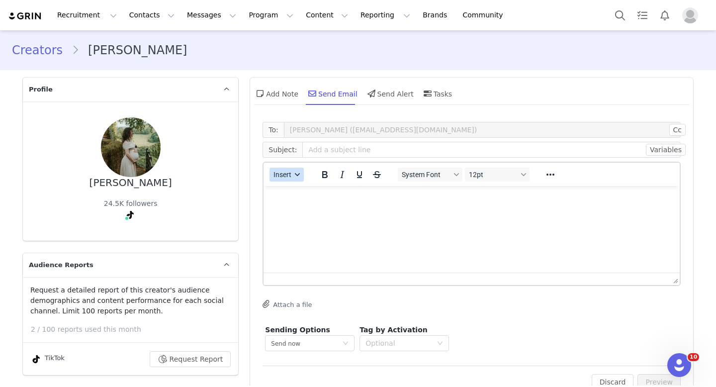
click at [298, 174] on icon "button" at bounding box center [297, 174] width 5 height 3
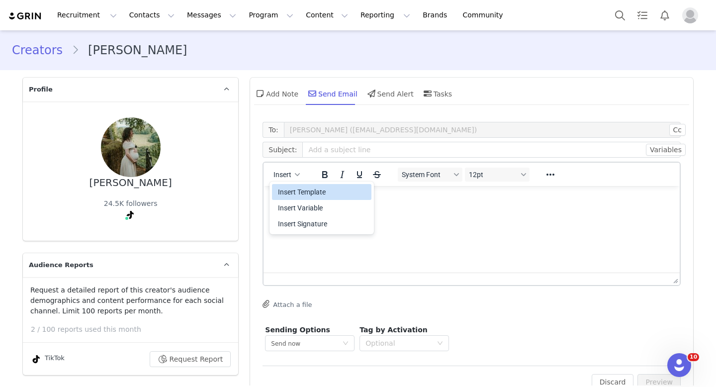
click at [304, 196] on div "Insert Template" at bounding box center [322, 192] width 89 height 12
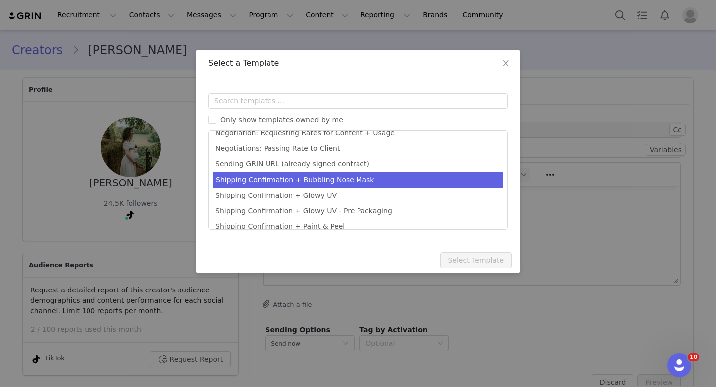
click at [319, 182] on li "Shipping Confirmation + Bubbling Nose Mask" at bounding box center [358, 179] width 290 height 16
type input "[first_name] Let’s Collab! Paid Opportunity with Bioré 💙"
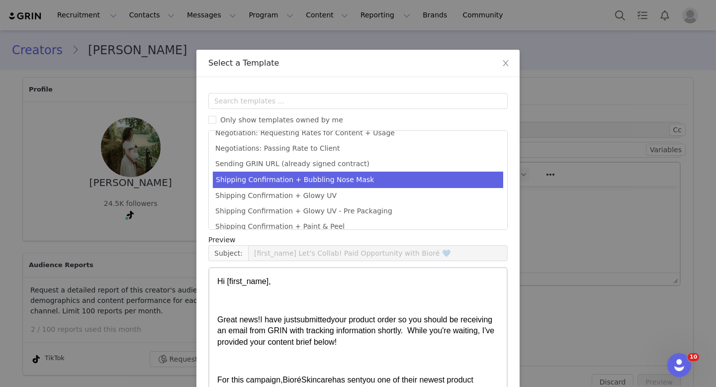
scroll to position [55, 0]
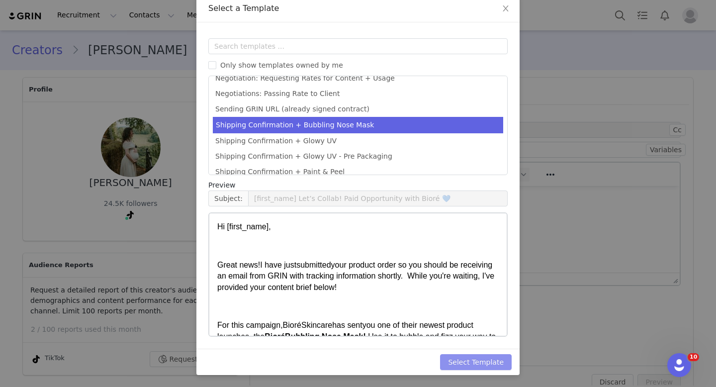
click at [479, 361] on button "Select Template" at bounding box center [476, 362] width 72 height 16
type input "[first_name] Let’s Collab! Paid Opportunity with Bioré 💙"
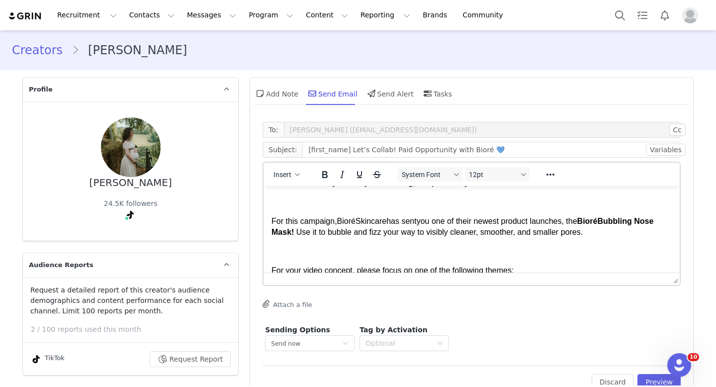
scroll to position [101, 0]
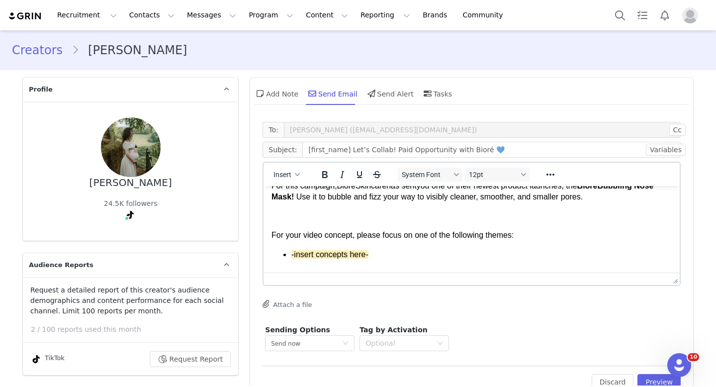
click at [378, 261] on div "Hi [first_name], Great news! I have just submitted your product order so you sh…" at bounding box center [471, 292] width 400 height 399
click at [382, 256] on p "-insert concepts here-" at bounding box center [481, 254] width 380 height 11
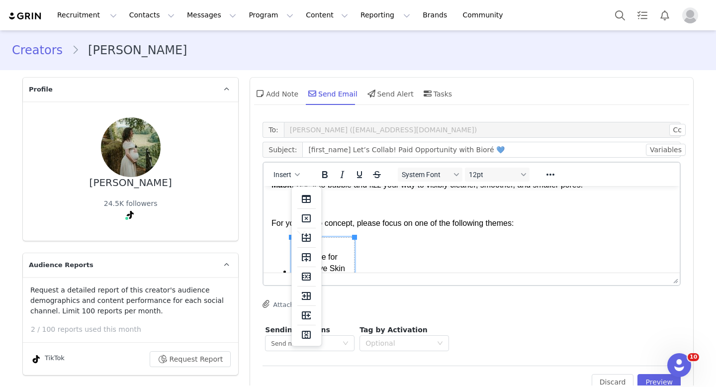
click at [459, 248] on li "Gentle Skincare for Sensitive Skin ﻿" at bounding box center [481, 267] width 380 height 60
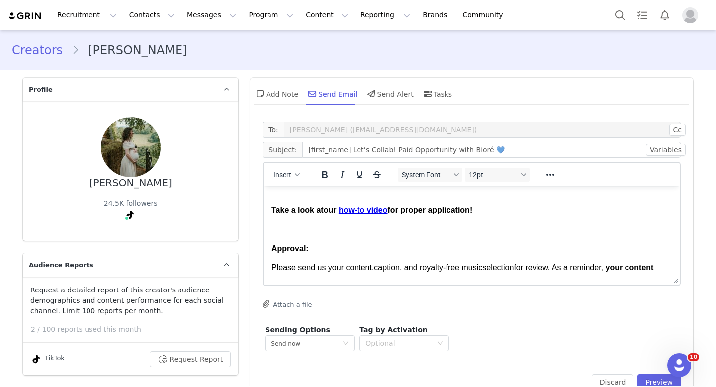
scroll to position [856, 0]
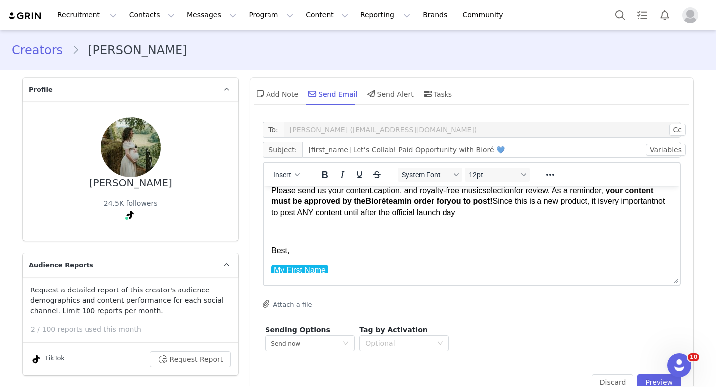
click at [456, 230] on div "Best, My First Name" at bounding box center [471, 250] width 400 height 49
click at [651, 382] on button "Preview" at bounding box center [658, 382] width 43 height 16
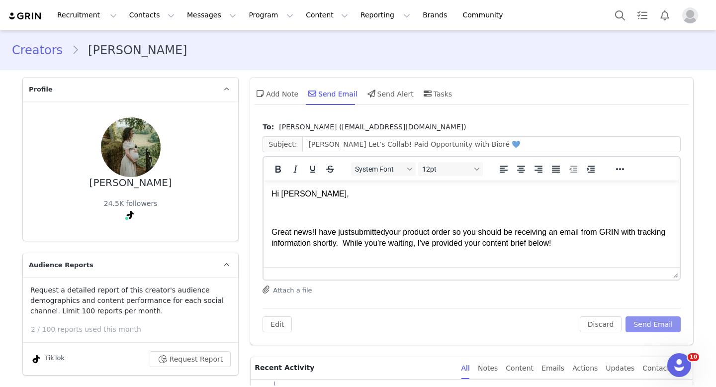
scroll to position [0, 0]
click at [436, 231] on span "your product order so you should be receiving an email from GRIN with tracking …" at bounding box center [468, 237] width 394 height 19
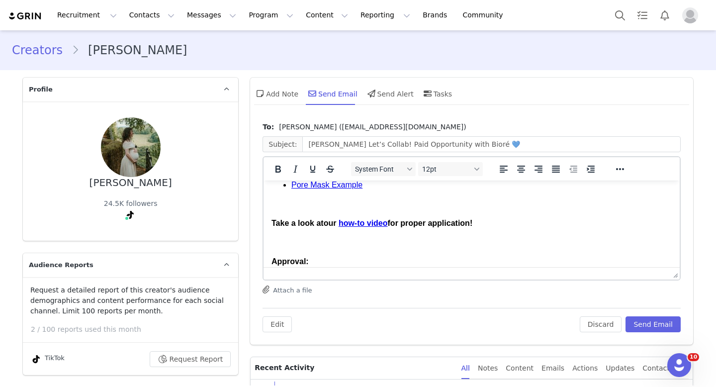
scroll to position [764, 0]
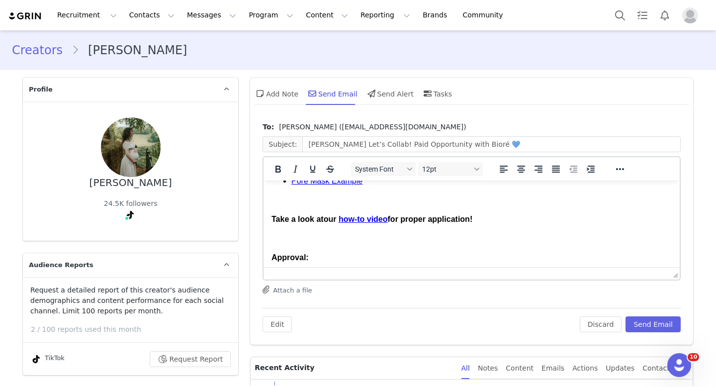
click at [527, 214] on p "Take a look at our how-to video for proper application!" at bounding box center [471, 219] width 400 height 11
click at [641, 324] on button "Send Email" at bounding box center [652, 324] width 55 height 16
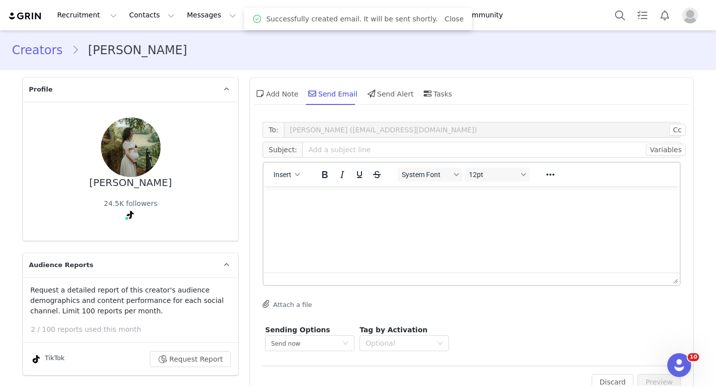
scroll to position [0, 0]
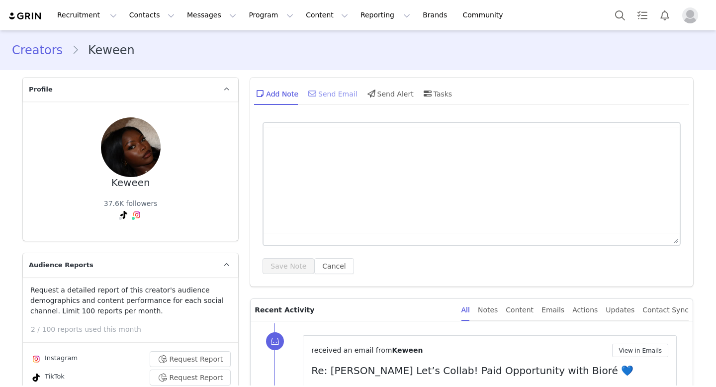
click at [332, 88] on div "Send Email" at bounding box center [331, 93] width 51 height 24
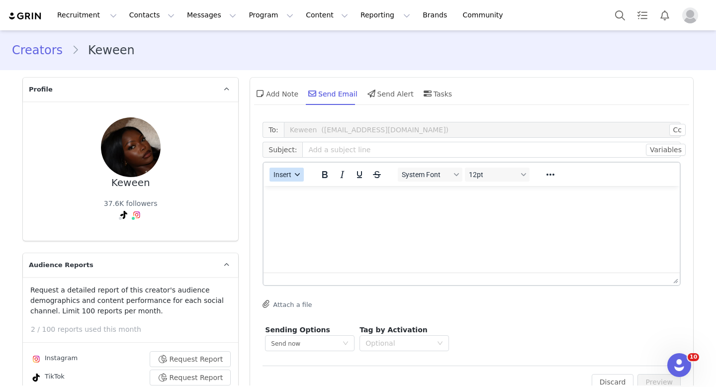
click at [285, 174] on span "Insert" at bounding box center [283, 174] width 18 height 8
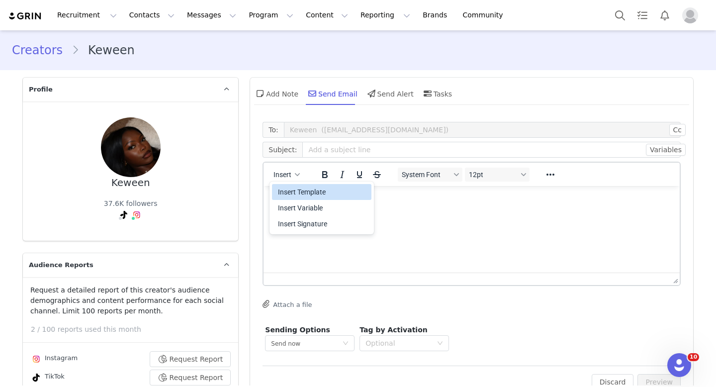
click at [300, 198] on div "Insert Template" at bounding box center [321, 192] width 99 height 16
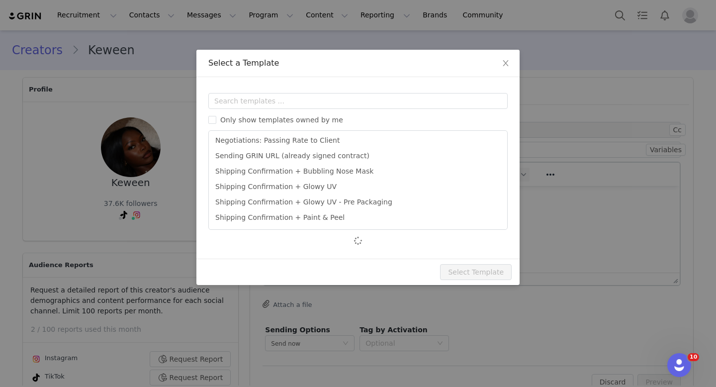
scroll to position [373, 0]
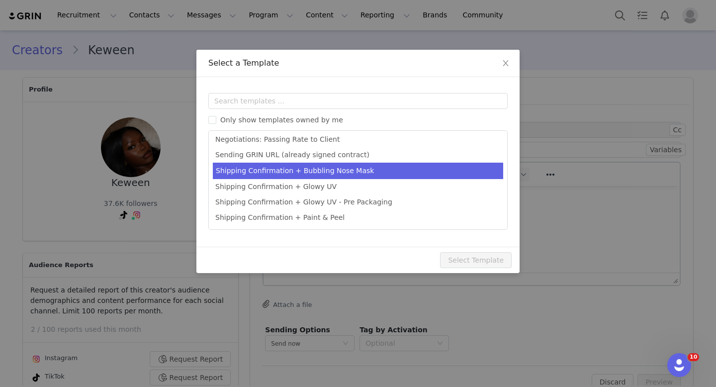
click at [306, 166] on li "Shipping Confirmation + Bubbling Nose Mask" at bounding box center [358, 170] width 290 height 16
type input "[first_name] Let’s Collab! Paid Opportunity with Bioré 💙"
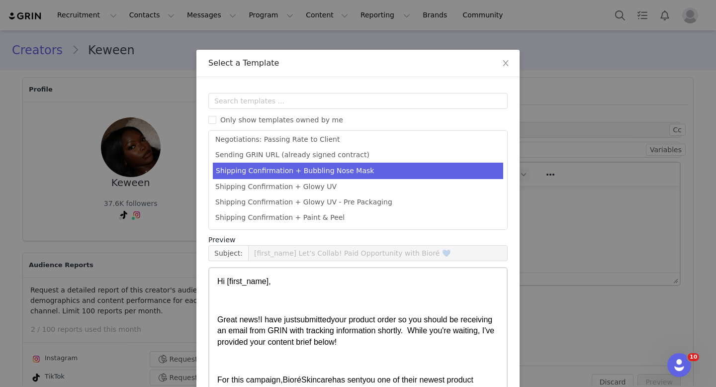
click at [519, 315] on div "Templates Only show templates owned by me Accepted + Next Steps Application Acc…" at bounding box center [357, 240] width 323 height 326
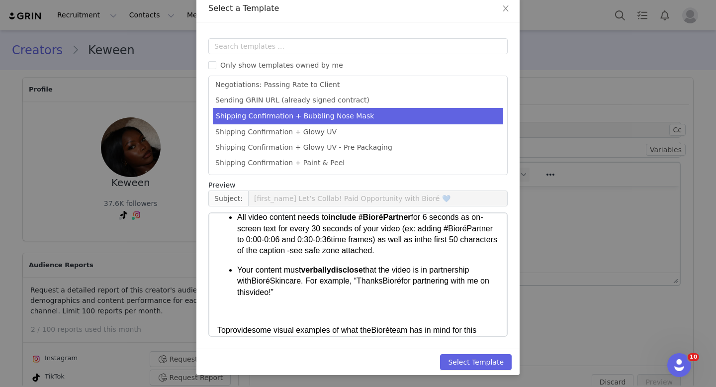
scroll to position [620, 0]
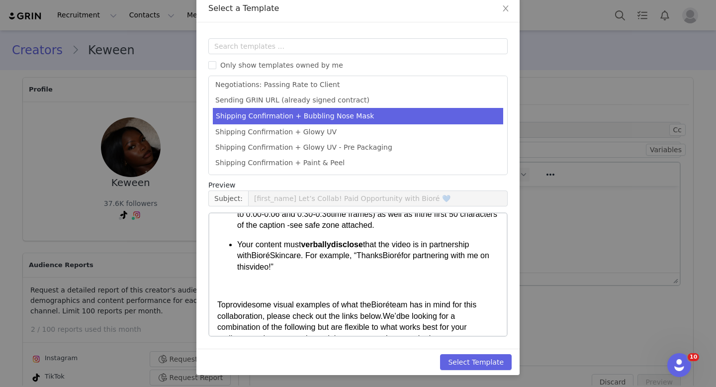
click at [425, 268] on span "for partnering with me on this" at bounding box center [363, 260] width 252 height 19
click at [476, 358] on button "Select Template" at bounding box center [476, 362] width 72 height 16
type input "[first_name] Let’s Collab! Paid Opportunity with Bioré 💙"
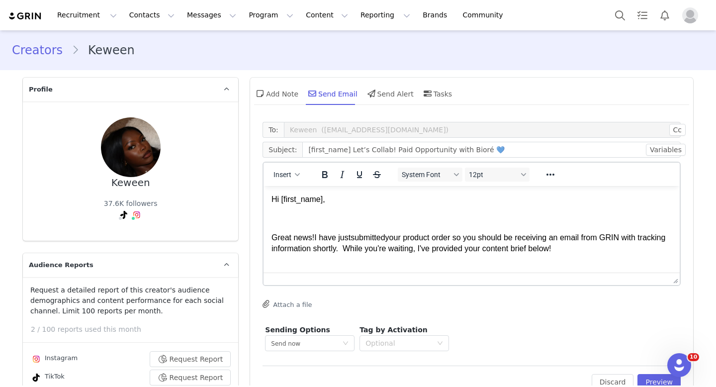
scroll to position [0, 0]
click at [365, 244] on span "your product order so you should be receiving an email from GRIN with tracking …" at bounding box center [468, 242] width 394 height 19
click at [336, 199] on p "Hi First Name ," at bounding box center [471, 199] width 400 height 11
click at [343, 149] on input "[first_name] Let’s Collab! Paid Opportunity with Bioré 💙" at bounding box center [491, 150] width 378 height 16
click at [383, 241] on span "submitted" at bounding box center [367, 237] width 34 height 8
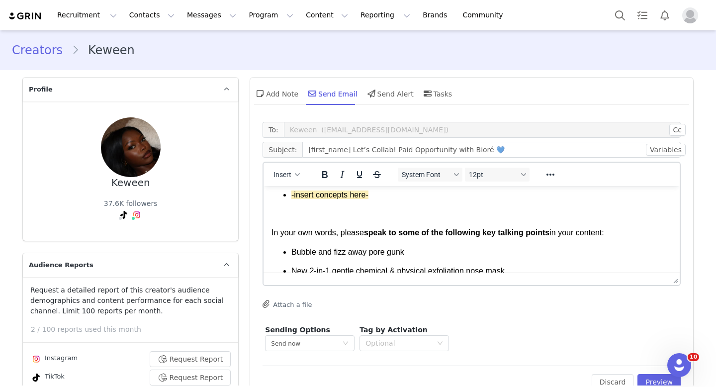
scroll to position [158, 0]
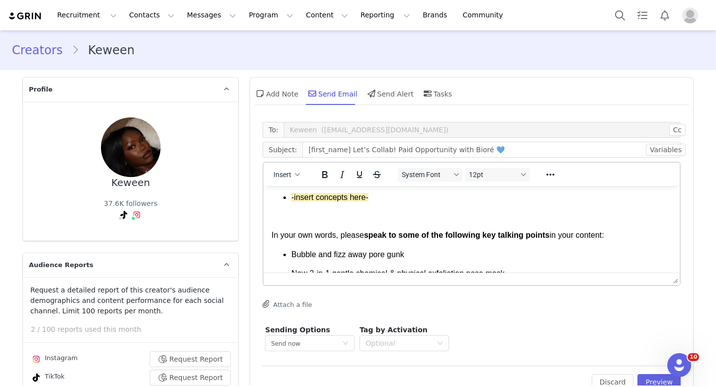
click at [377, 198] on p "-insert concepts here-" at bounding box center [481, 197] width 380 height 11
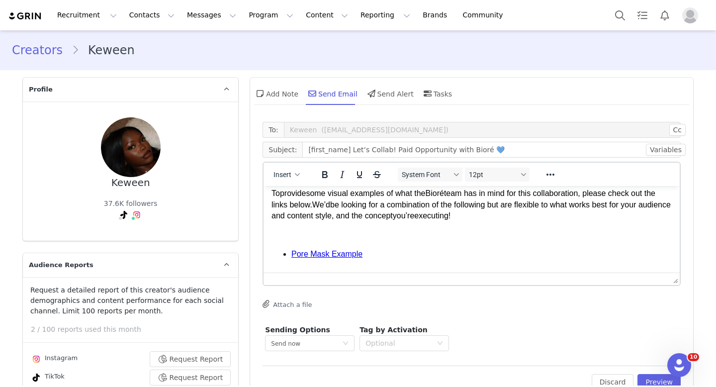
scroll to position [893, 0]
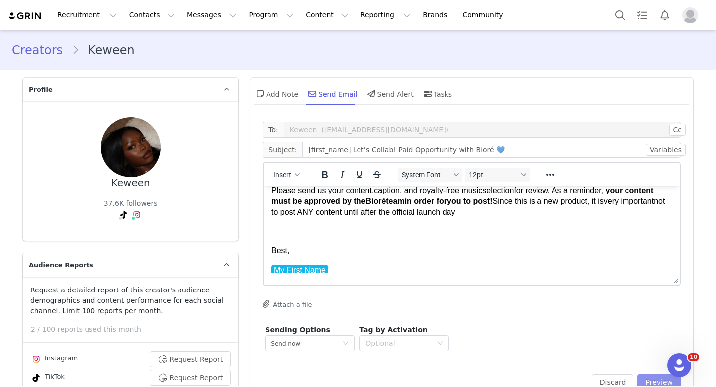
click at [653, 380] on button "Preview" at bounding box center [658, 382] width 43 height 16
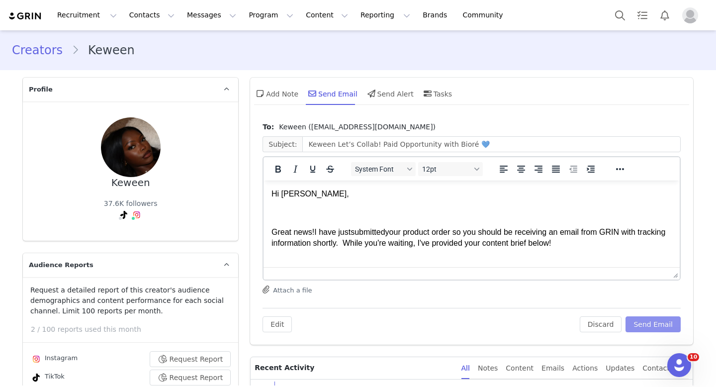
scroll to position [0, 0]
click at [329, 223] on div "Hi Keween, Great news! I have just submitted your product order so you should b…" at bounding box center [471, 243] width 400 height 110
click at [408, 244] on span "While you're waiting, I've provided your content brief below!" at bounding box center [446, 243] width 209 height 8
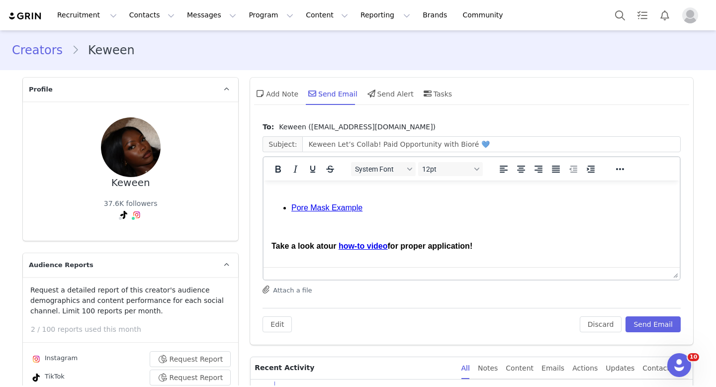
scroll to position [781, 0]
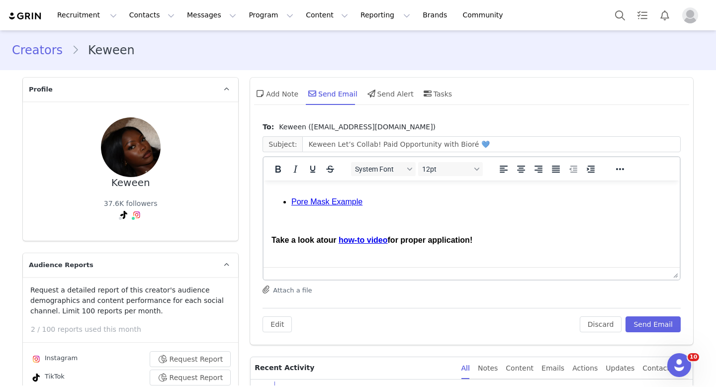
click at [438, 236] on span "for proper application!" at bounding box center [430, 240] width 85 height 8
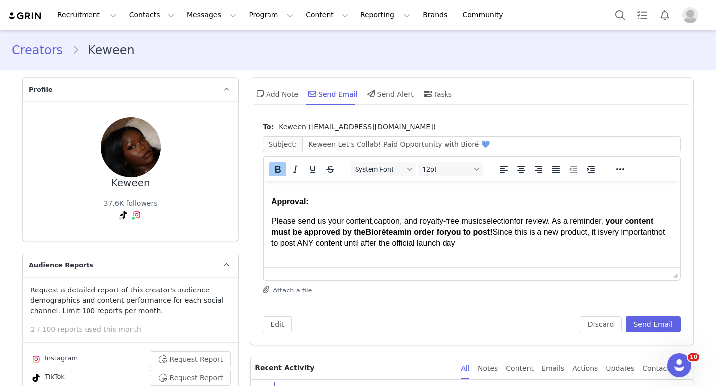
scroll to position [893, 0]
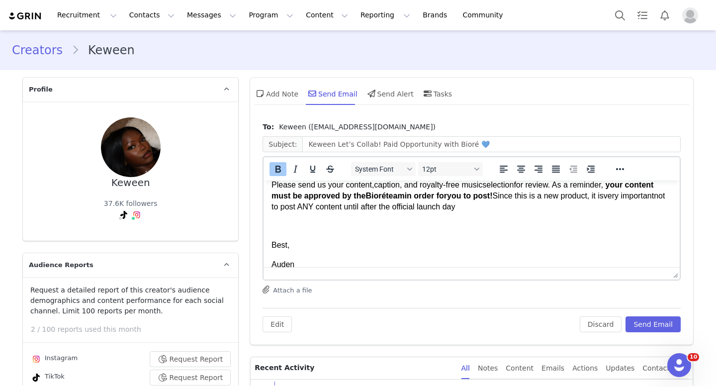
click at [661, 332] on div "To: Keween (pierkeween@gmail.com) Subject: Keween Let’s Collab! Paid Opportunit…" at bounding box center [471, 231] width 443 height 228
click at [653, 322] on button "Send Email" at bounding box center [652, 324] width 55 height 16
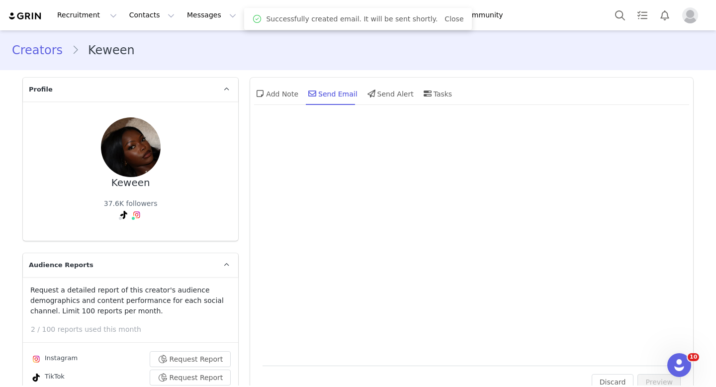
scroll to position [0, 0]
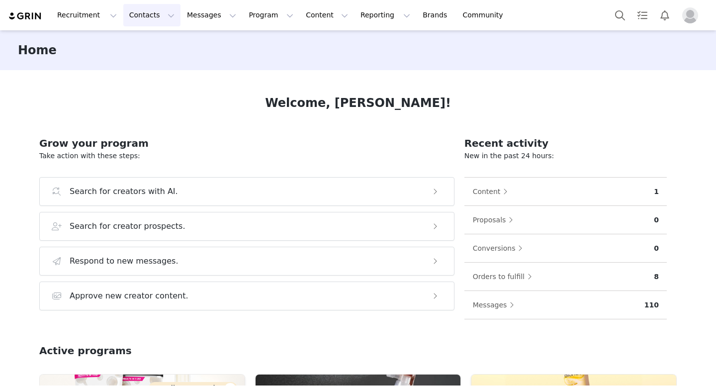
click at [150, 20] on button "Contacts Contacts" at bounding box center [151, 15] width 57 height 22
click at [150, 45] on p "Creators" at bounding box center [139, 44] width 30 height 10
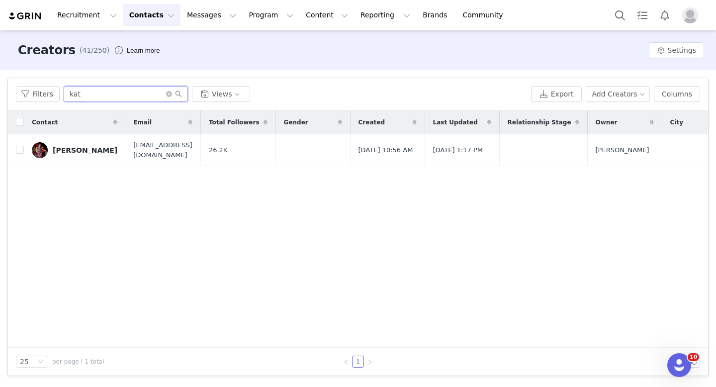
click at [113, 91] on input "kat" at bounding box center [126, 94] width 124 height 16
type input "k"
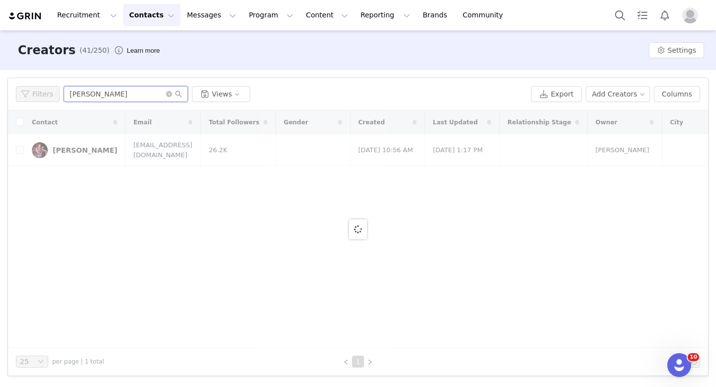
type input "juliss"
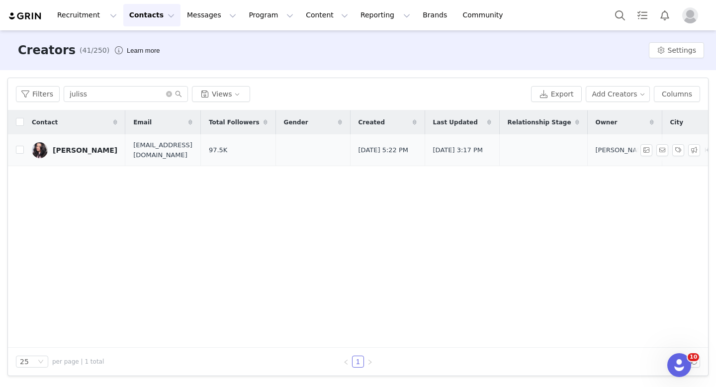
click at [82, 154] on link "[PERSON_NAME]" at bounding box center [74, 150] width 85 height 16
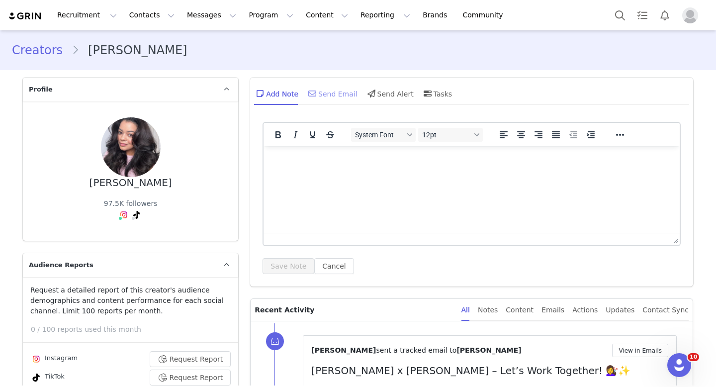
click at [336, 100] on div "Send Email" at bounding box center [331, 93] width 51 height 24
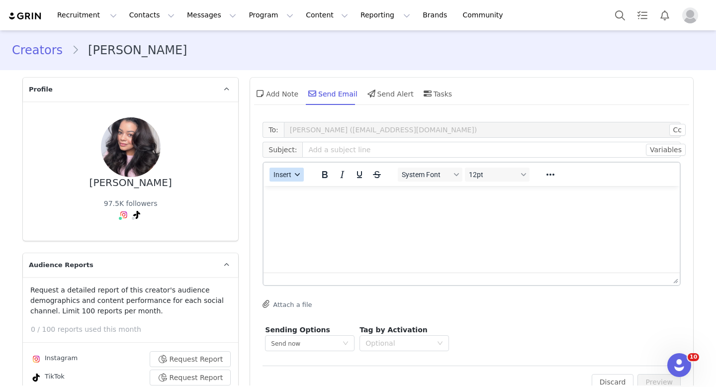
click at [294, 173] on div "button" at bounding box center [298, 174] width 8 height 5
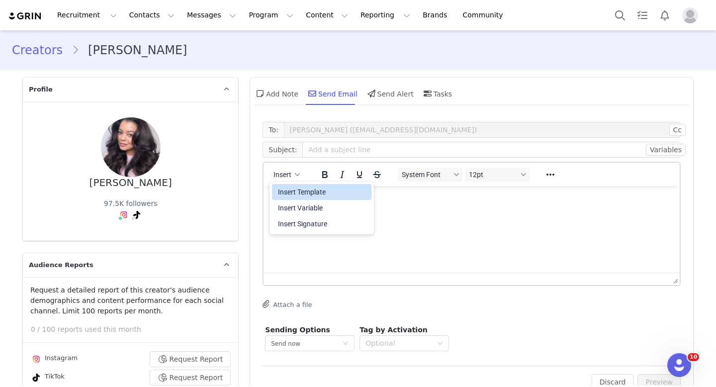
click at [306, 188] on div "Insert Template" at bounding box center [322, 192] width 89 height 12
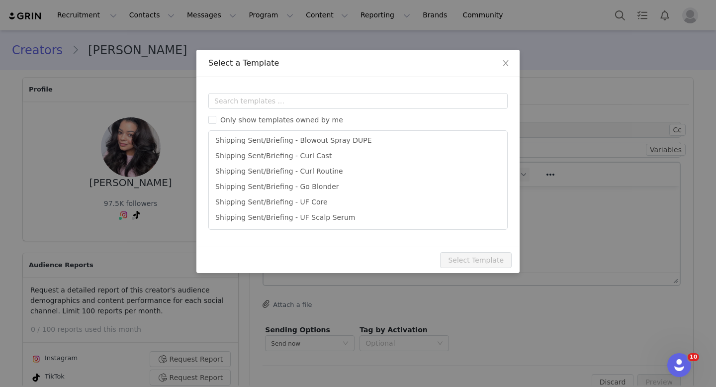
scroll to position [381, 0]
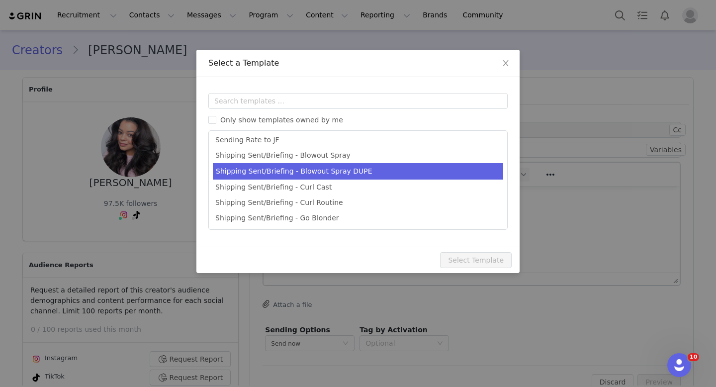
click at [310, 174] on li "Shipping Sent/Briefing - Blowout Spray DUPE" at bounding box center [358, 171] width 290 height 16
type input "[first_name] Paid Collab with John Frieda – Let’s Work Together! 💇‍♀️✨"
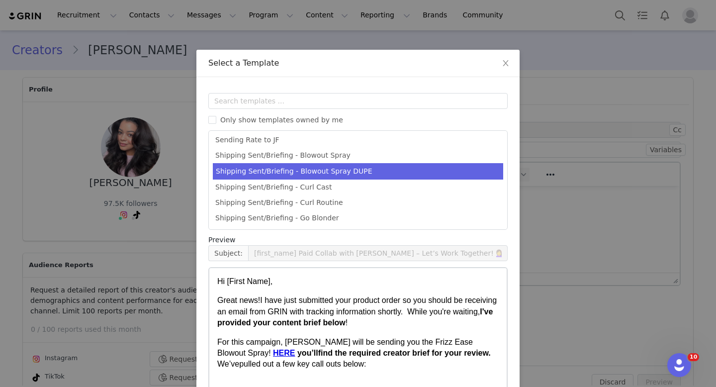
click at [517, 325] on div "Templates Only show templates owned by me Accepted + Next Steps (Contract + URL…" at bounding box center [357, 240] width 323 height 326
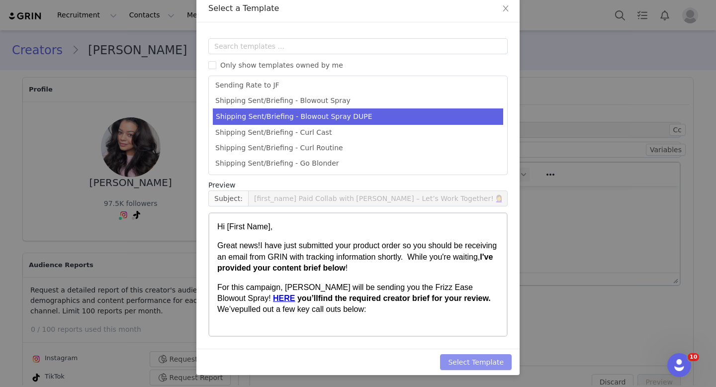
click at [470, 363] on button "Select Template" at bounding box center [476, 362] width 72 height 16
type input "[first_name] Paid Collab with John Frieda – Let’s Work Together! 💇‍♀️✨"
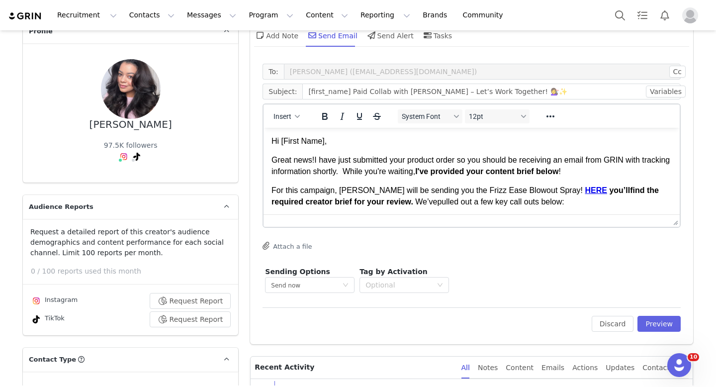
scroll to position [122, 0]
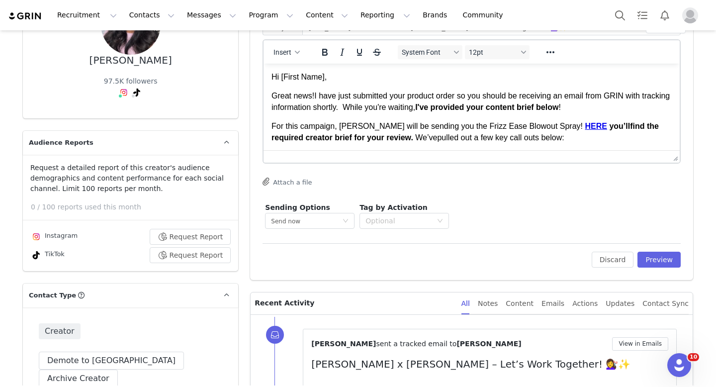
click at [331, 76] on p "Hi First Name ," at bounding box center [471, 77] width 400 height 11
click at [400, 129] on span "For this campaign, John Frieda will be sending you the Frizz Ease Blowout Spray!" at bounding box center [426, 126] width 311 height 8
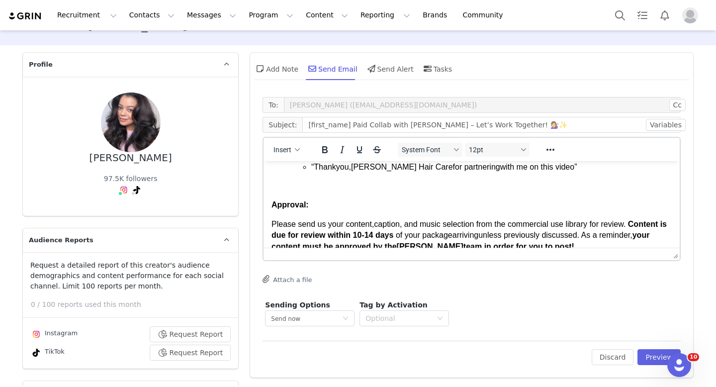
scroll to position [0, 0]
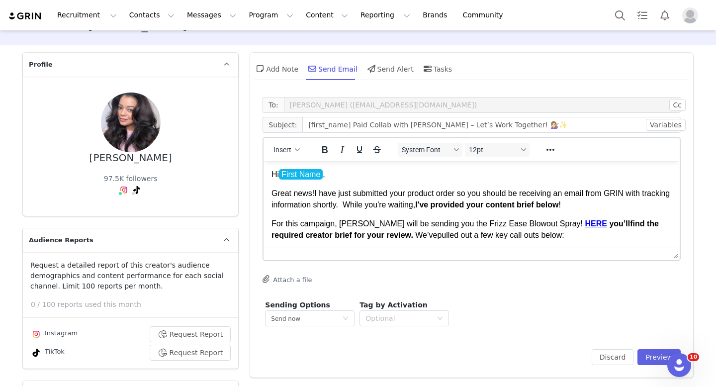
drag, startPoint x: 453, startPoint y: 203, endPoint x: 312, endPoint y: 192, distance: 141.1
click at [312, 192] on p "Great news! I have just submitted your product order so you should be receiving…" at bounding box center [471, 199] width 400 height 22
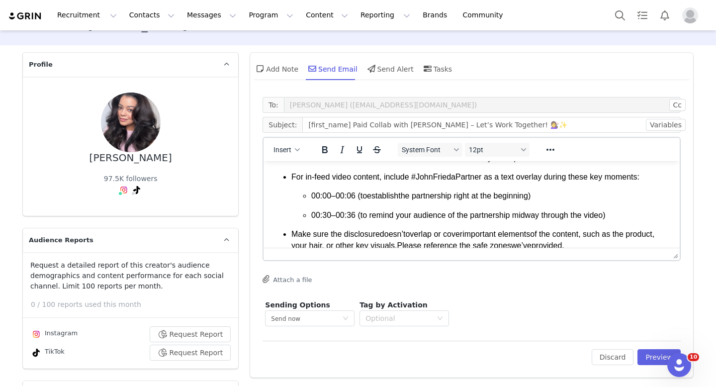
scroll to position [513, 0]
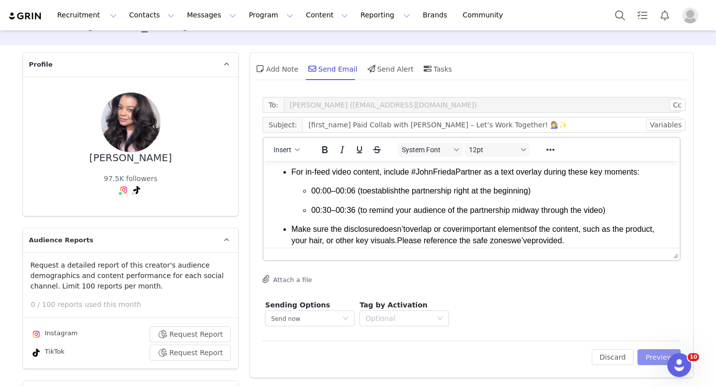
click at [647, 355] on button "Preview" at bounding box center [658, 357] width 43 height 16
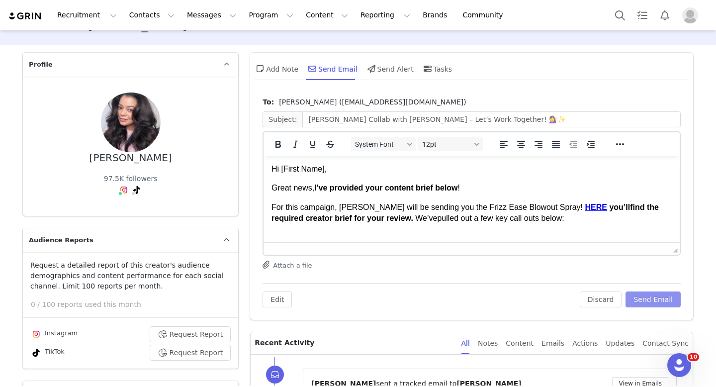
scroll to position [0, 0]
click at [324, 166] on span "Hi [First Name]," at bounding box center [298, 168] width 55 height 8
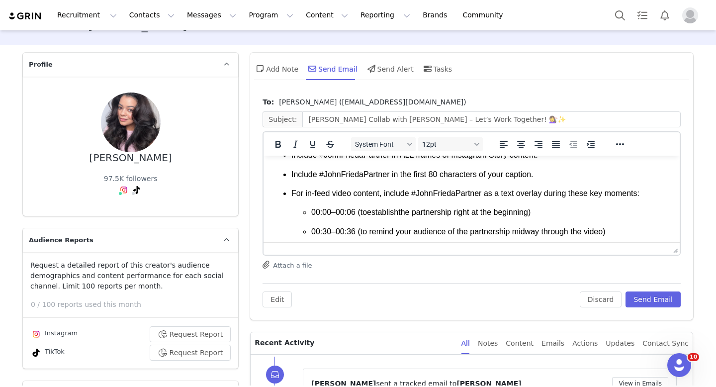
scroll to position [667, 0]
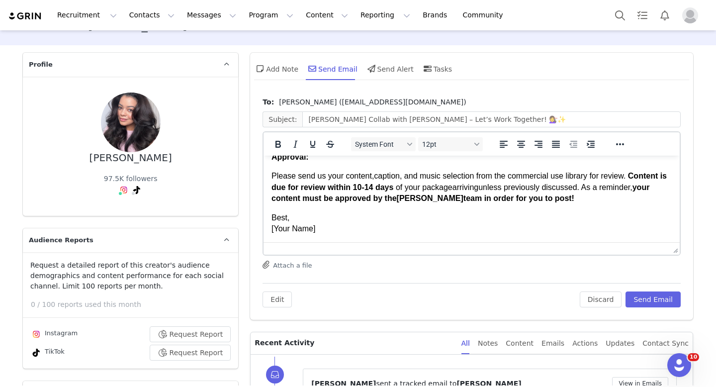
click at [337, 230] on p "Best, [Your Name]" at bounding box center [471, 223] width 400 height 22
click at [646, 299] on button "Send Email" at bounding box center [652, 299] width 55 height 16
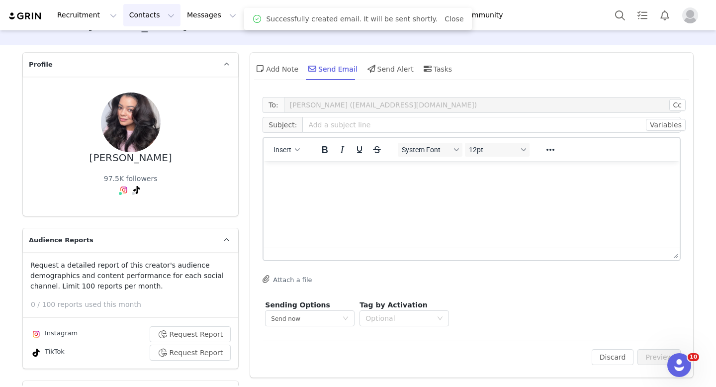
scroll to position [0, 0]
click at [257, 22] on button "Program Program" at bounding box center [271, 15] width 57 height 22
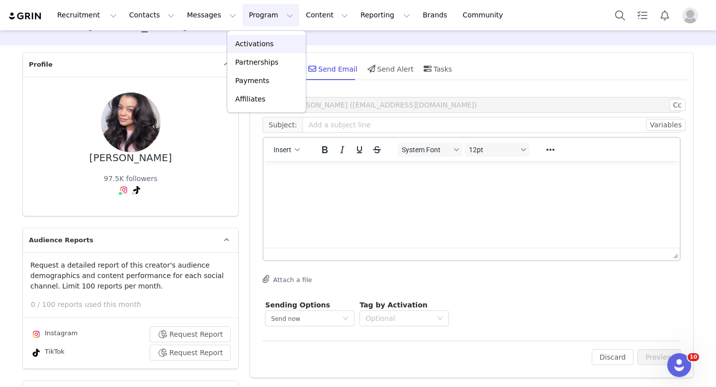
click at [253, 50] on link "Activations" at bounding box center [266, 44] width 79 height 18
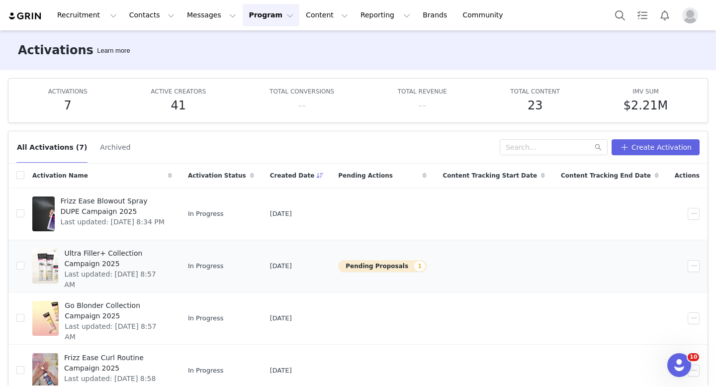
click at [102, 269] on span "Last updated: [DATE] 8:57 AM" at bounding box center [114, 279] width 101 height 21
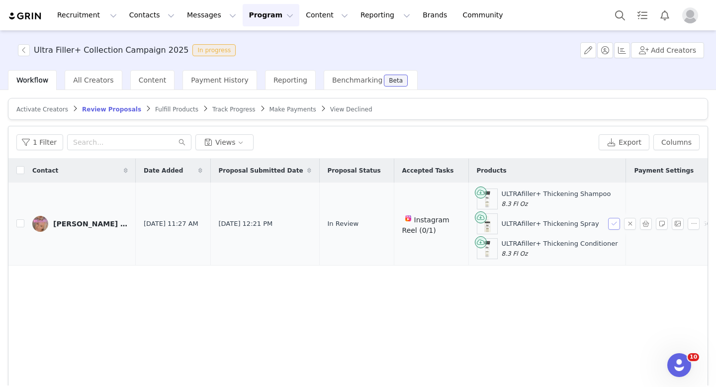
click at [615, 223] on button "button" at bounding box center [614, 224] width 12 height 12
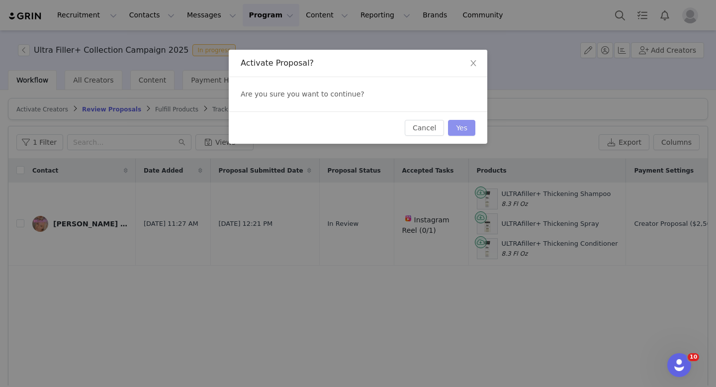
click at [463, 124] on button "Yes" at bounding box center [461, 128] width 27 height 16
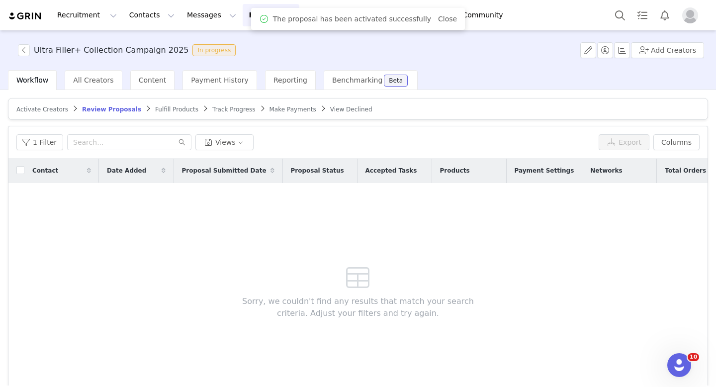
click at [158, 106] on span "Fulfill Products" at bounding box center [176, 109] width 43 height 7
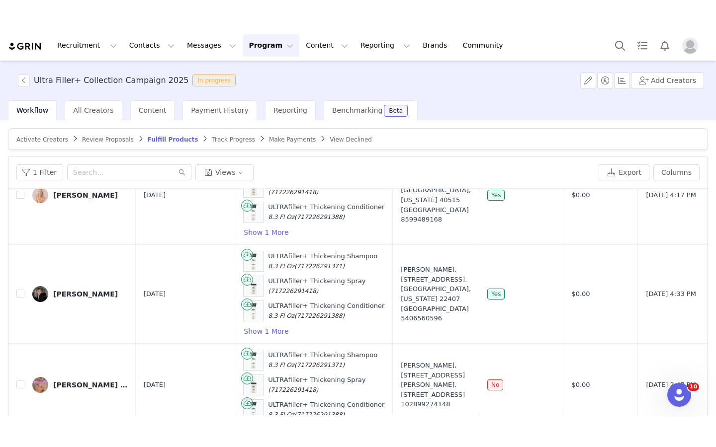
scroll to position [47, 0]
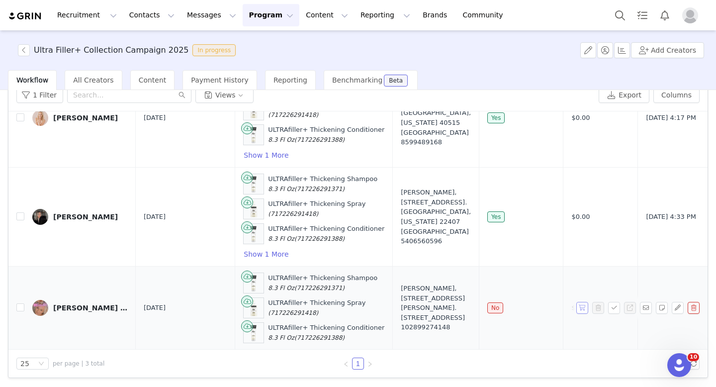
click at [585, 307] on button "button" at bounding box center [582, 308] width 12 height 12
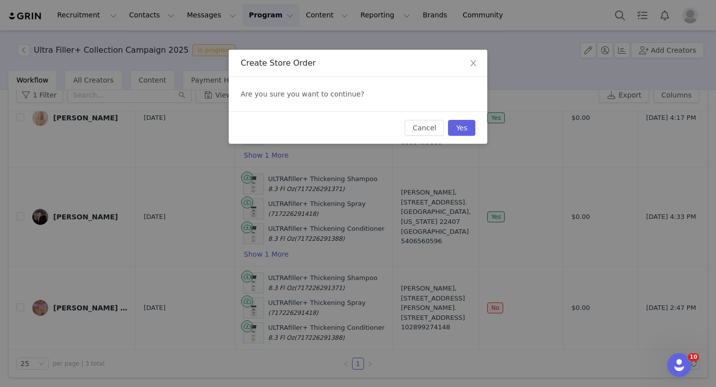
click at [444, 339] on div "Create Store Order Are you sure you want to continue? Cancel Yes" at bounding box center [358, 193] width 716 height 387
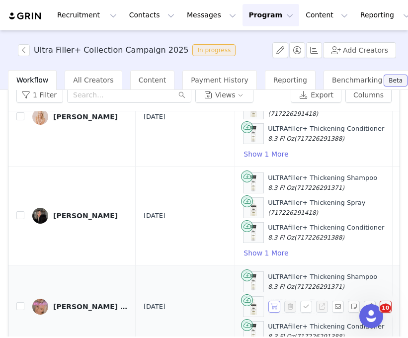
scroll to position [67, 0]
click at [41, 306] on img at bounding box center [40, 307] width 16 height 16
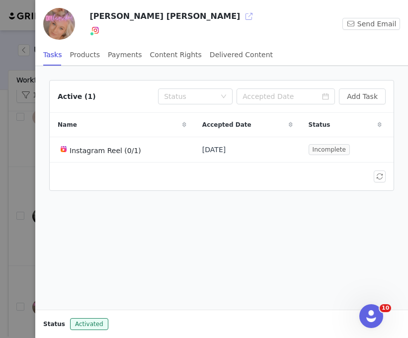
click at [241, 19] on button "button" at bounding box center [249, 16] width 16 height 16
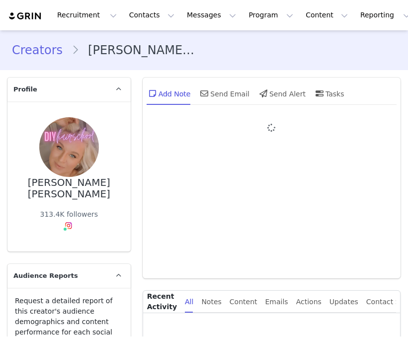
type input "+1 ([GEOGRAPHIC_DATA])"
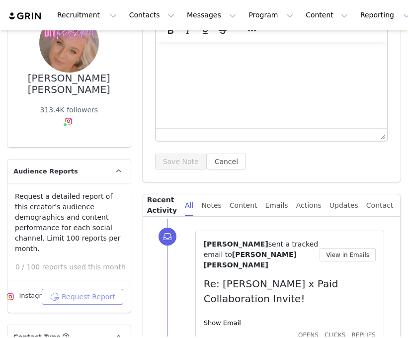
click at [89, 289] on button "Request Report" at bounding box center [82, 297] width 81 height 16
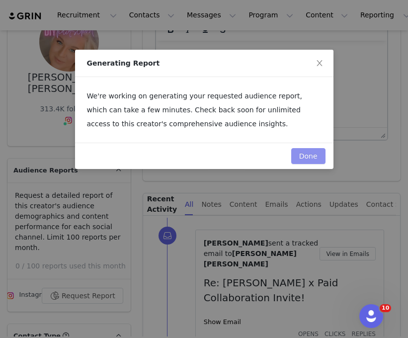
click at [310, 154] on button "Done" at bounding box center [308, 156] width 34 height 16
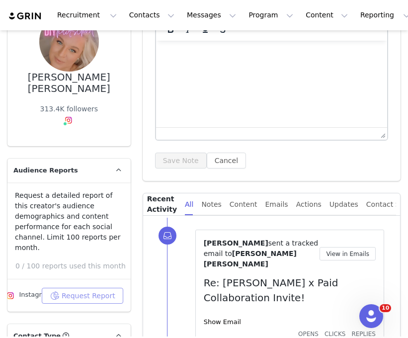
click at [64, 288] on button "Request Report" at bounding box center [82, 296] width 81 height 16
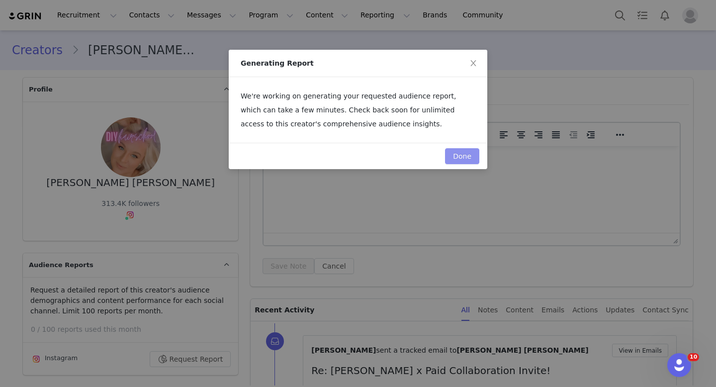
click at [407, 155] on button "Done" at bounding box center [462, 156] width 34 height 16
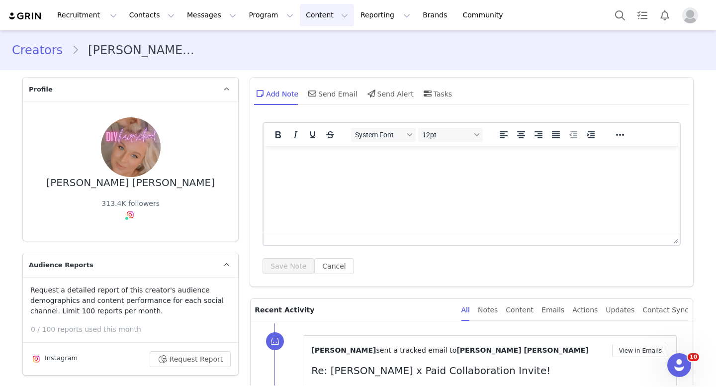
click at [300, 17] on button "Content Content" at bounding box center [327, 15] width 54 height 22
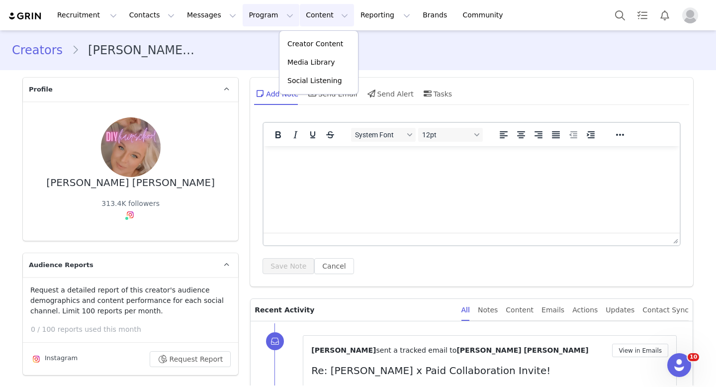
click at [251, 15] on button "Program Program" at bounding box center [271, 15] width 57 height 22
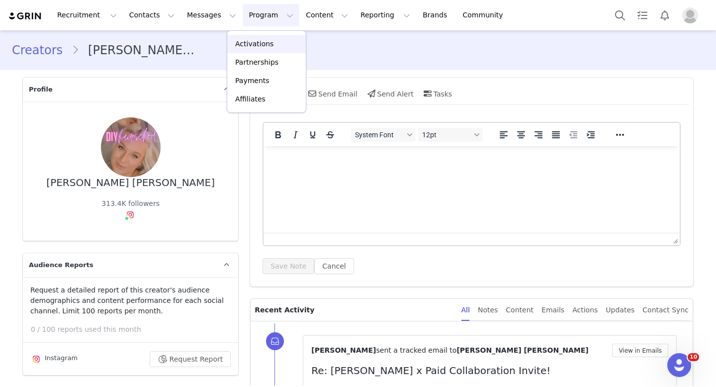
click at [249, 42] on p "Activations" at bounding box center [254, 44] width 38 height 10
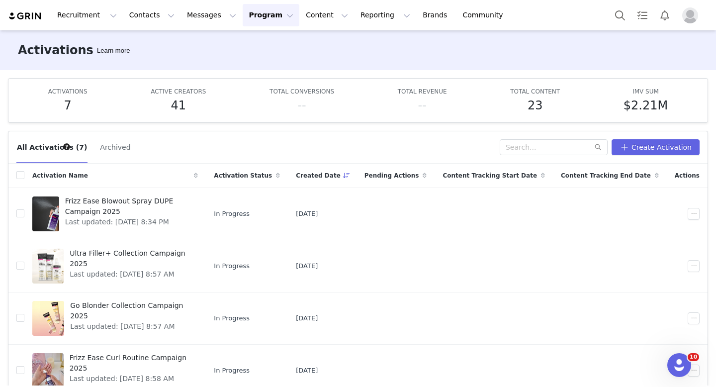
click at [243, 17] on button "Program Program" at bounding box center [271, 15] width 57 height 22
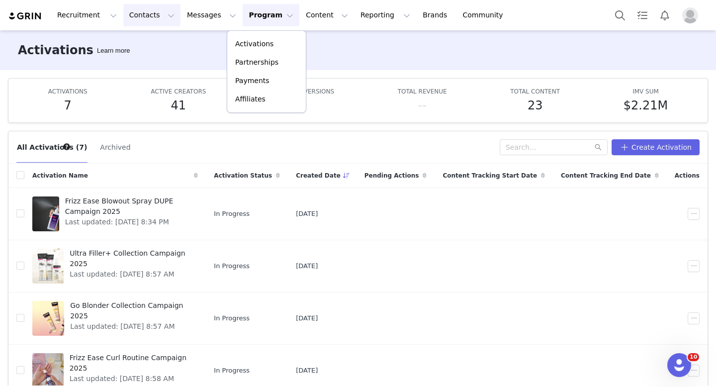
click at [123, 12] on button "Contacts Contacts" at bounding box center [151, 15] width 57 height 22
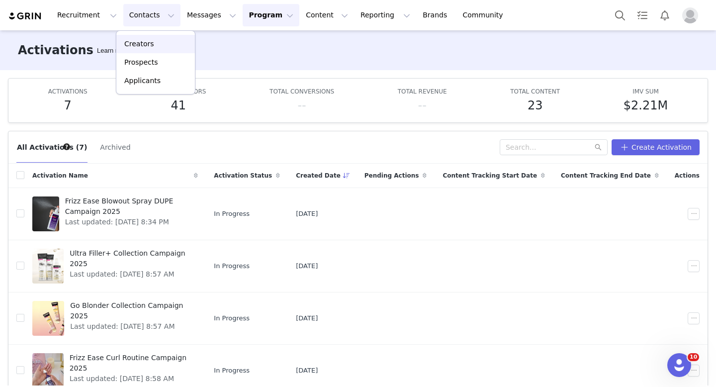
click at [132, 37] on link "Creators" at bounding box center [155, 44] width 79 height 18
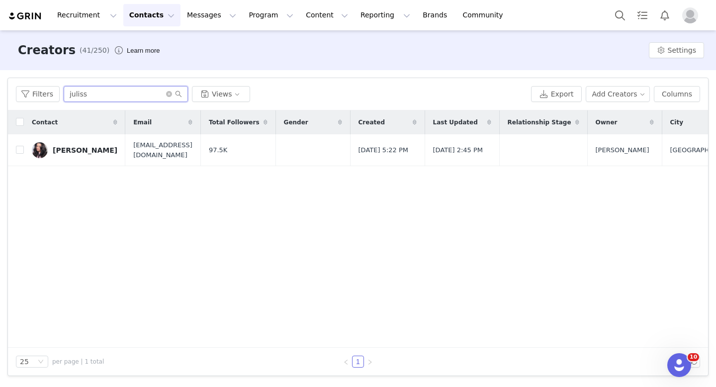
click at [102, 97] on input "juliss" at bounding box center [126, 94] width 124 height 16
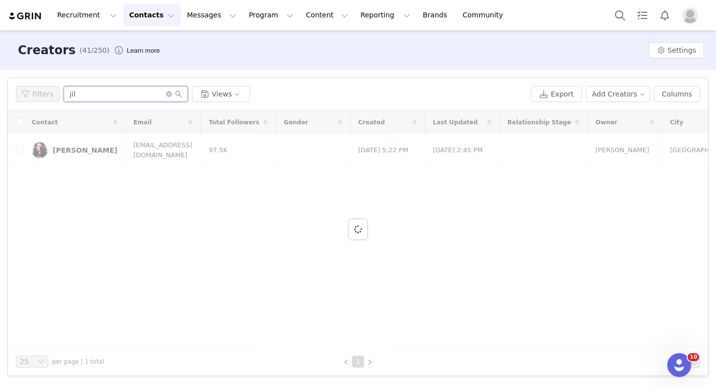
type input "[PERSON_NAME]"
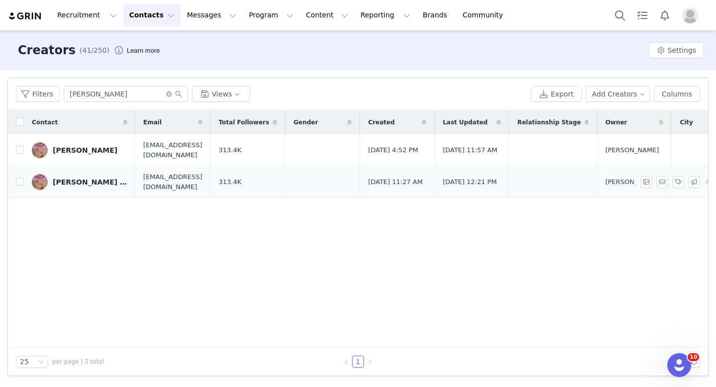
click at [62, 185] on div "[PERSON_NAME] [PERSON_NAME]" at bounding box center [90, 182] width 75 height 8
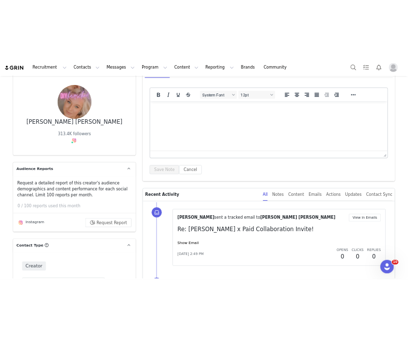
scroll to position [70, 0]
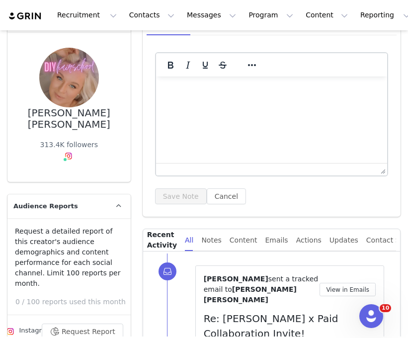
click at [204, 21] on button "Messages Messages" at bounding box center [211, 15] width 61 height 22
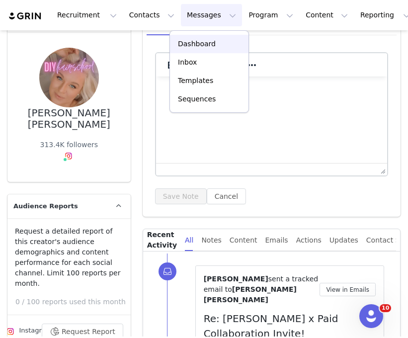
click at [206, 40] on p "Dashboard" at bounding box center [197, 44] width 38 height 10
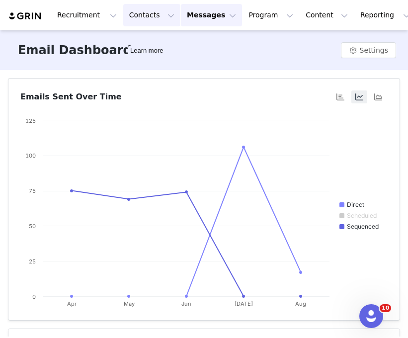
click at [125, 17] on button "Contacts Contacts" at bounding box center [151, 15] width 57 height 22
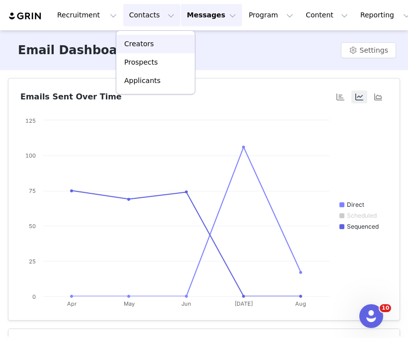
click at [139, 37] on link "Creators" at bounding box center [155, 44] width 79 height 18
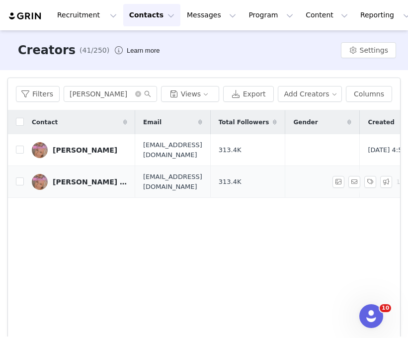
click at [56, 176] on link "[PERSON_NAME] [PERSON_NAME]" at bounding box center [79, 182] width 95 height 16
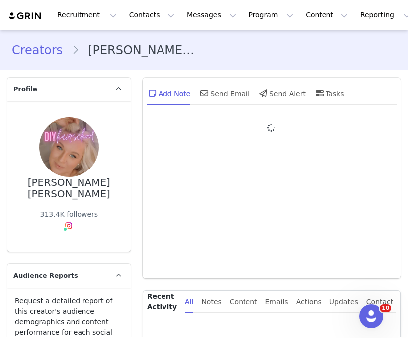
type input "+1 ([GEOGRAPHIC_DATA])"
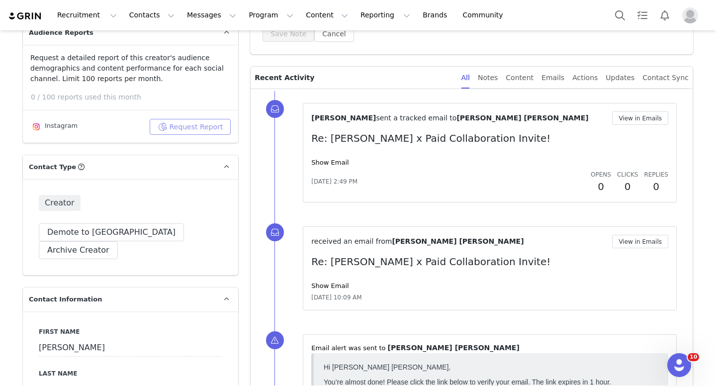
click at [213, 125] on button "Request Report" at bounding box center [190, 127] width 81 height 16
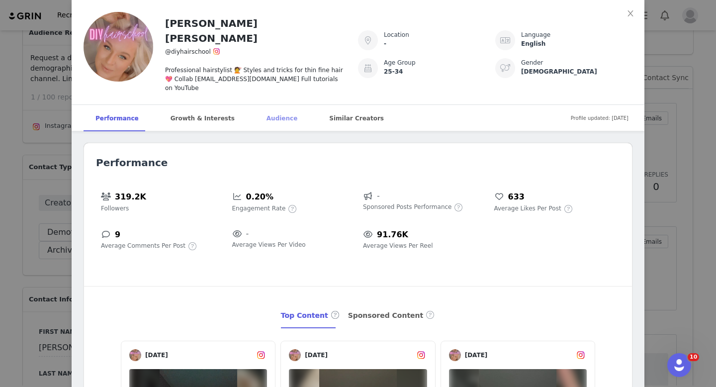
click at [256, 107] on div "Audience" at bounding box center [281, 118] width 55 height 27
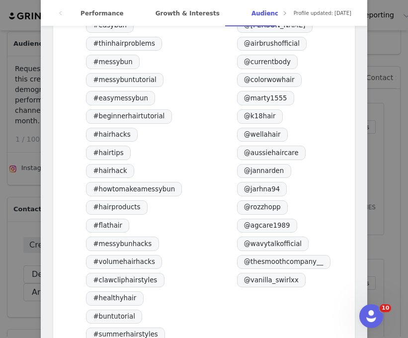
scroll to position [1683, 0]
